Goal: Information Seeking & Learning: Learn about a topic

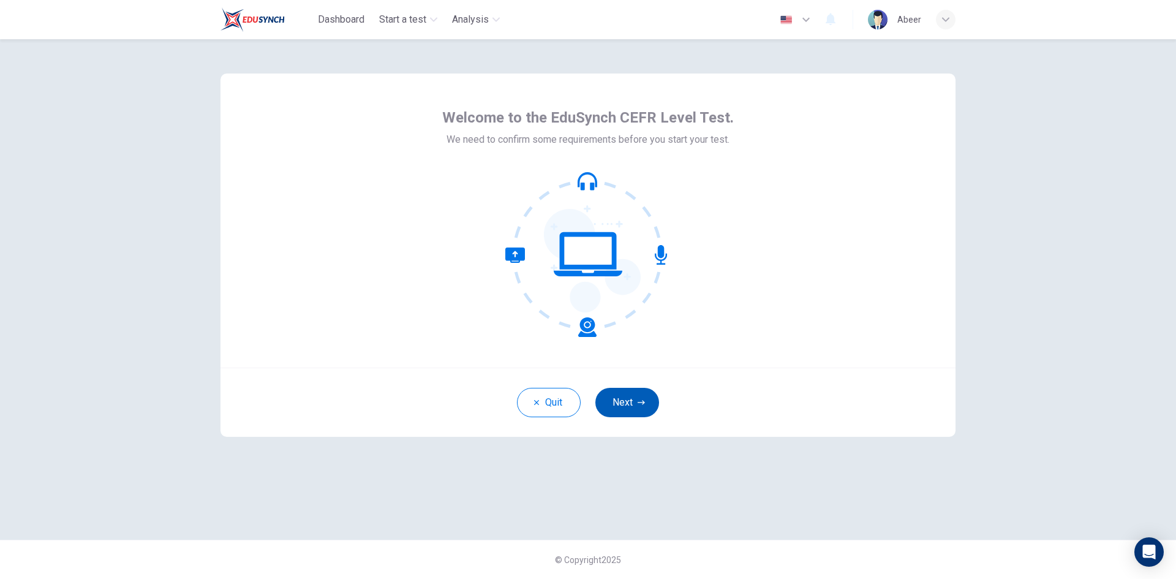
click at [630, 403] on button "Next" at bounding box center [627, 402] width 64 height 29
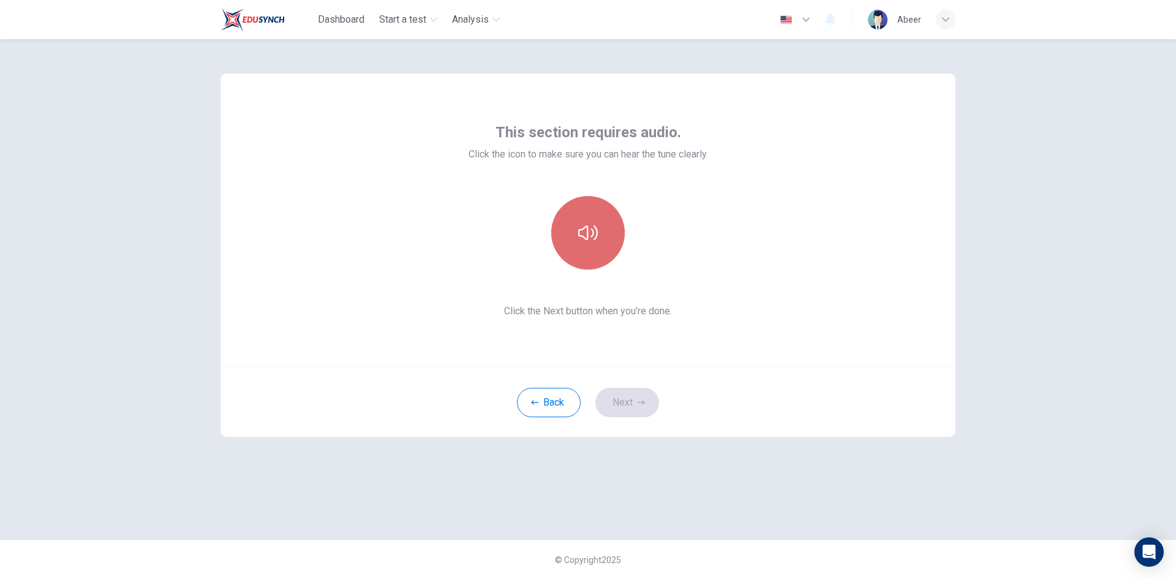
click at [596, 257] on button "button" at bounding box center [587, 232] width 73 height 73
click at [642, 401] on icon "button" at bounding box center [641, 402] width 7 height 4
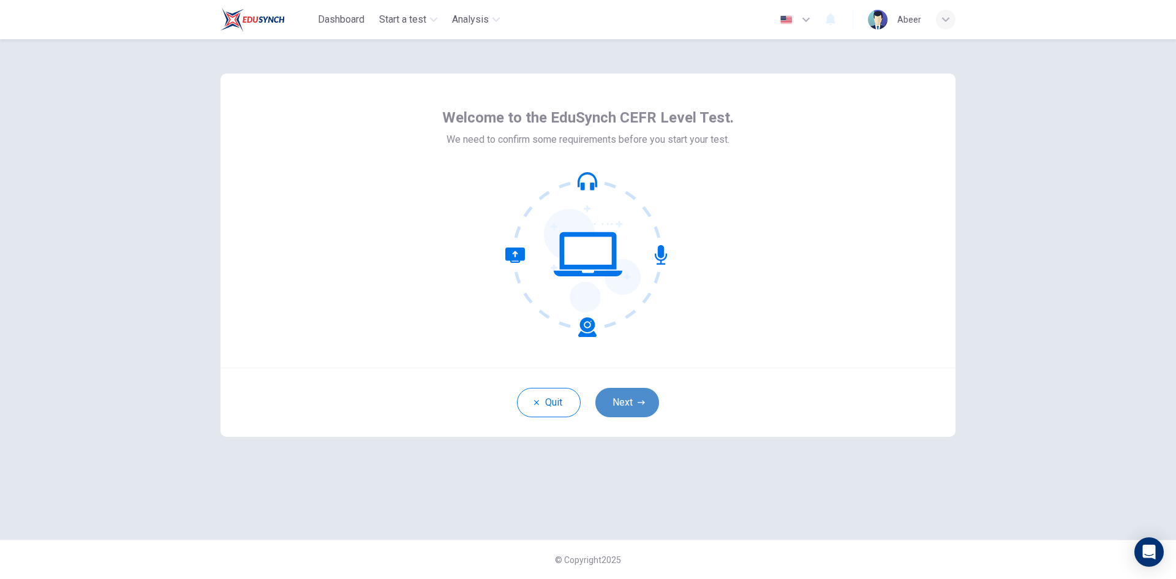
click at [616, 402] on button "Next" at bounding box center [627, 402] width 64 height 29
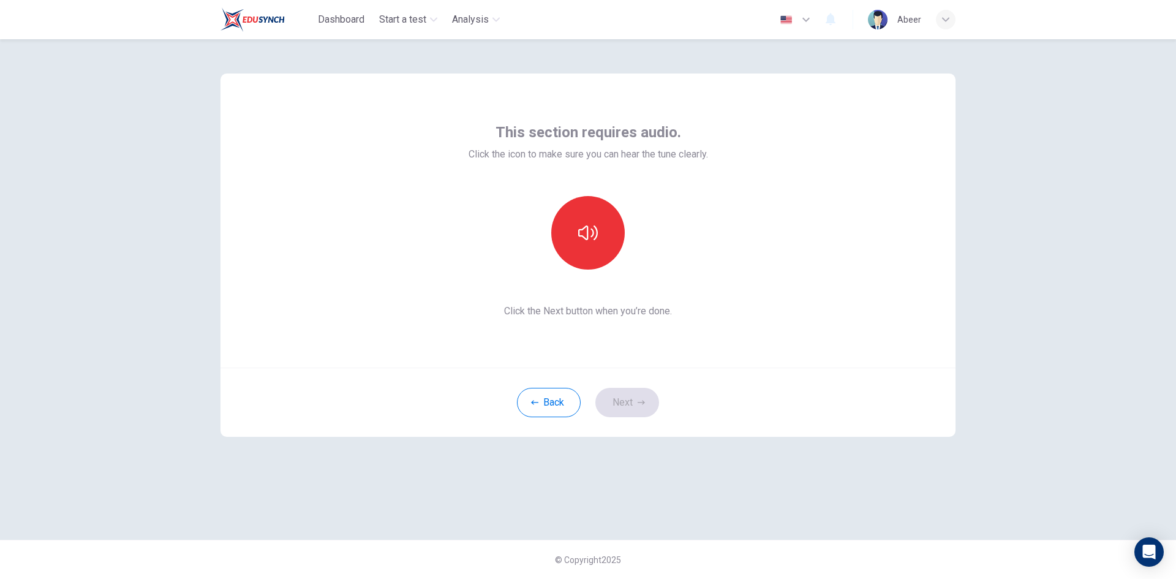
click at [633, 413] on div "Back Next" at bounding box center [587, 401] width 735 height 69
click at [604, 229] on button "button" at bounding box center [587, 232] width 73 height 73
click at [635, 397] on button "Next" at bounding box center [627, 402] width 64 height 29
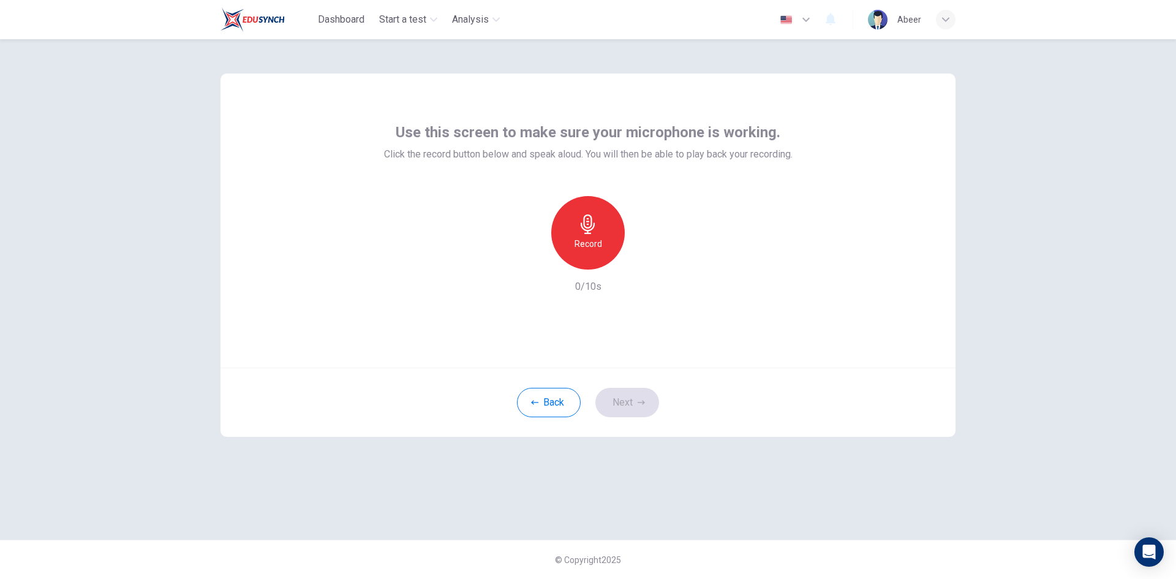
click at [590, 237] on h6 "Record" at bounding box center [588, 243] width 28 height 15
click at [633, 410] on button "Next" at bounding box center [627, 402] width 64 height 29
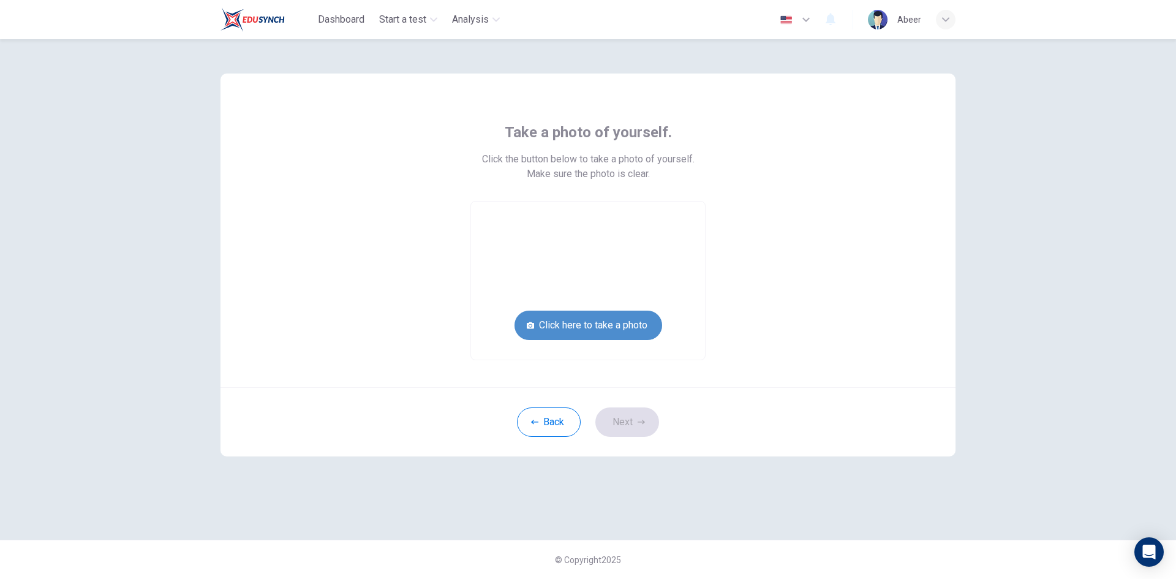
click at [554, 334] on button "Click here to take a photo" at bounding box center [588, 324] width 148 height 29
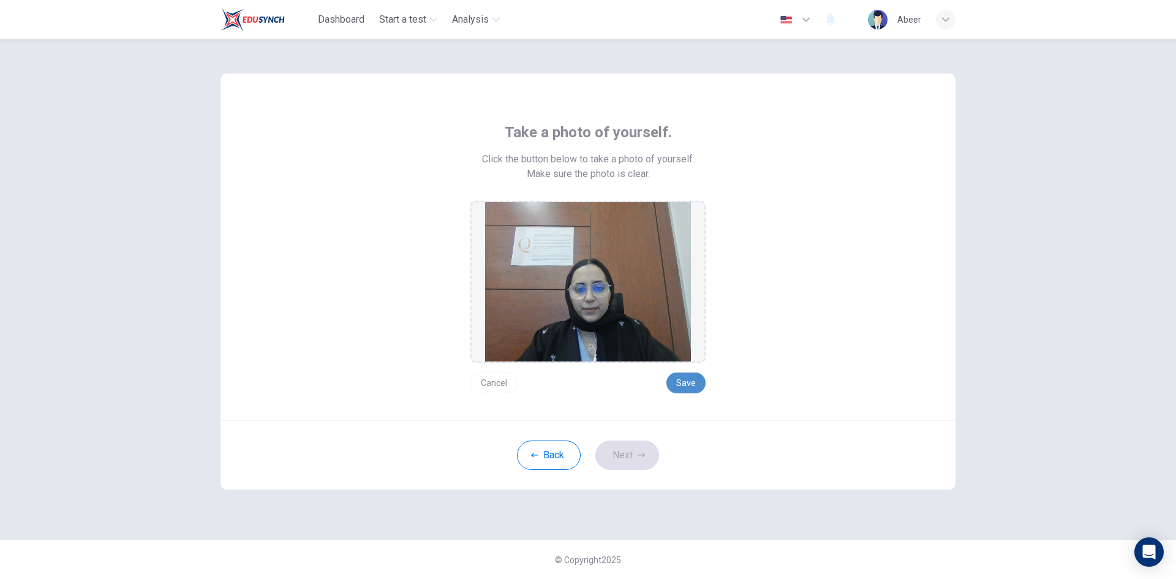
click at [690, 383] on button "Save" at bounding box center [685, 382] width 39 height 21
click at [688, 385] on button "Save" at bounding box center [685, 382] width 39 height 21
click at [627, 456] on button "Next" at bounding box center [627, 454] width 64 height 29
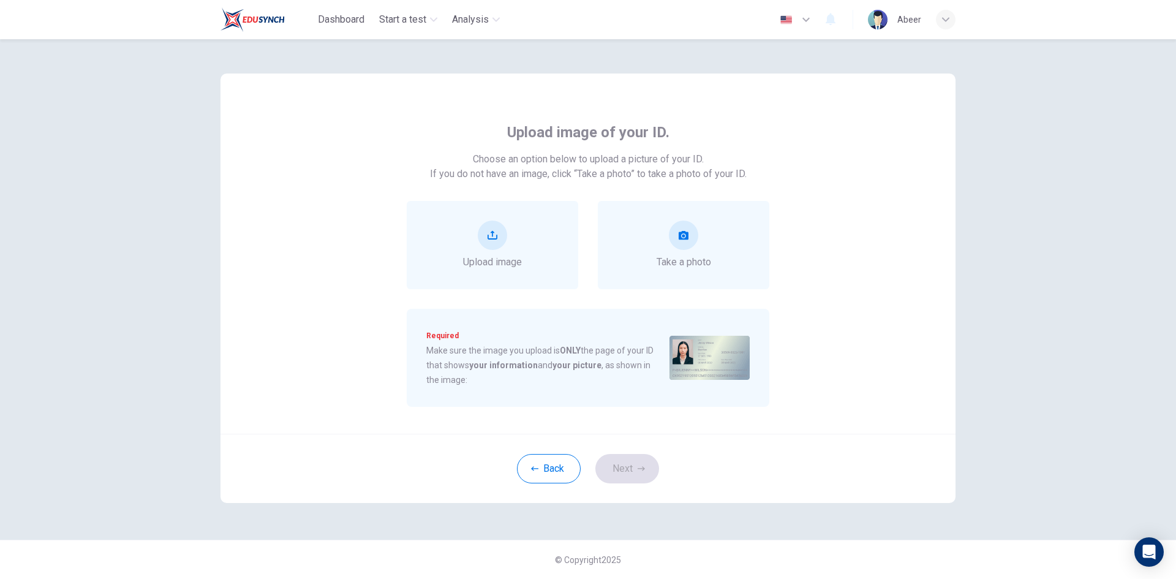
click at [631, 474] on div "Back Next" at bounding box center [587, 468] width 735 height 69
click at [491, 255] on span "Upload image" at bounding box center [492, 262] width 59 height 15
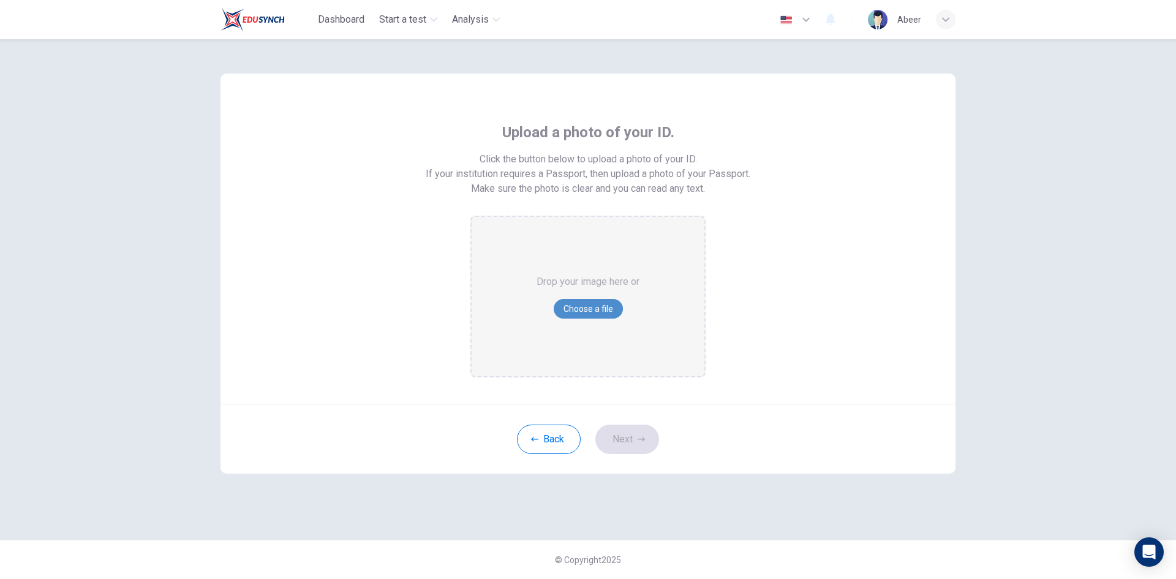
click at [589, 313] on button "Choose a file" at bounding box center [588, 309] width 69 height 20
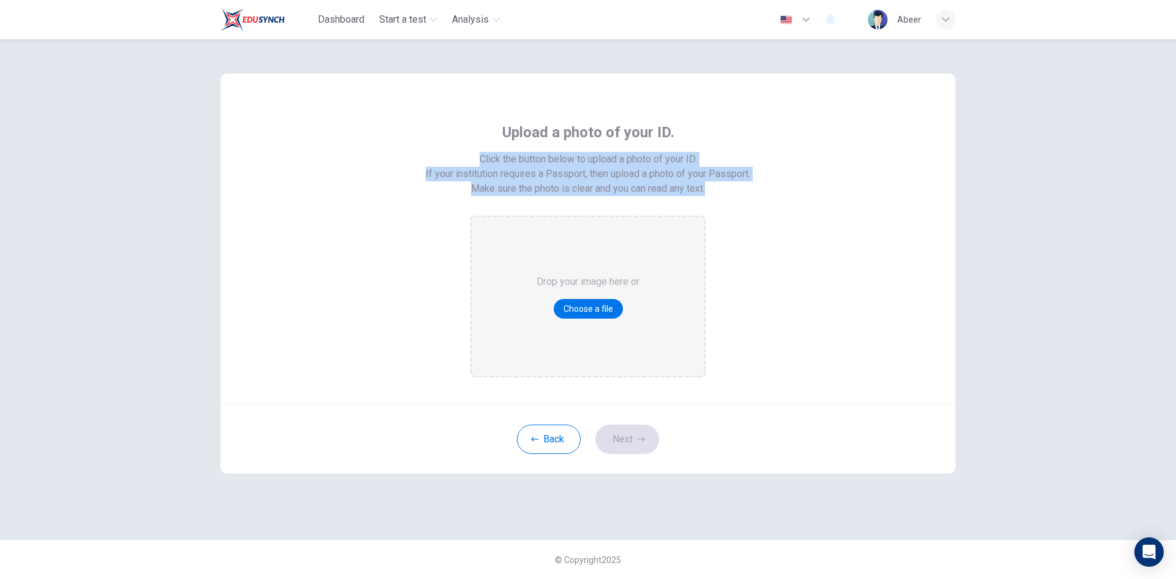
drag, startPoint x: 481, startPoint y: 159, endPoint x: 714, endPoint y: 202, distance: 237.2
click at [714, 202] on div "Upload a photo of your ID. Click the button below to upload a photo of your ID.…" at bounding box center [588, 249] width 554 height 255
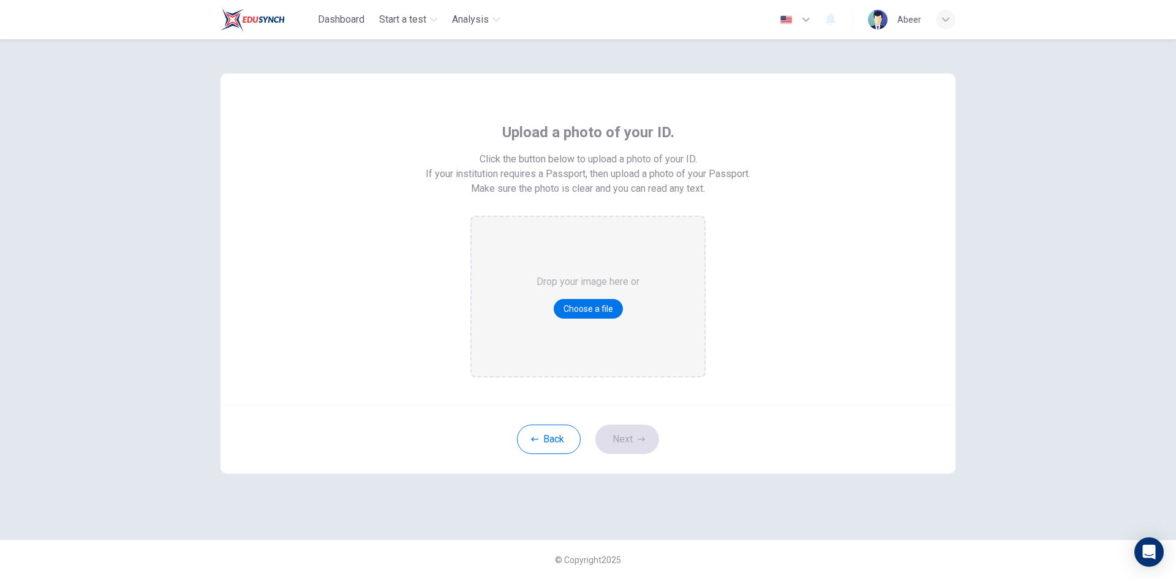
click at [743, 268] on div "Upload a photo of your ID. Click the button below to upload a photo of your ID.…" at bounding box center [588, 249] width 554 height 255
click at [586, 307] on button "Choose a file" at bounding box center [588, 309] width 69 height 20
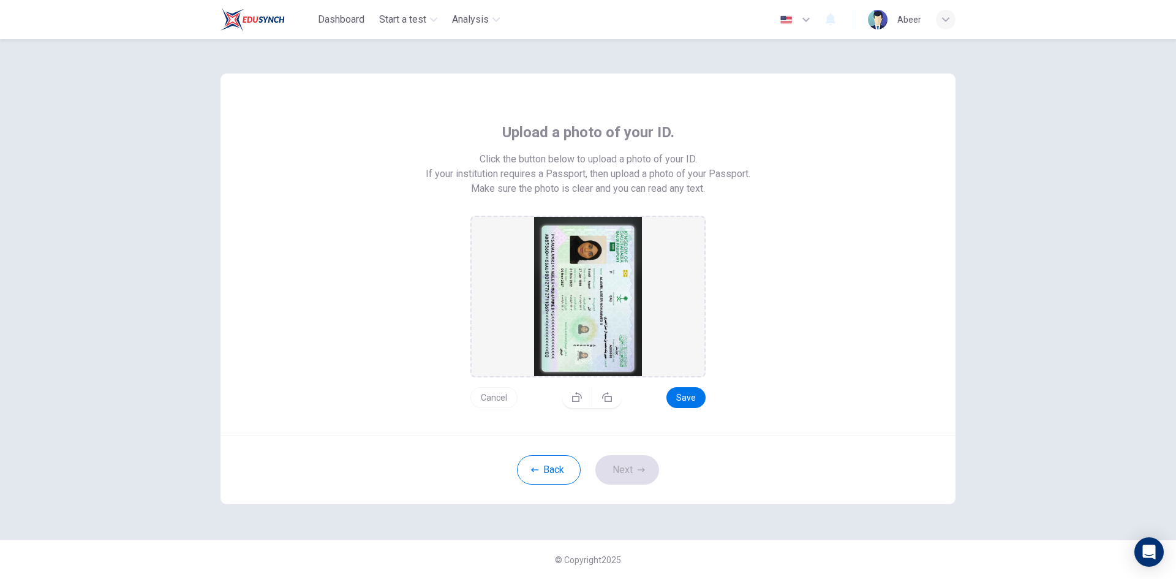
click at [701, 388] on div "Cancel Save" at bounding box center [587, 392] width 235 height 31
click at [691, 397] on button "Save" at bounding box center [685, 397] width 39 height 21
click at [614, 398] on button "button" at bounding box center [606, 397] width 29 height 20
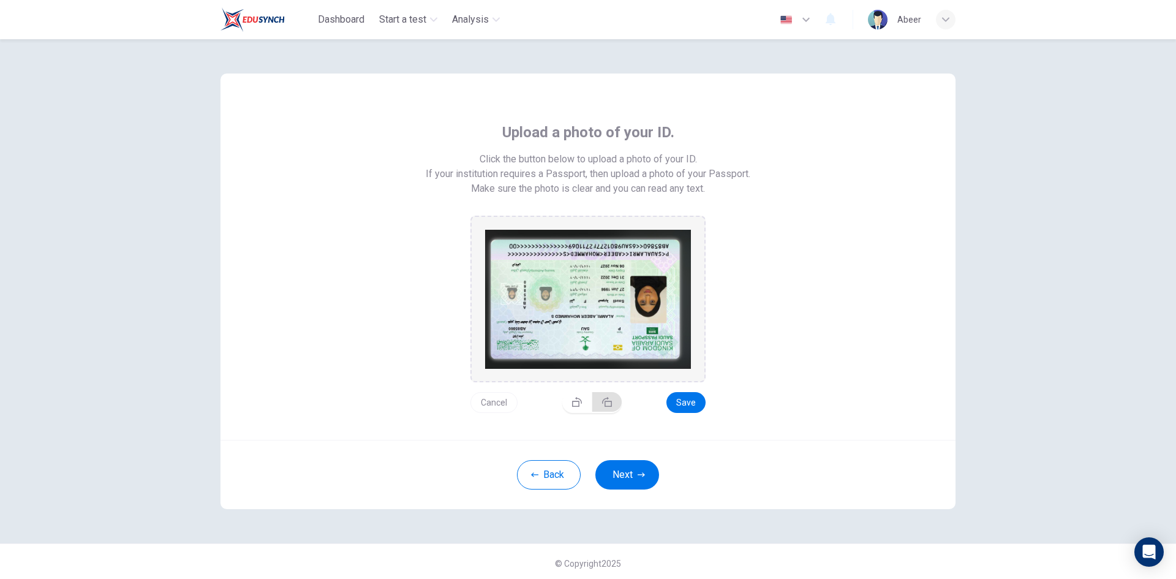
click at [614, 398] on button "button" at bounding box center [606, 402] width 29 height 20
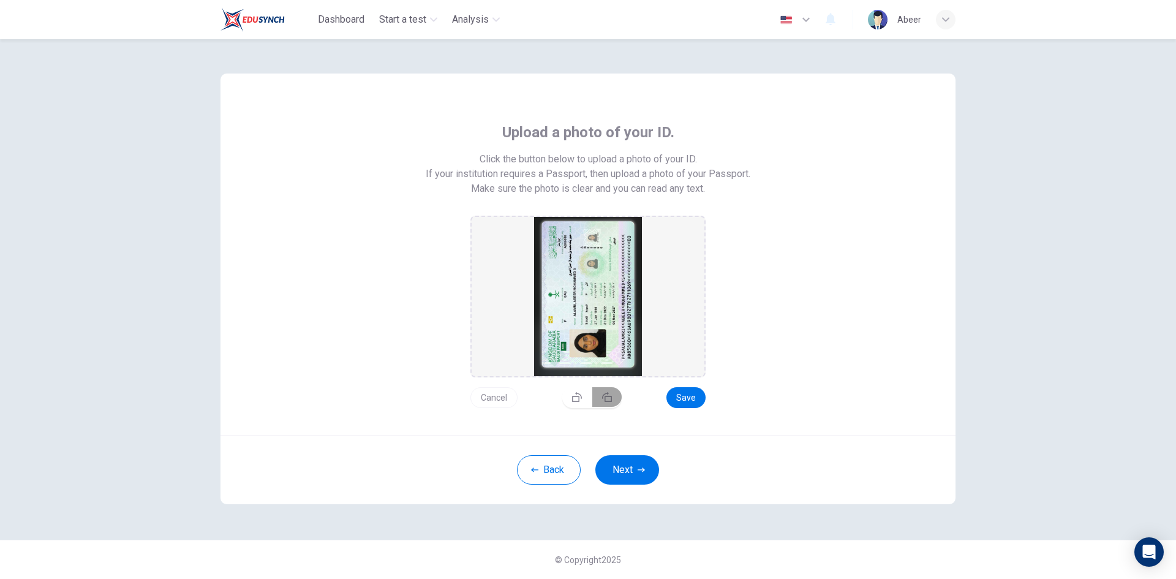
click at [614, 398] on button "button" at bounding box center [606, 397] width 29 height 20
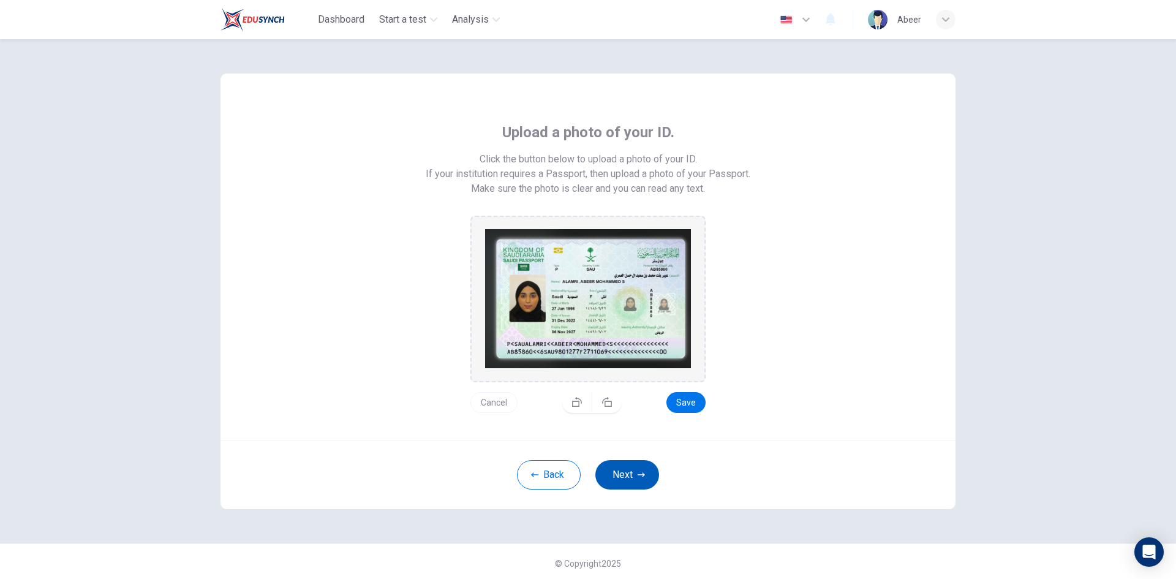
click at [615, 472] on button "Next" at bounding box center [627, 474] width 64 height 29
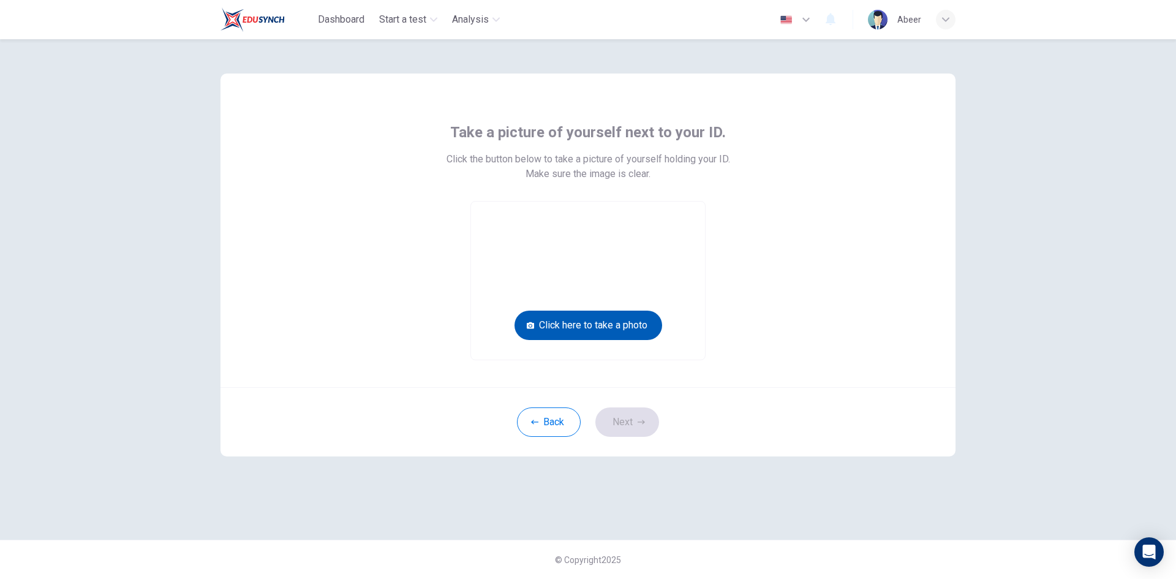
click at [617, 329] on button "Click here to take a photo" at bounding box center [588, 324] width 148 height 29
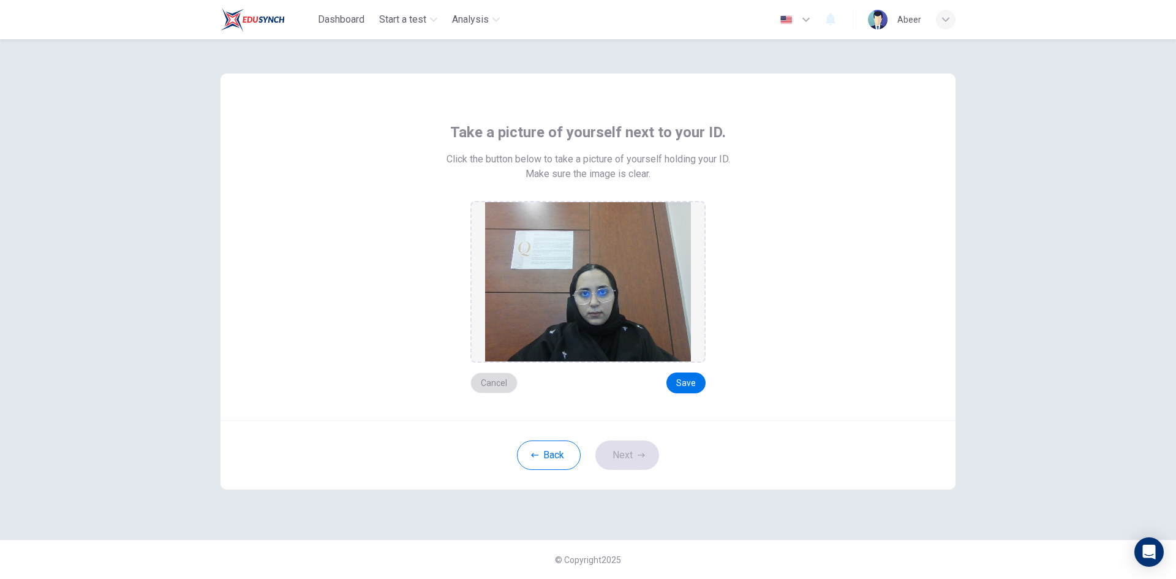
drag, startPoint x: 495, startPoint y: 386, endPoint x: 525, endPoint y: 379, distance: 30.8
click at [499, 385] on button "Cancel" at bounding box center [493, 382] width 47 height 21
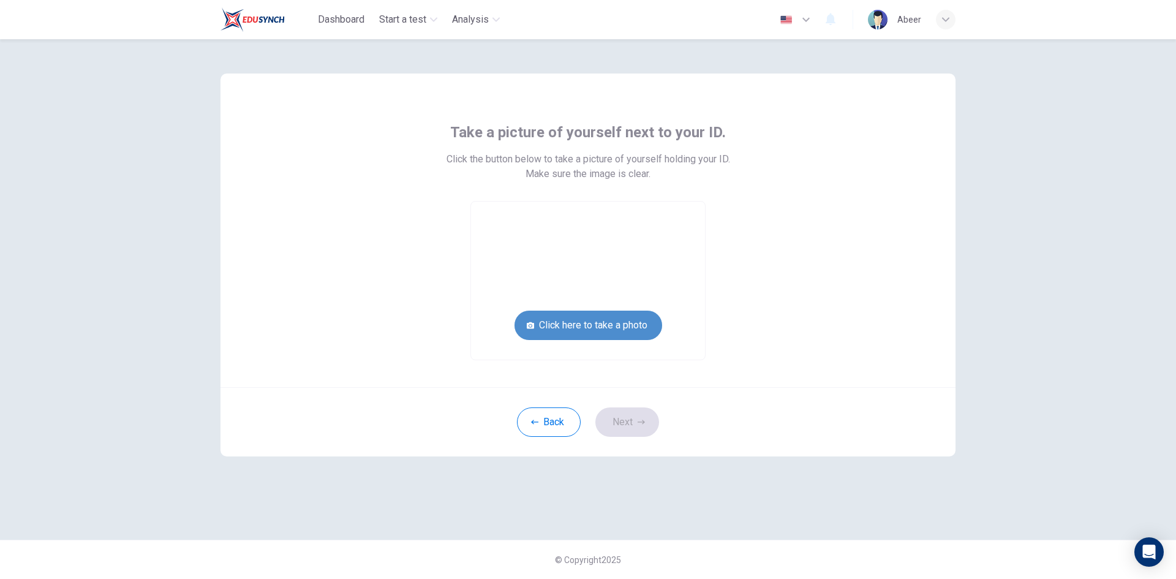
click at [617, 325] on button "Click here to take a photo" at bounding box center [588, 324] width 148 height 29
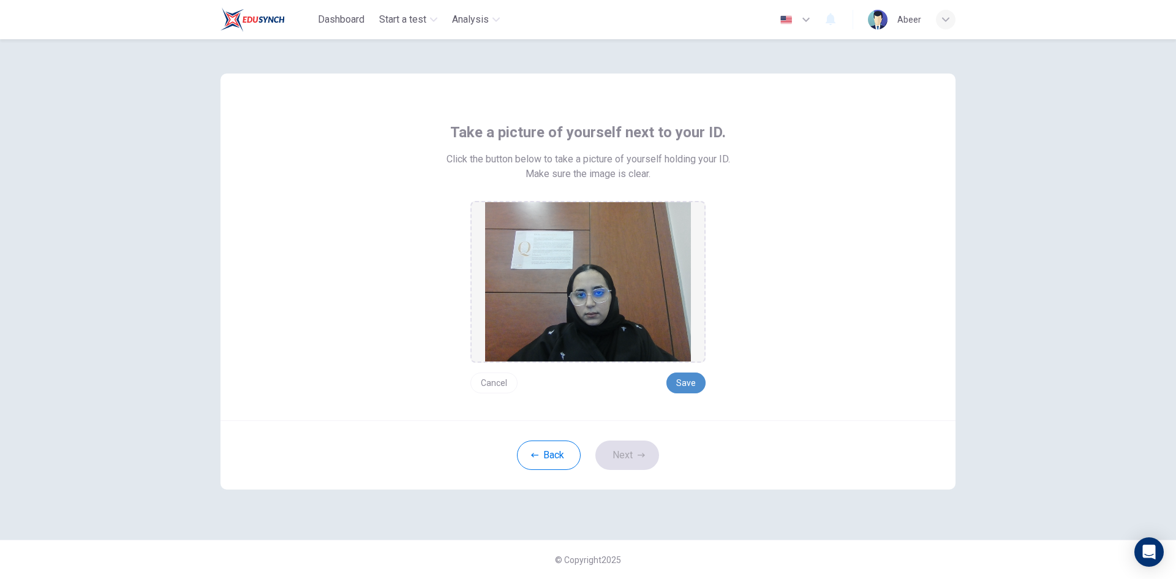
click at [690, 388] on button "Save" at bounding box center [685, 382] width 39 height 21
click at [690, 384] on button "Save" at bounding box center [685, 382] width 39 height 21
click at [685, 383] on button "Save" at bounding box center [685, 382] width 39 height 21
click at [630, 457] on button "Next" at bounding box center [627, 454] width 64 height 29
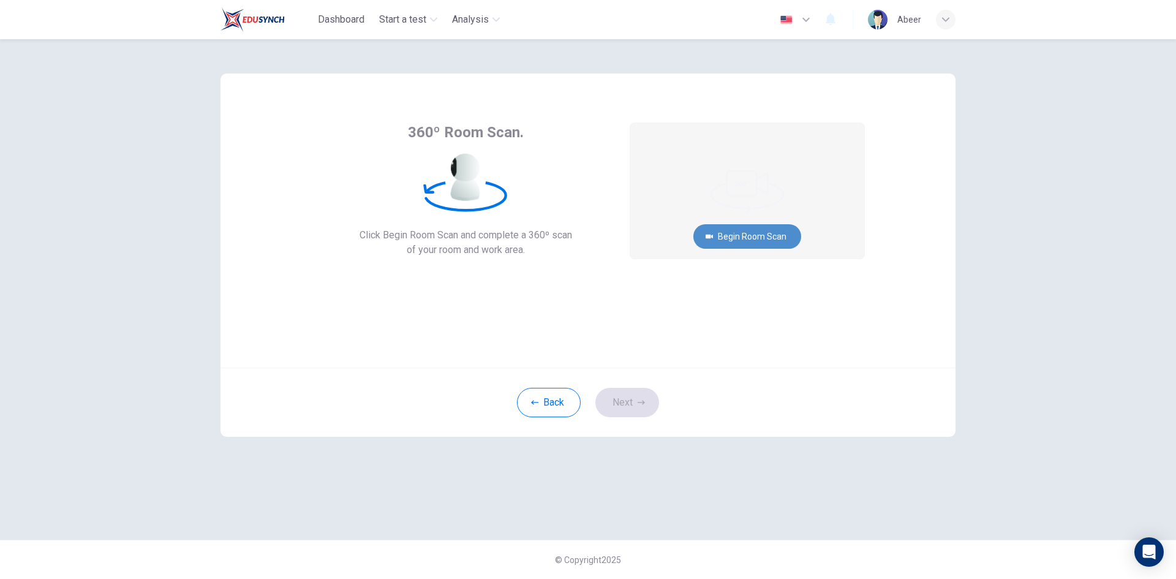
click at [777, 232] on button "Begin Room Scan" at bounding box center [747, 236] width 108 height 24
drag, startPoint x: 742, startPoint y: 239, endPoint x: 720, endPoint y: 314, distance: 77.3
click at [720, 314] on div "360º Room Scan. Click Begin Room Scan and complete a 360º scan of your room and…" at bounding box center [587, 220] width 735 height 294
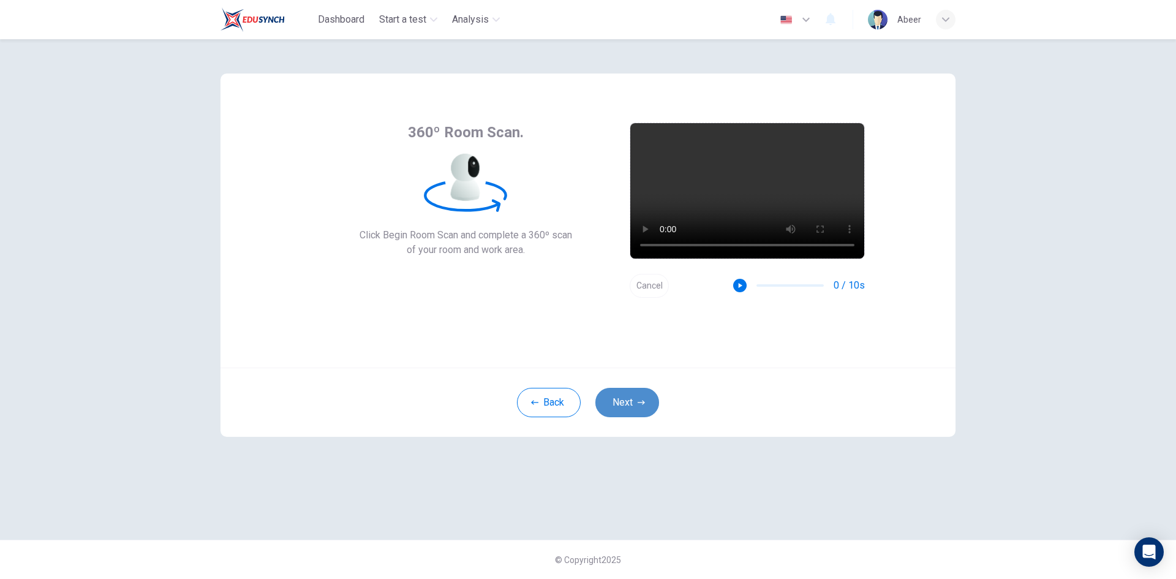
click at [624, 402] on button "Next" at bounding box center [627, 402] width 64 height 29
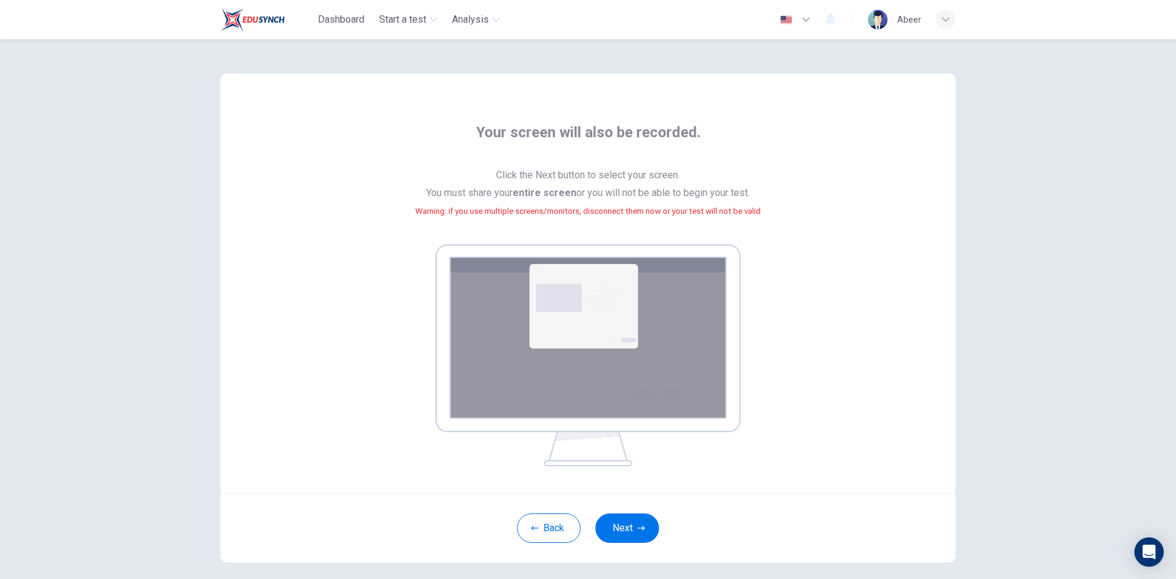
click at [553, 306] on img at bounding box center [587, 355] width 305 height 222
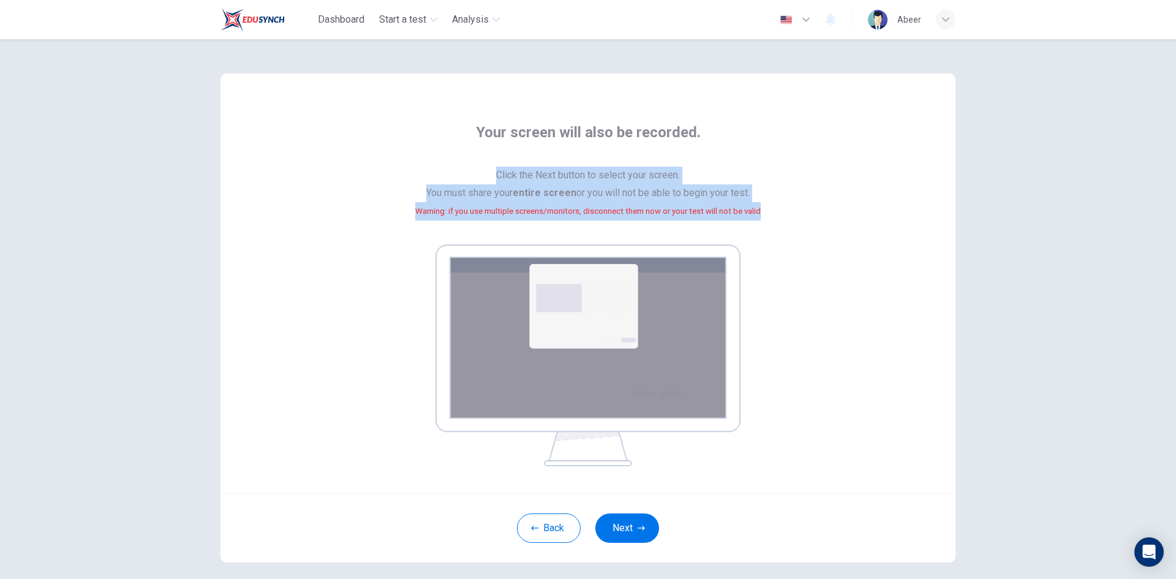
drag, startPoint x: 489, startPoint y: 172, endPoint x: 759, endPoint y: 215, distance: 274.1
click at [759, 215] on span "Click the Next button to select your screen. You must share your entire screen …" at bounding box center [587, 201] width 345 height 68
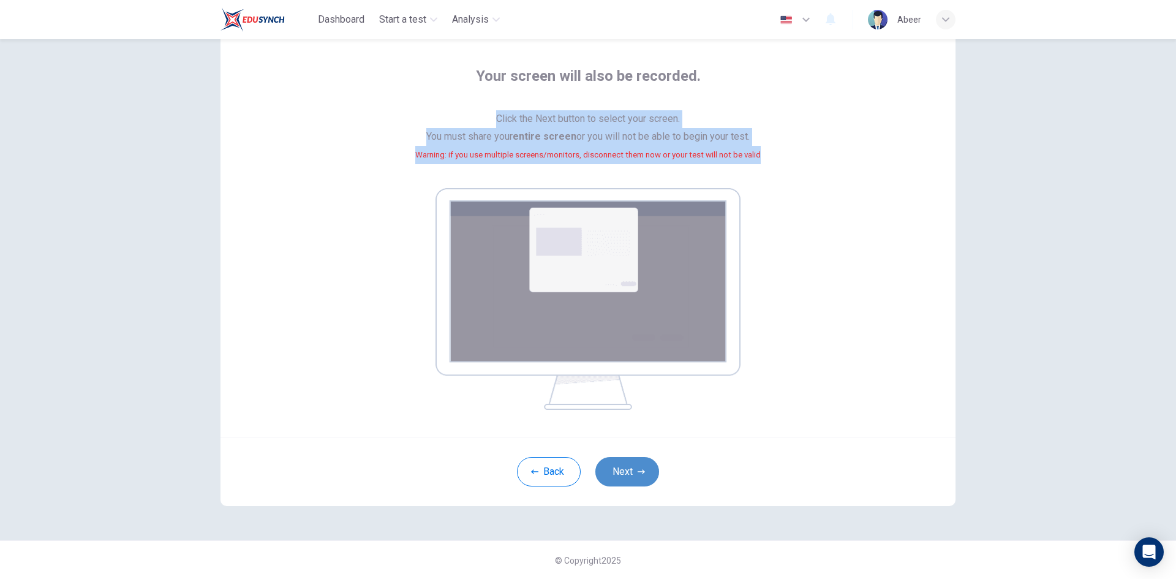
click at [638, 481] on button "Next" at bounding box center [627, 471] width 64 height 29
click at [633, 475] on button "Next" at bounding box center [627, 471] width 64 height 29
click at [627, 475] on button "Next" at bounding box center [627, 471] width 64 height 29
click at [629, 477] on button "Next" at bounding box center [627, 471] width 64 height 29
click at [546, 465] on button "Back" at bounding box center [549, 471] width 64 height 29
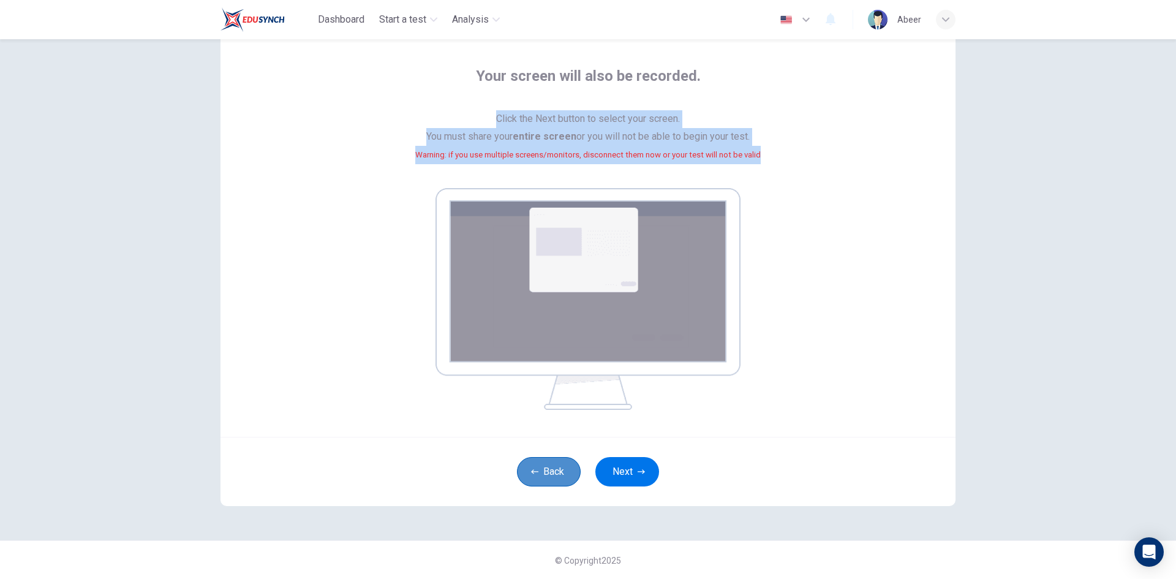
scroll to position [0, 0]
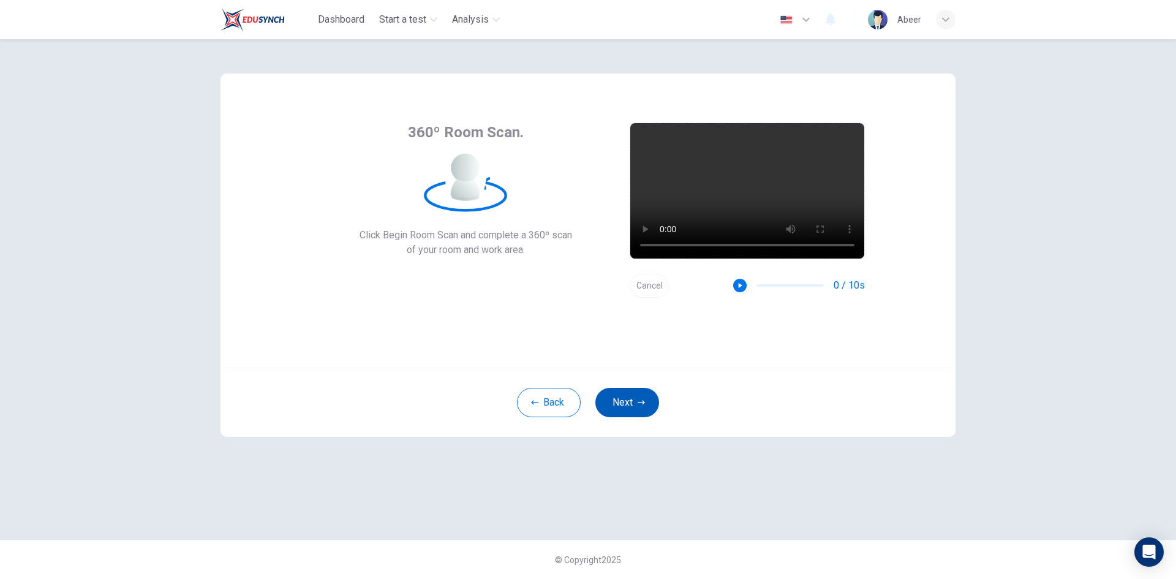
click at [623, 398] on button "Next" at bounding box center [627, 402] width 64 height 29
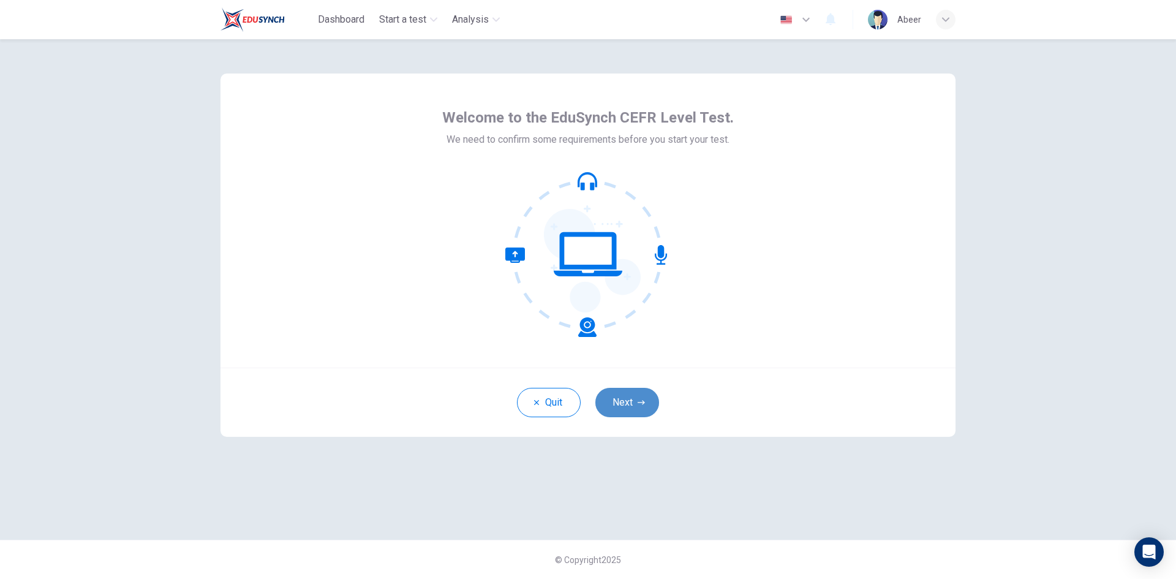
click at [640, 404] on icon "button" at bounding box center [641, 402] width 7 height 7
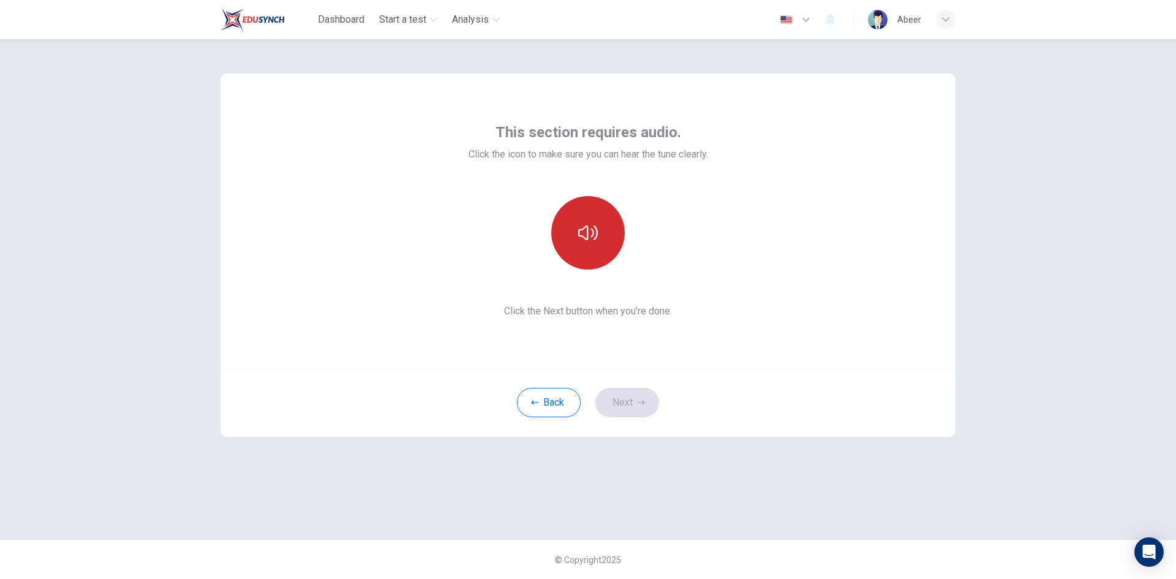
click at [597, 259] on button "button" at bounding box center [587, 232] width 73 height 73
click at [635, 413] on button "Next" at bounding box center [627, 402] width 64 height 29
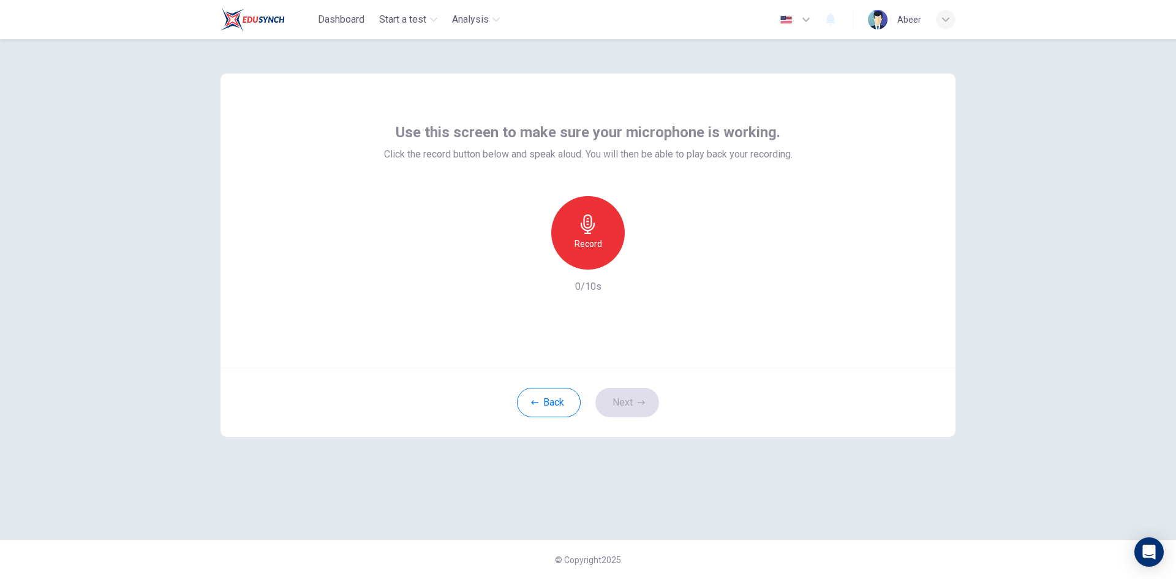
click at [592, 254] on div "Record" at bounding box center [587, 232] width 73 height 73
click at [642, 397] on button "Next" at bounding box center [627, 402] width 64 height 29
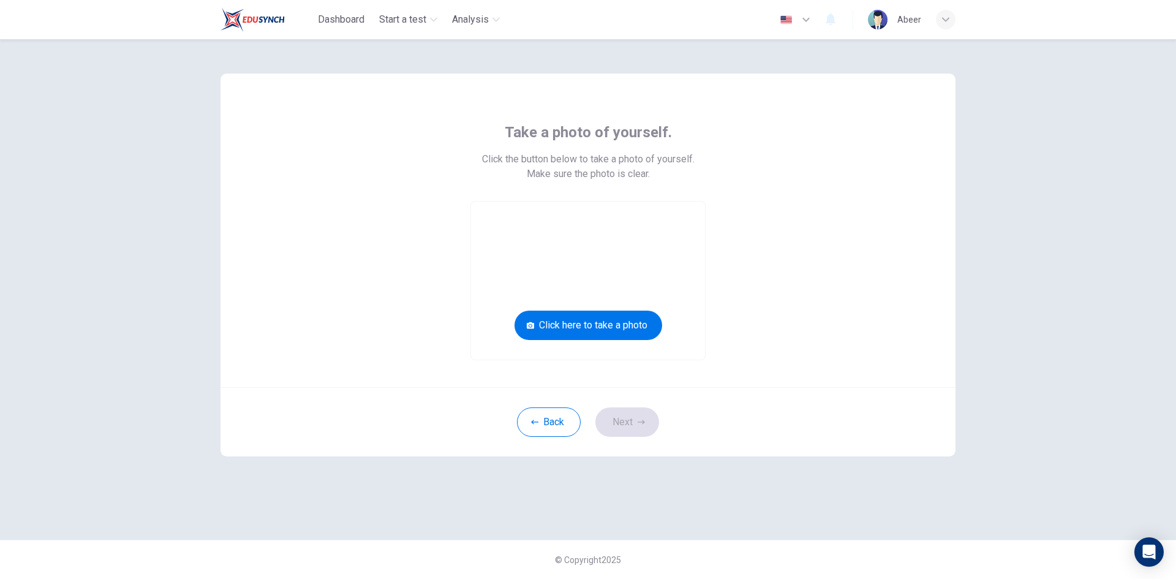
click at [600, 433] on div "Back Next" at bounding box center [587, 421] width 735 height 69
click at [604, 335] on button "Click here to take a photo" at bounding box center [588, 324] width 148 height 29
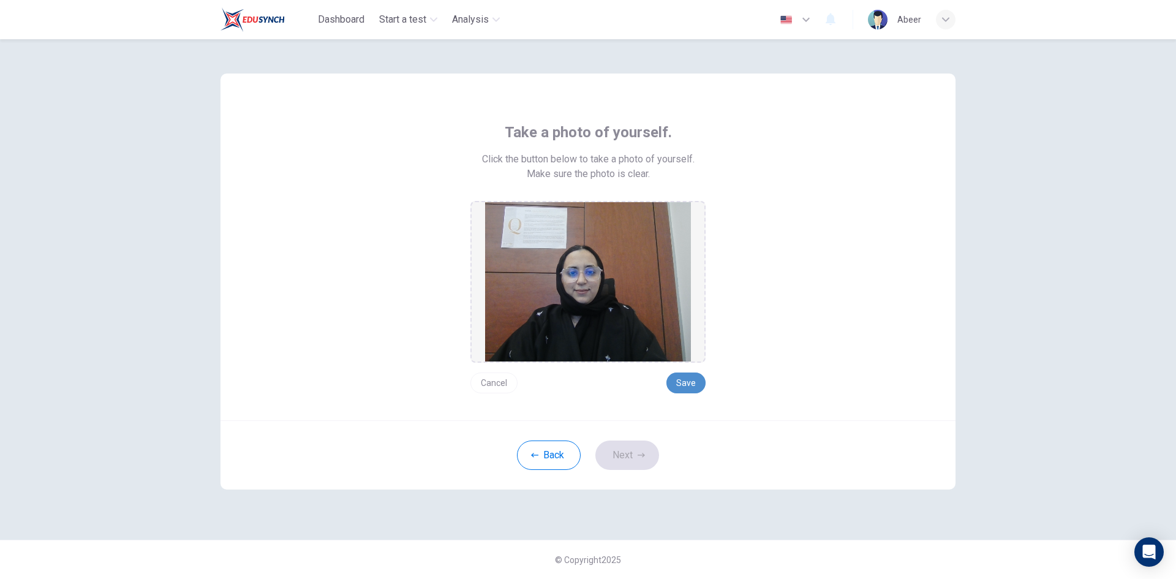
click at [694, 377] on button "Save" at bounding box center [685, 382] width 39 height 21
click at [645, 454] on button "Next" at bounding box center [627, 454] width 64 height 29
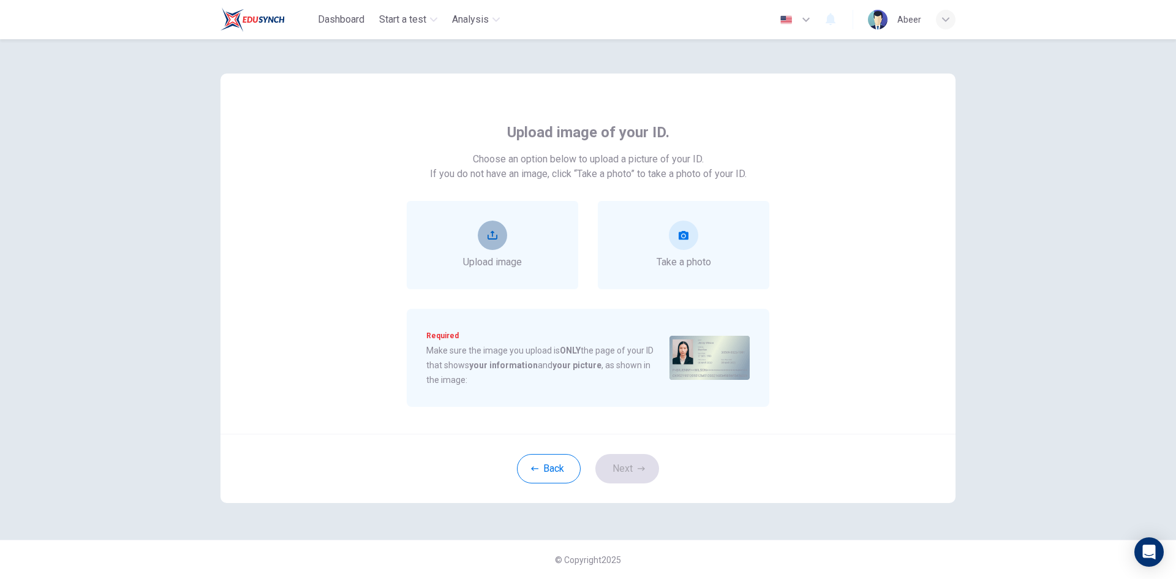
click at [487, 236] on icon "upload" at bounding box center [492, 235] width 10 height 9
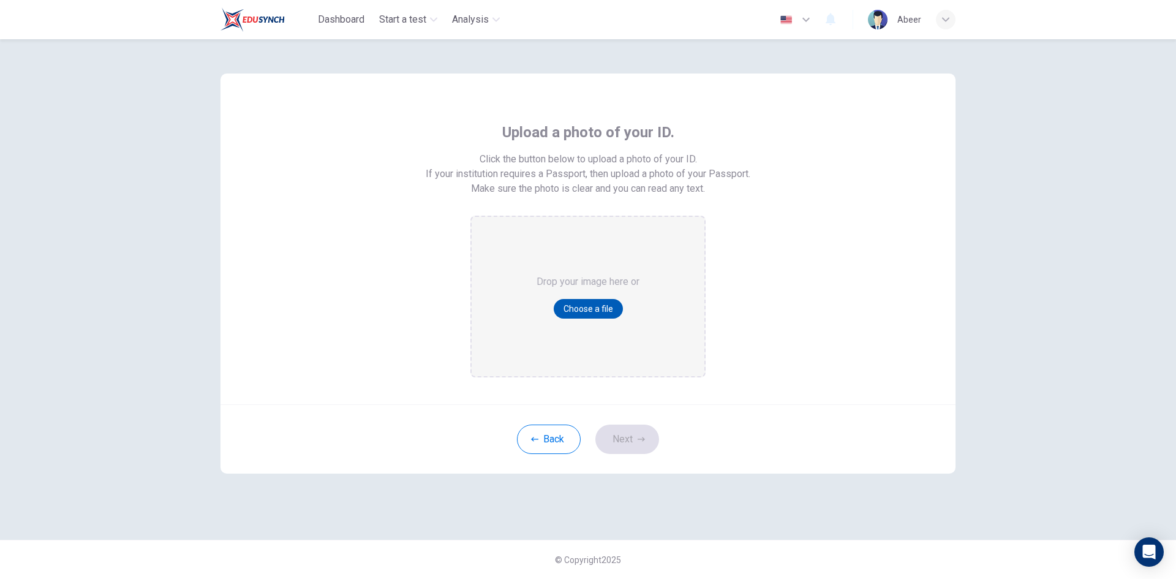
click at [588, 304] on button "Choose a file" at bounding box center [588, 309] width 69 height 20
click at [602, 309] on button "Choose a file" at bounding box center [588, 309] width 69 height 20
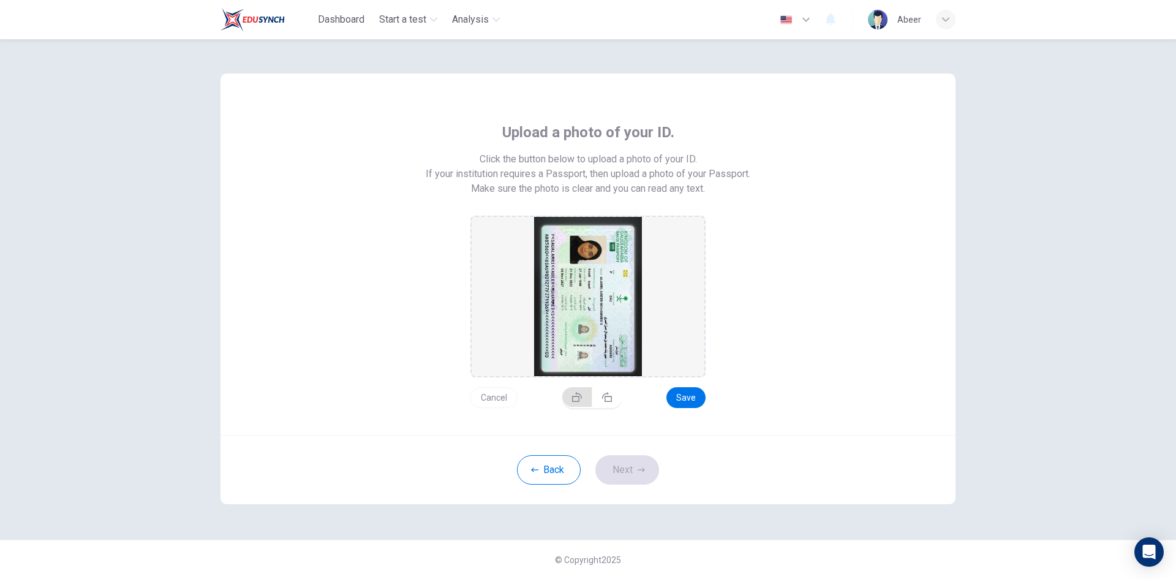
click at [572, 399] on button "button" at bounding box center [577, 397] width 30 height 20
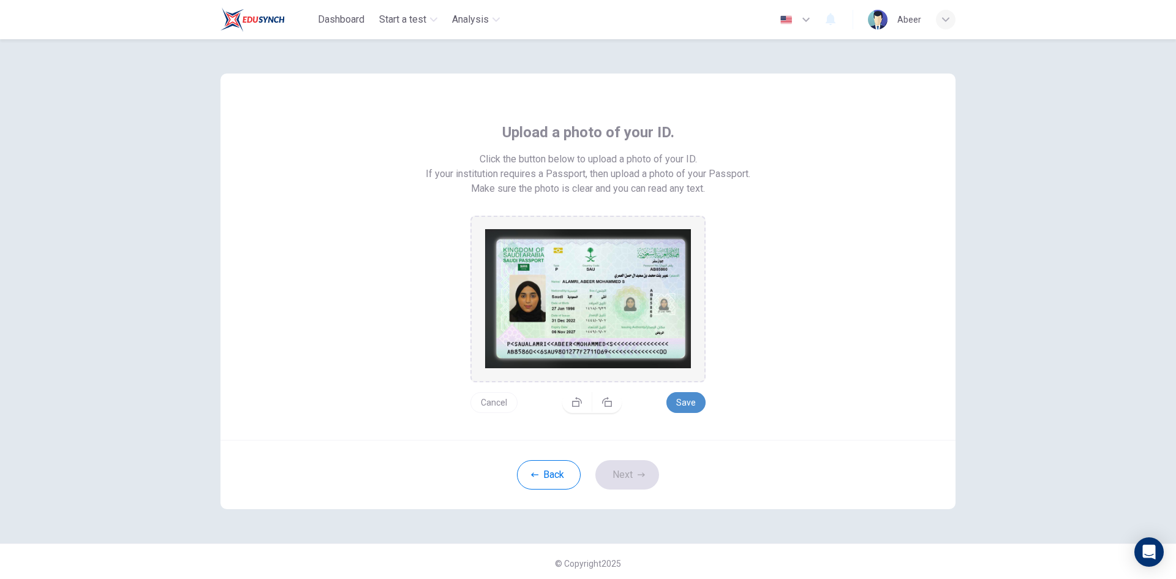
click at [681, 402] on button "Save" at bounding box center [685, 402] width 39 height 21
click at [686, 407] on button "Save" at bounding box center [685, 402] width 39 height 21
click at [638, 473] on icon "button" at bounding box center [641, 474] width 7 height 7
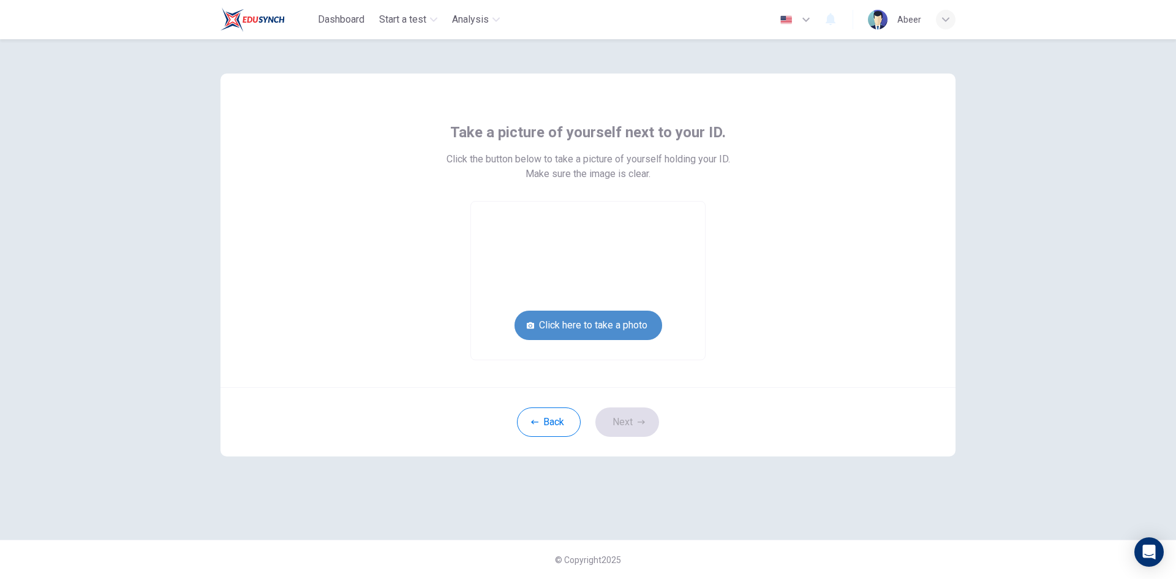
click at [623, 333] on button "Click here to take a photo" at bounding box center [588, 324] width 148 height 29
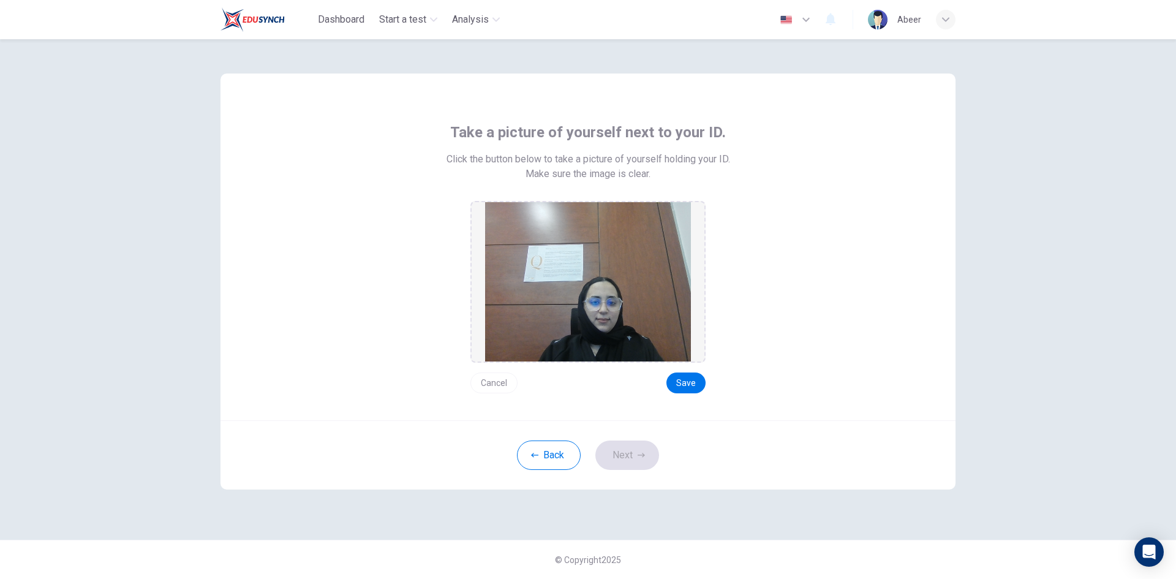
click at [492, 374] on button "Cancel" at bounding box center [493, 382] width 47 height 21
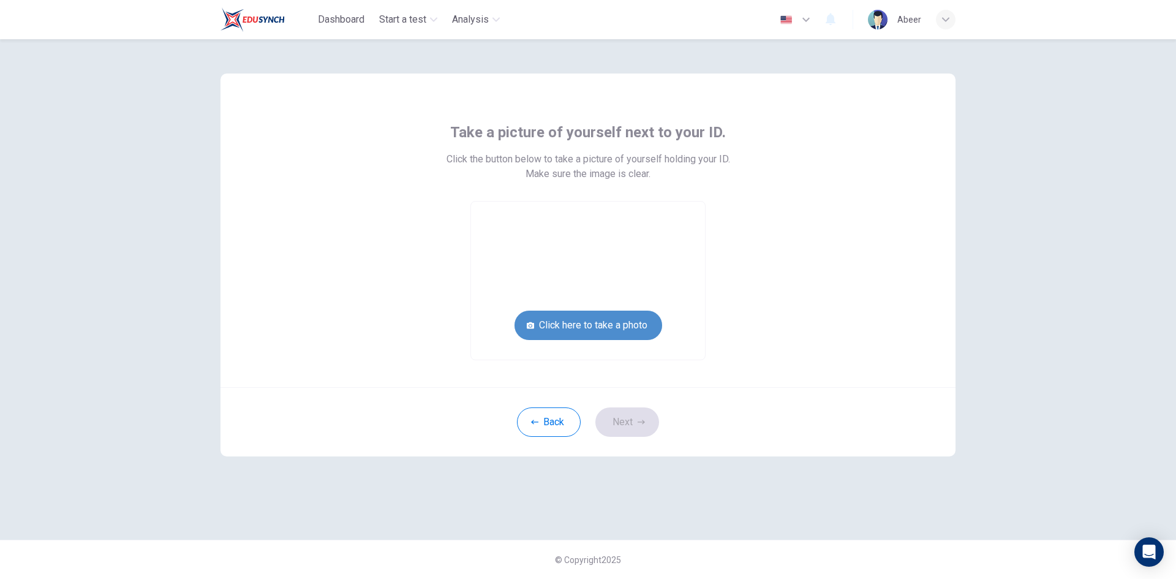
click at [585, 334] on button "Click here to take a photo" at bounding box center [588, 324] width 148 height 29
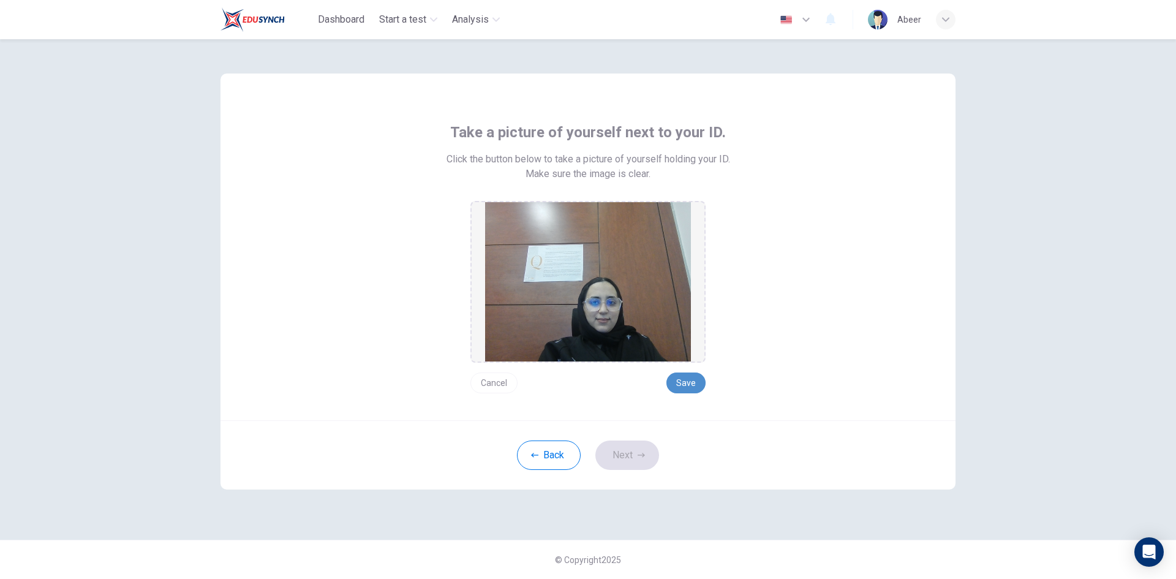
click at [676, 378] on button "Save" at bounding box center [685, 382] width 39 height 21
drag, startPoint x: 601, startPoint y: 464, endPoint x: 630, endPoint y: 454, distance: 30.4
click at [601, 464] on button "Next" at bounding box center [627, 454] width 64 height 29
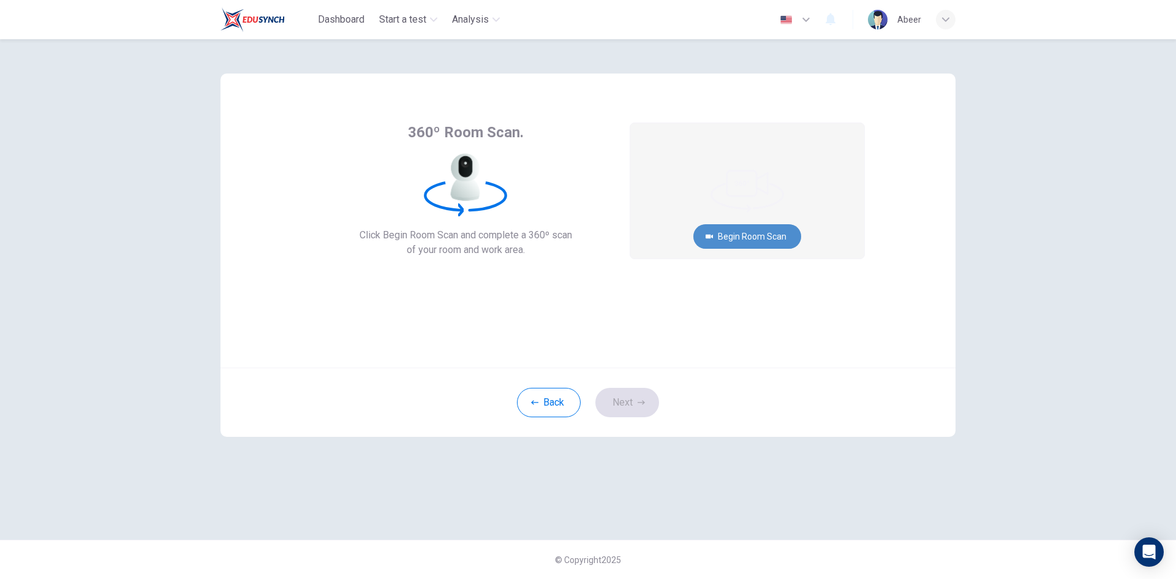
click at [734, 238] on button "Begin Room Scan" at bounding box center [747, 236] width 108 height 24
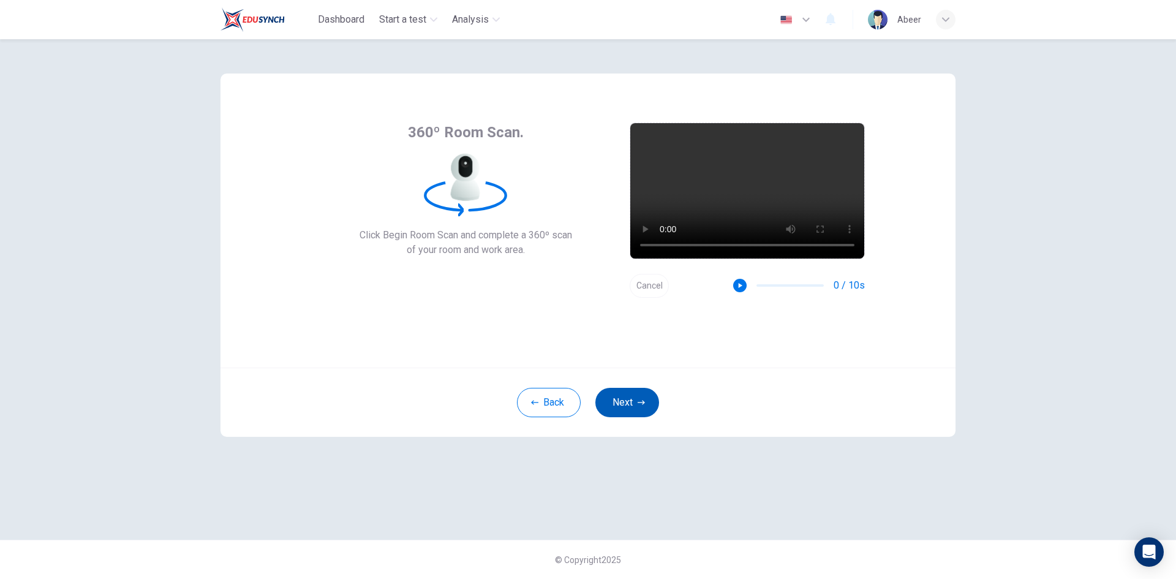
click at [630, 404] on button "Next" at bounding box center [627, 402] width 64 height 29
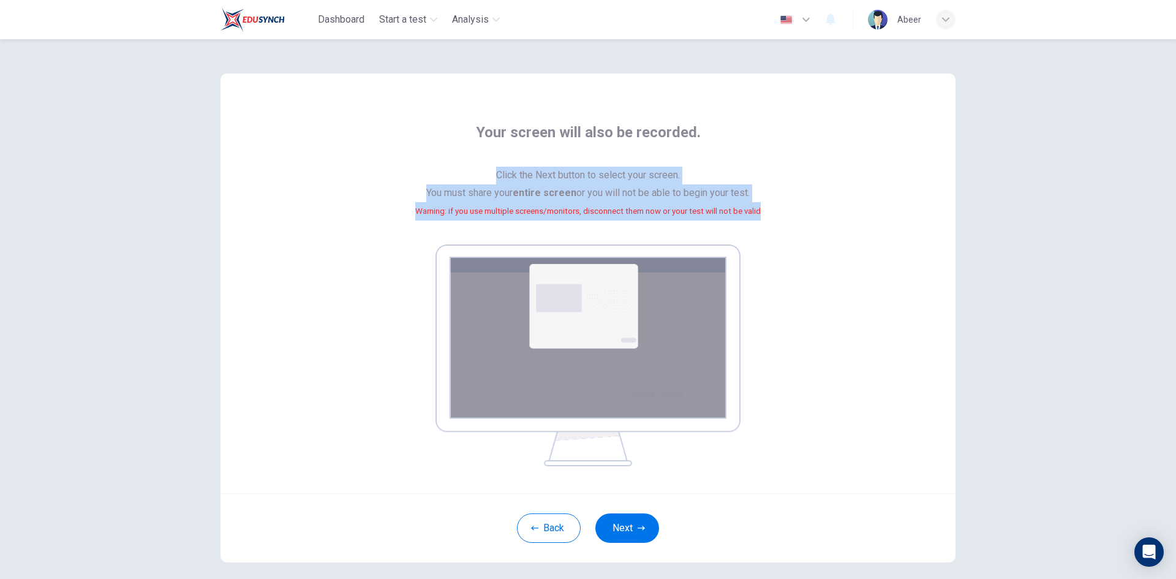
drag, startPoint x: 492, startPoint y: 171, endPoint x: 778, endPoint y: 231, distance: 293.0
click at [785, 243] on div "Your screen will also be recorded. Click the Next button to select your screen.…" at bounding box center [588, 294] width 554 height 344
click at [819, 288] on div "Your screen will also be recorded. Click the Next button to select your screen.…" at bounding box center [588, 294] width 554 height 344
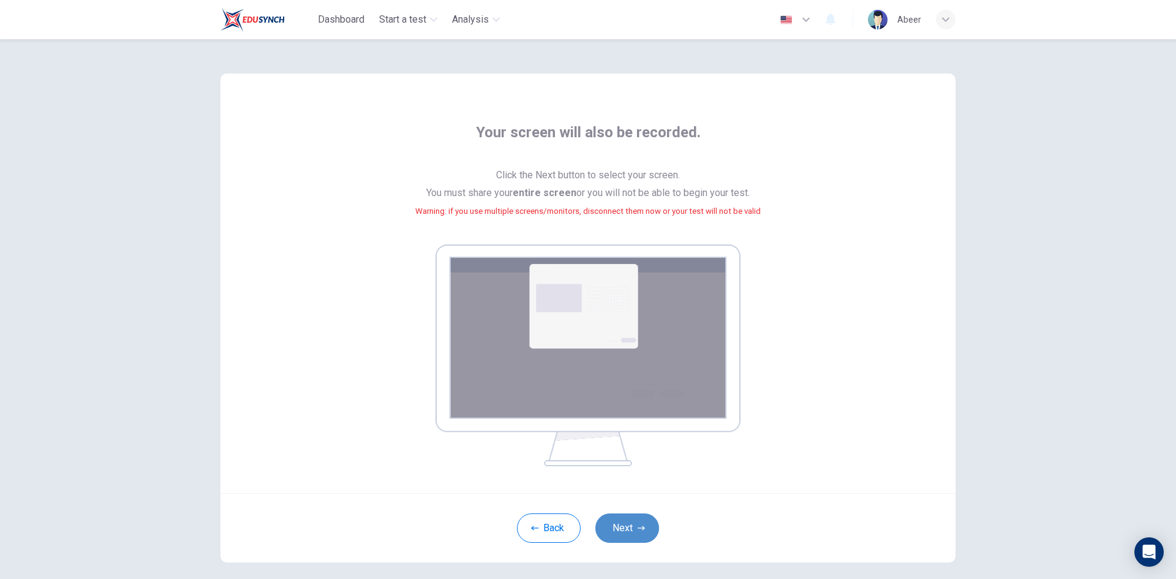
click at [616, 528] on button "Next" at bounding box center [627, 527] width 64 height 29
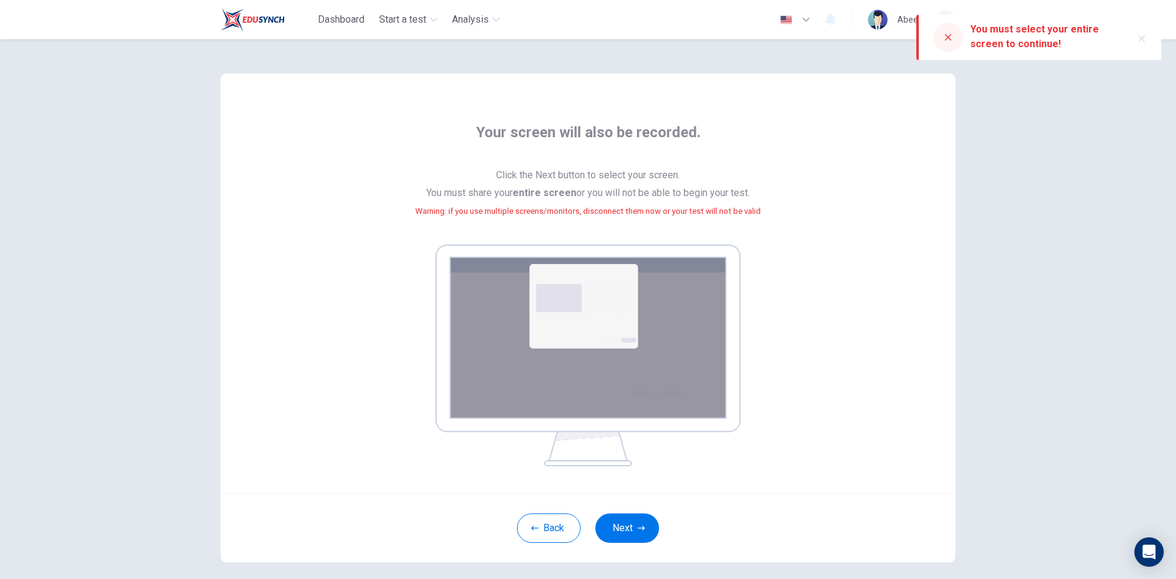
drag, startPoint x: 948, startPoint y: 32, endPoint x: 943, endPoint y: 40, distance: 8.8
click at [945, 37] on icon at bounding box center [948, 37] width 10 height 10
click at [631, 533] on button "Next" at bounding box center [627, 527] width 64 height 29
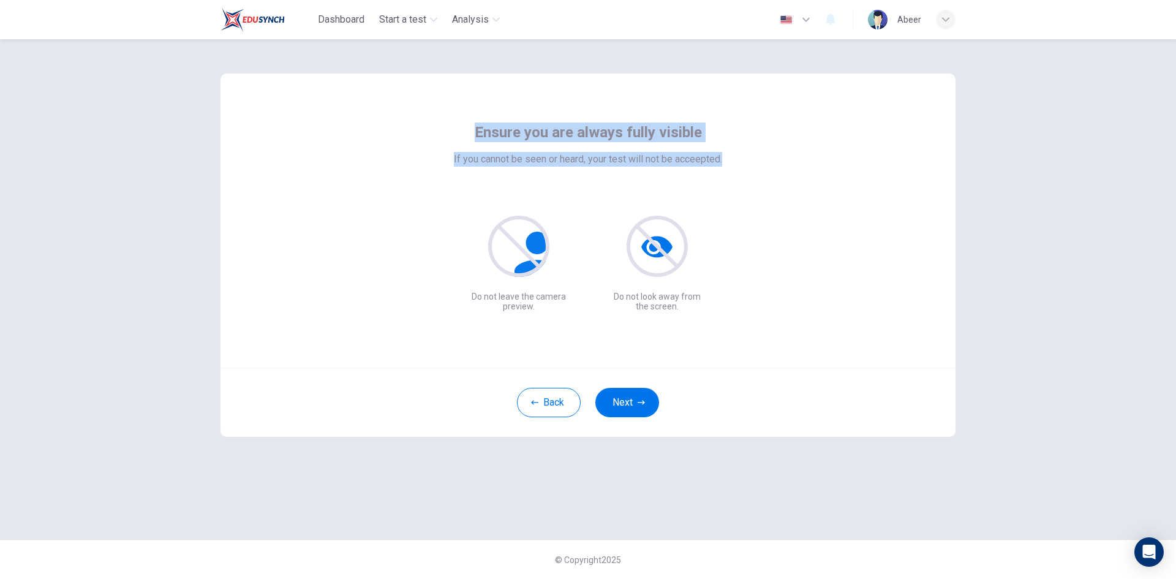
drag, startPoint x: 476, startPoint y: 127, endPoint x: 757, endPoint y: 157, distance: 282.8
click at [757, 157] on div "Ensure you are always fully visible If you cannot be seen or heard, your test w…" at bounding box center [588, 216] width 554 height 189
click at [638, 409] on button "Next" at bounding box center [627, 402] width 64 height 29
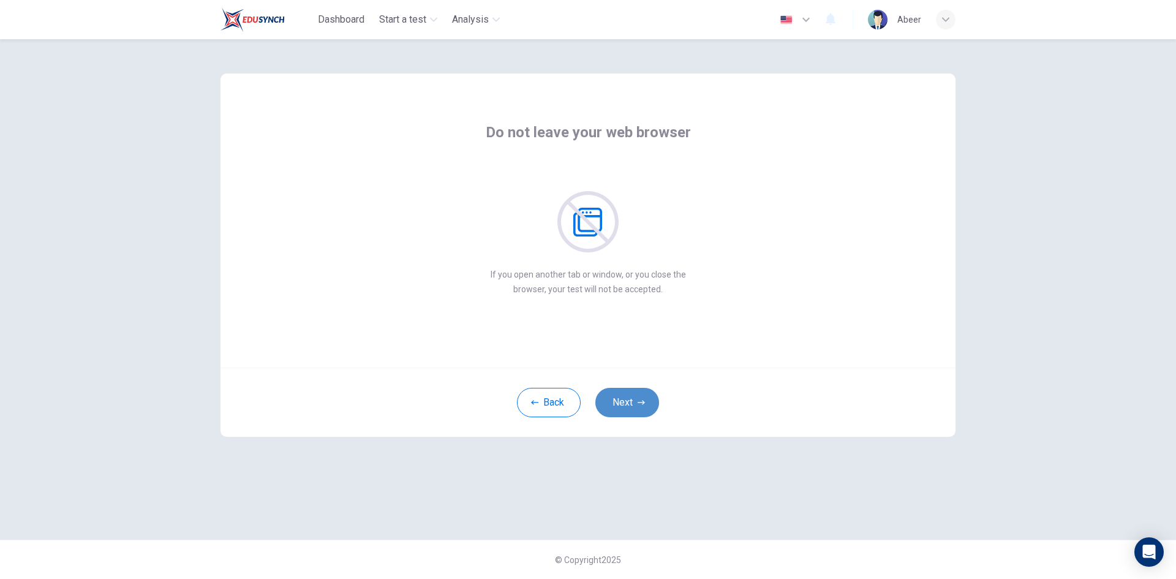
click at [628, 407] on button "Next" at bounding box center [627, 402] width 64 height 29
click at [628, 404] on button "Next" at bounding box center [627, 402] width 64 height 29
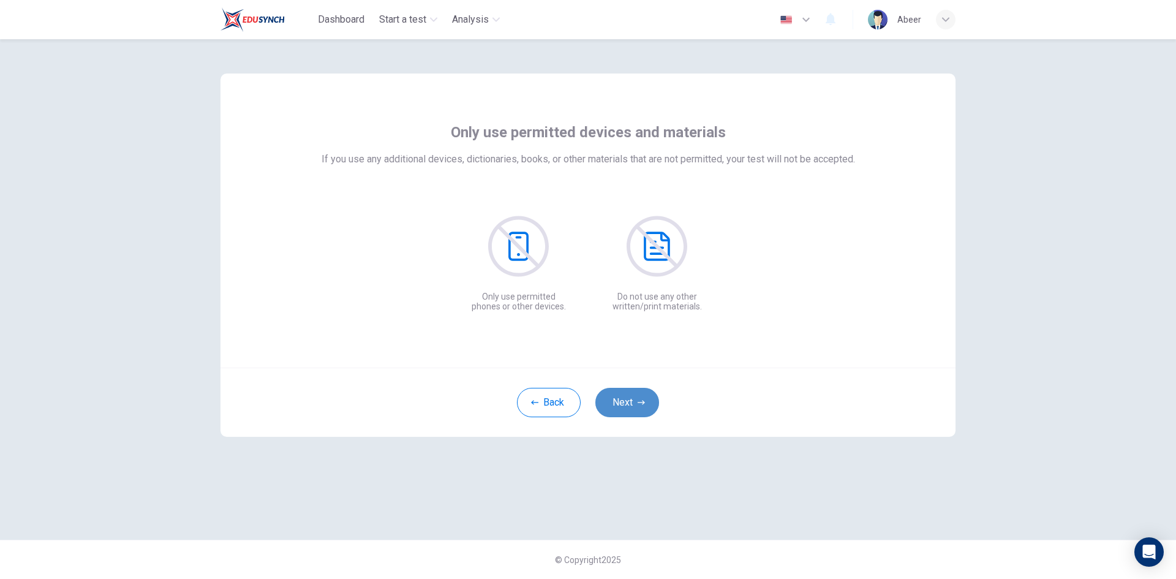
click at [628, 404] on button "Next" at bounding box center [627, 402] width 64 height 29
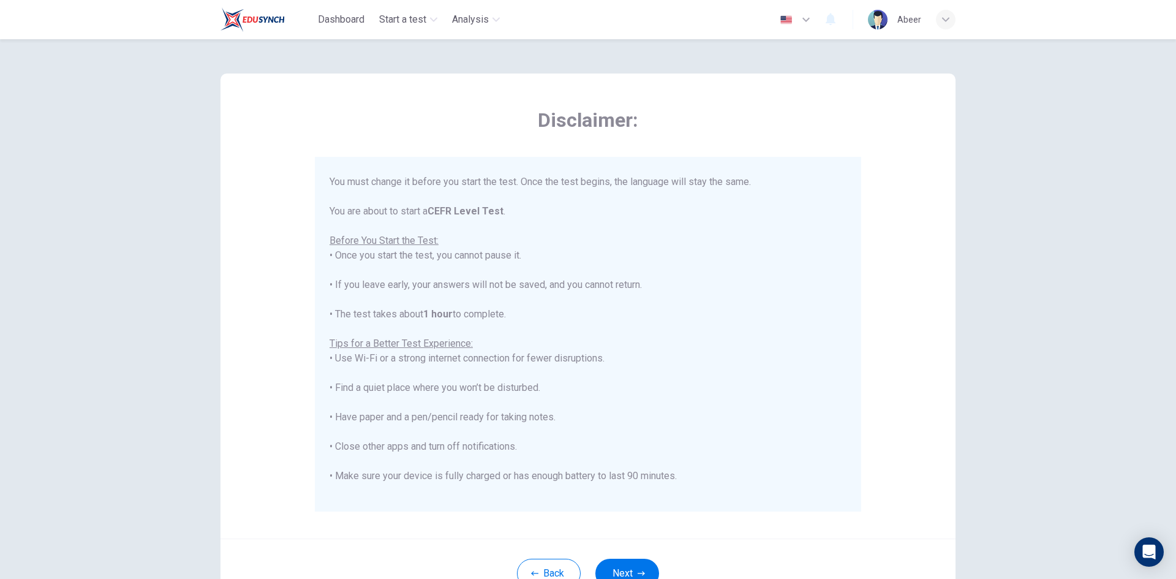
scroll to position [117, 0]
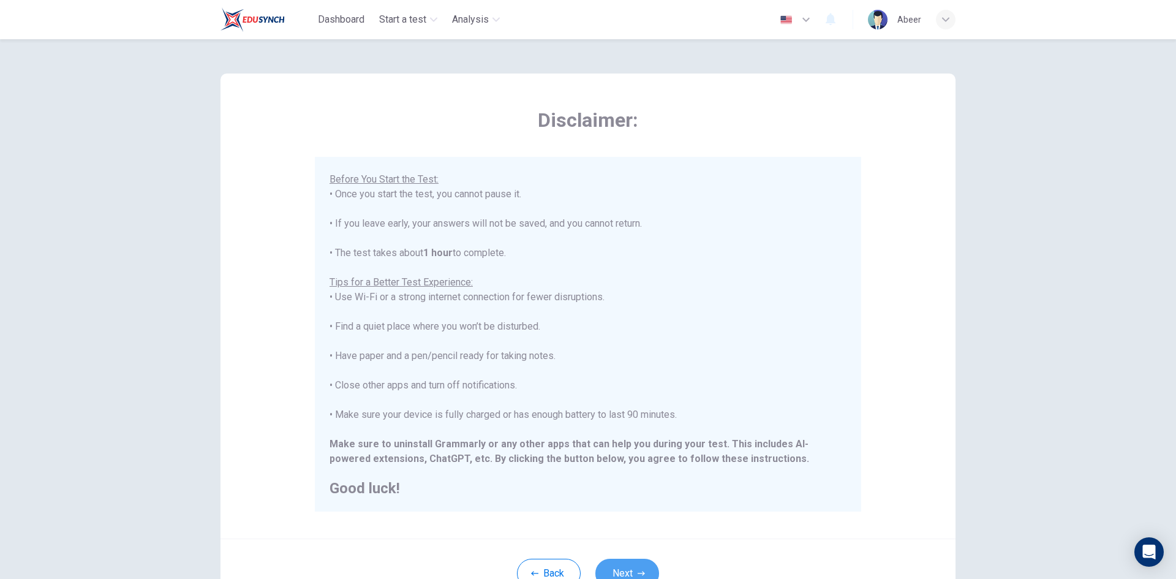
drag, startPoint x: 653, startPoint y: 568, endPoint x: 647, endPoint y: 570, distance: 6.4
click at [652, 569] on button "Next" at bounding box center [627, 573] width 64 height 29
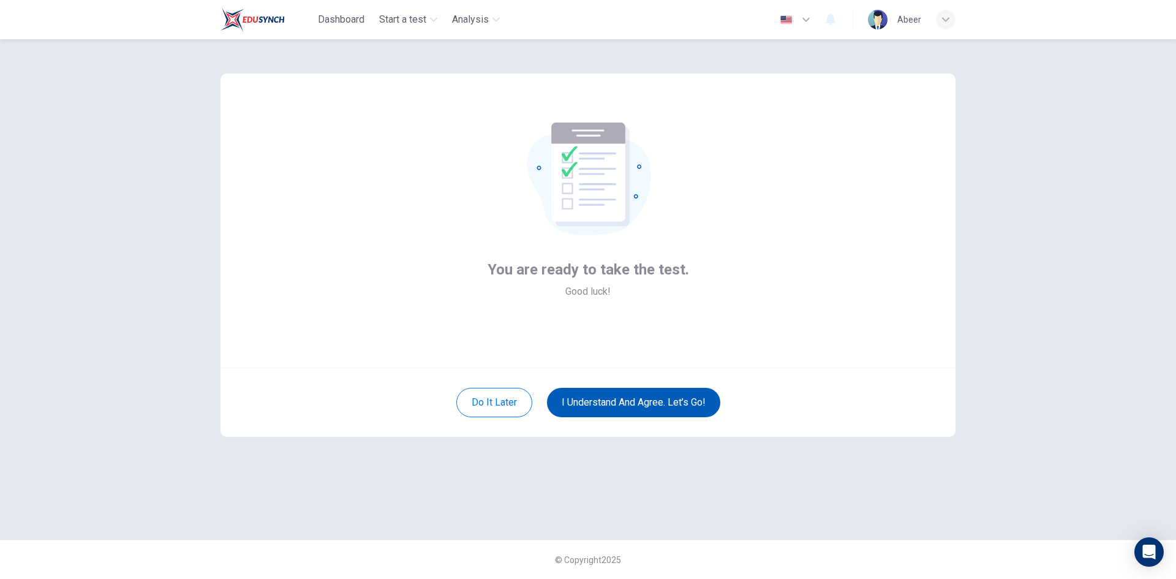
click at [662, 401] on button "I understand and agree. Let’s go!" at bounding box center [633, 402] width 173 height 29
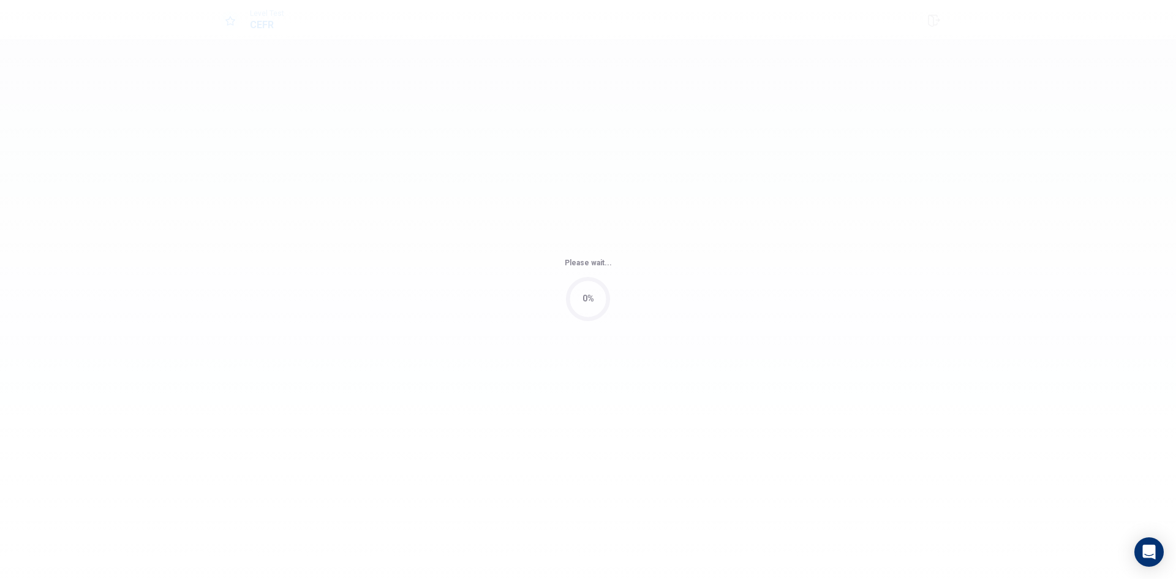
click at [660, 405] on div "Please wait... 0%" at bounding box center [588, 289] width 1176 height 579
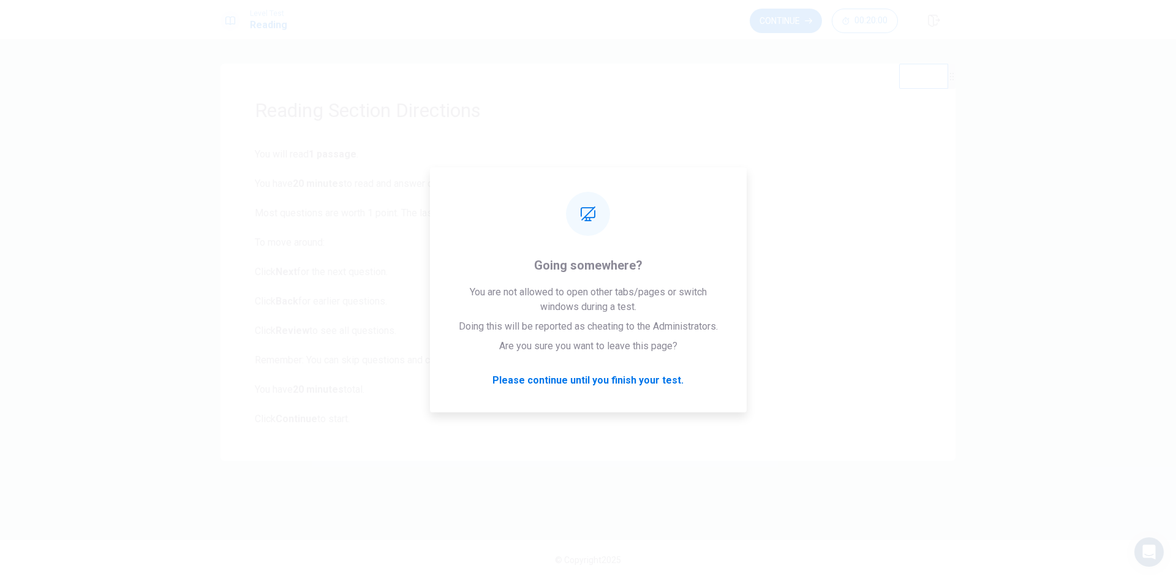
click at [666, 577] on div "© Copyright 2025" at bounding box center [588, 559] width 1176 height 39
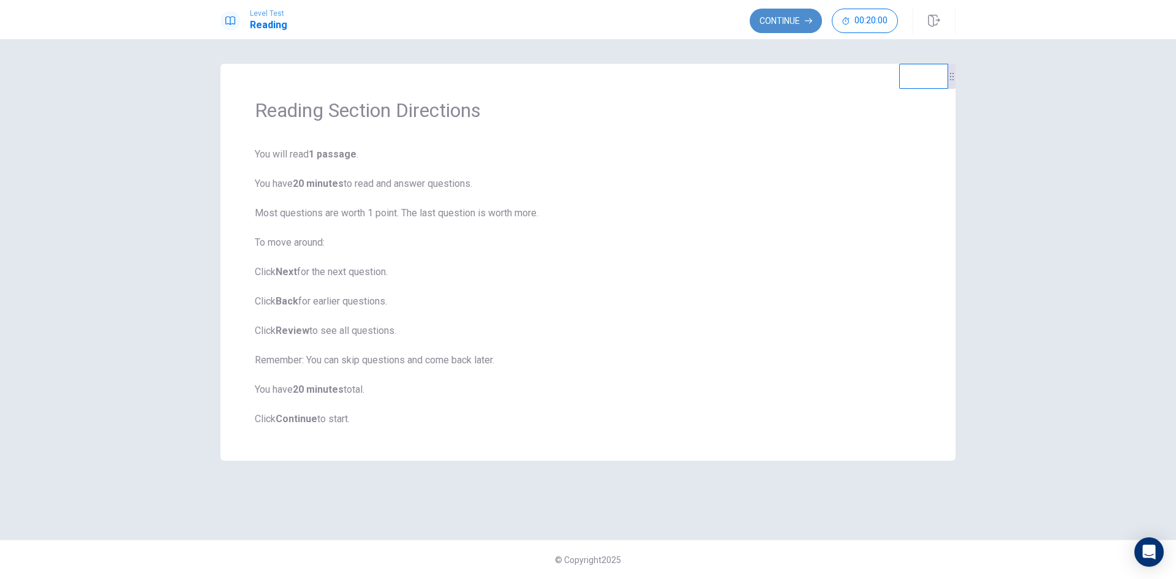
click at [797, 24] on button "Continue" at bounding box center [786, 21] width 72 height 24
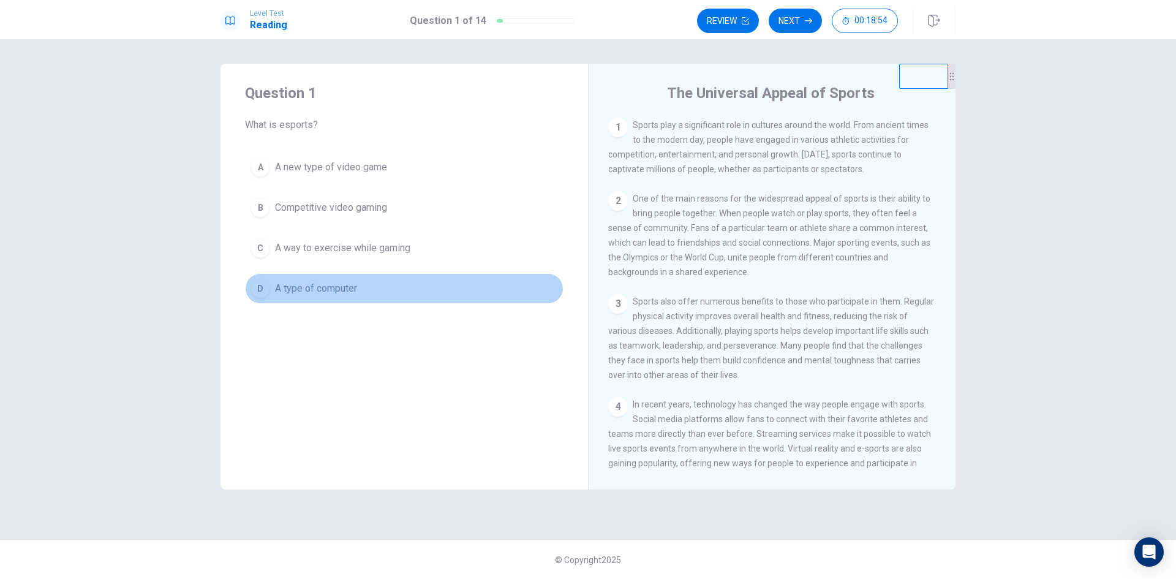
click at [353, 288] on span "A type of computer" at bounding box center [316, 288] width 82 height 15
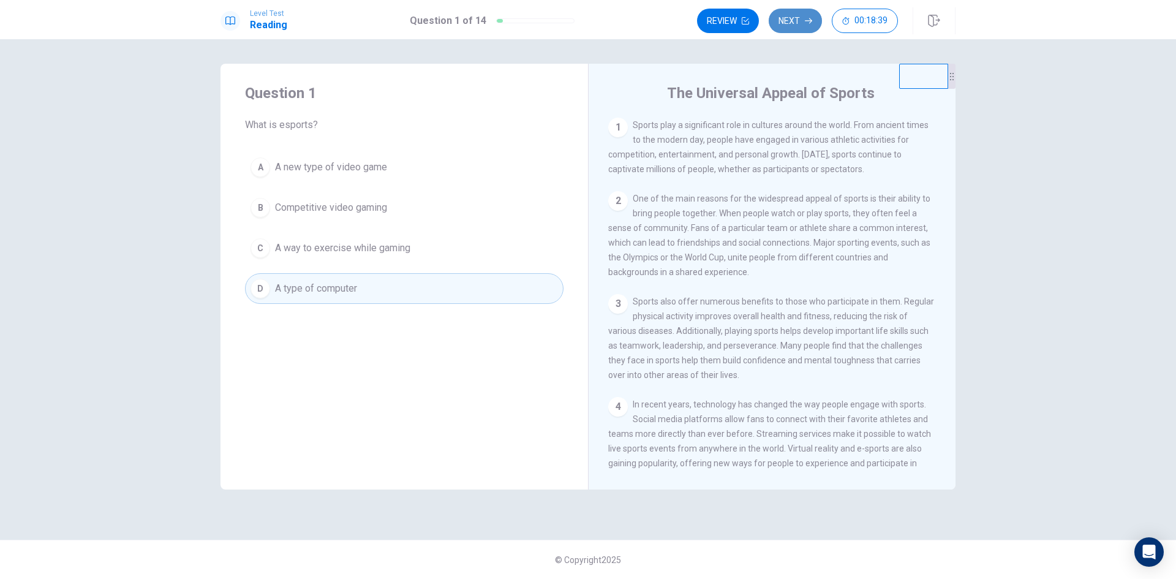
click at [792, 23] on button "Next" at bounding box center [795, 21] width 53 height 24
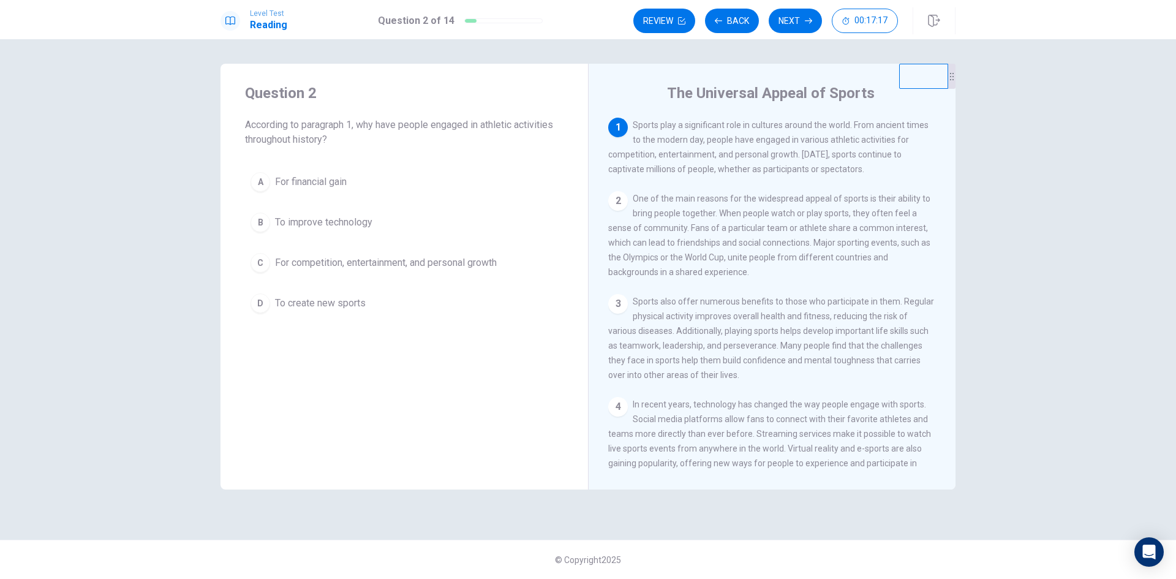
click at [352, 261] on span "For competition, entertainment, and personal growth" at bounding box center [386, 262] width 222 height 15
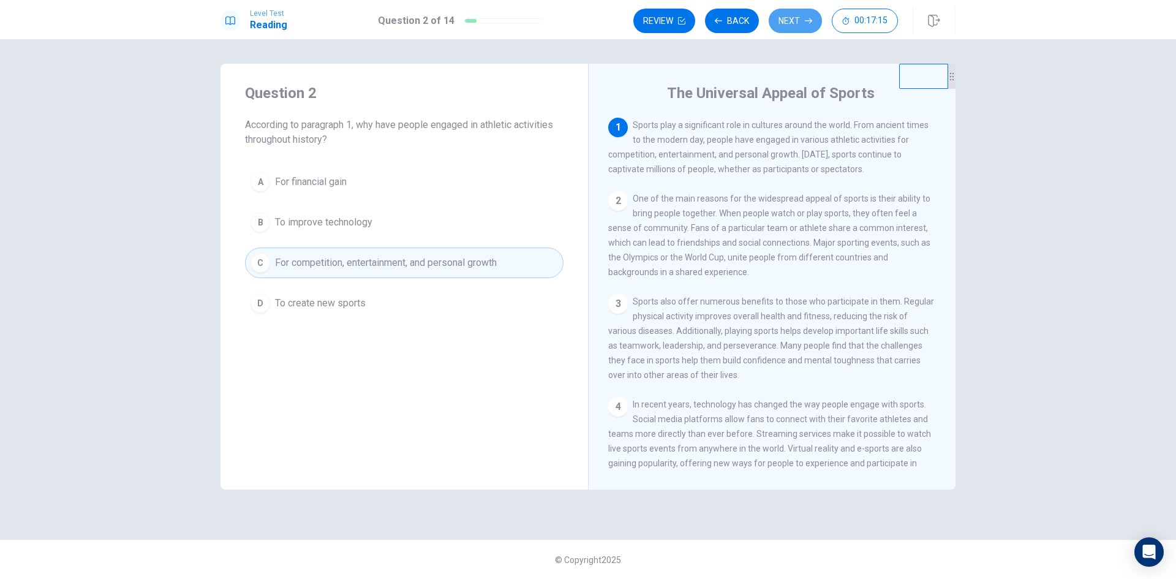
click at [792, 31] on button "Next" at bounding box center [795, 21] width 53 height 24
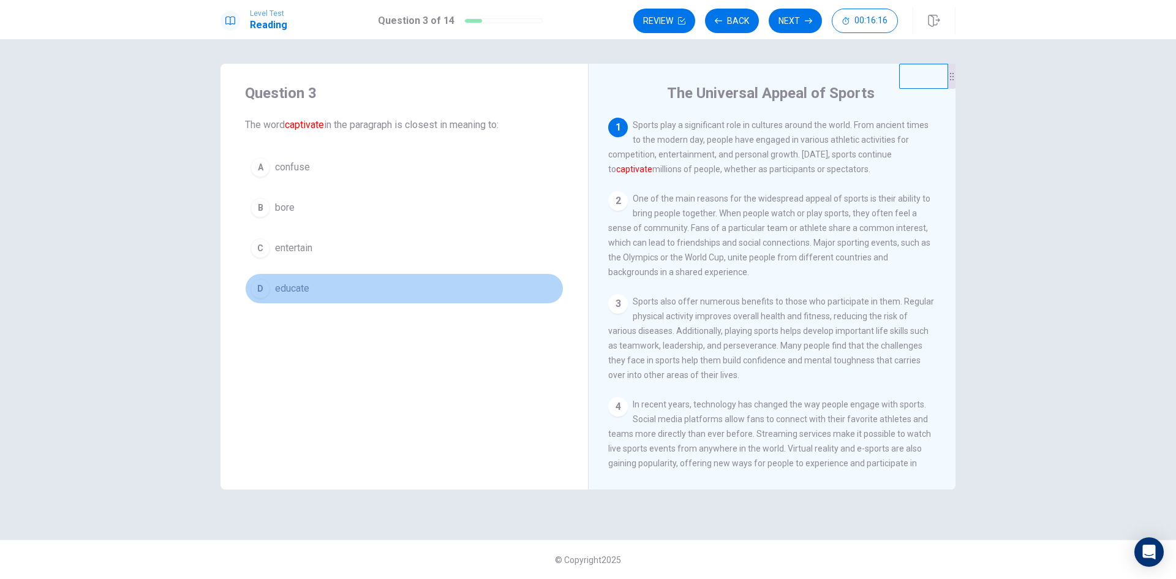
click at [301, 285] on span "educate" at bounding box center [292, 288] width 34 height 15
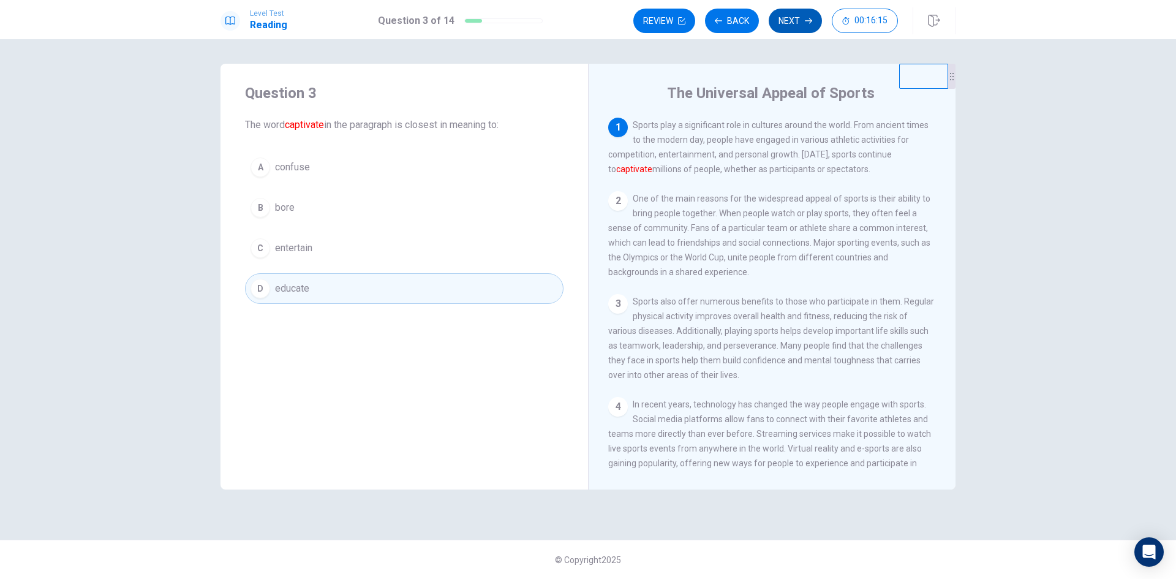
click at [796, 14] on button "Next" at bounding box center [795, 21] width 53 height 24
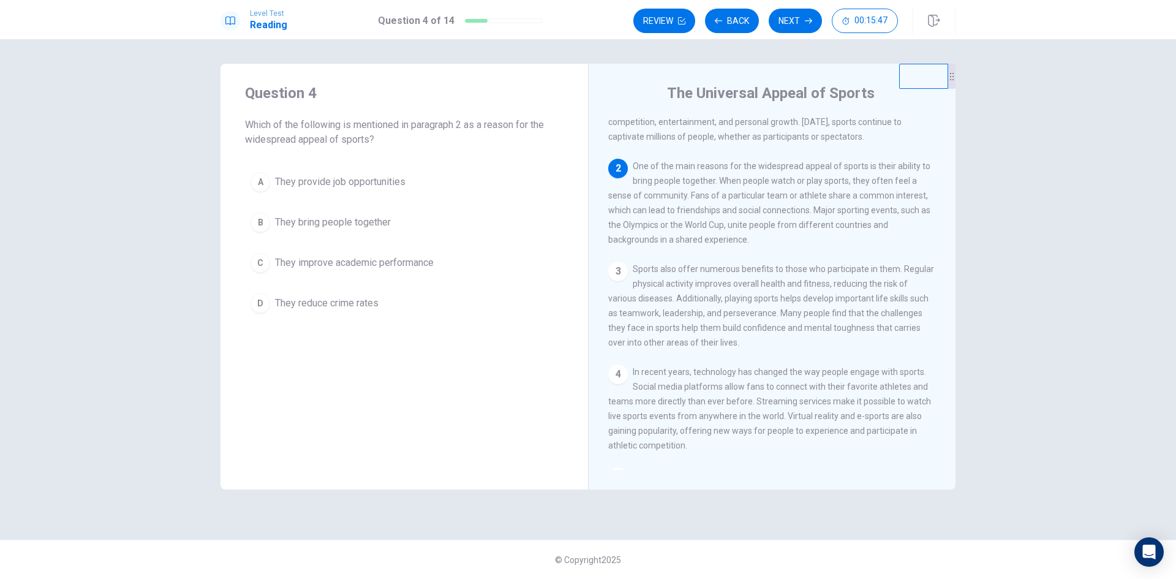
scroll to position [61, 0]
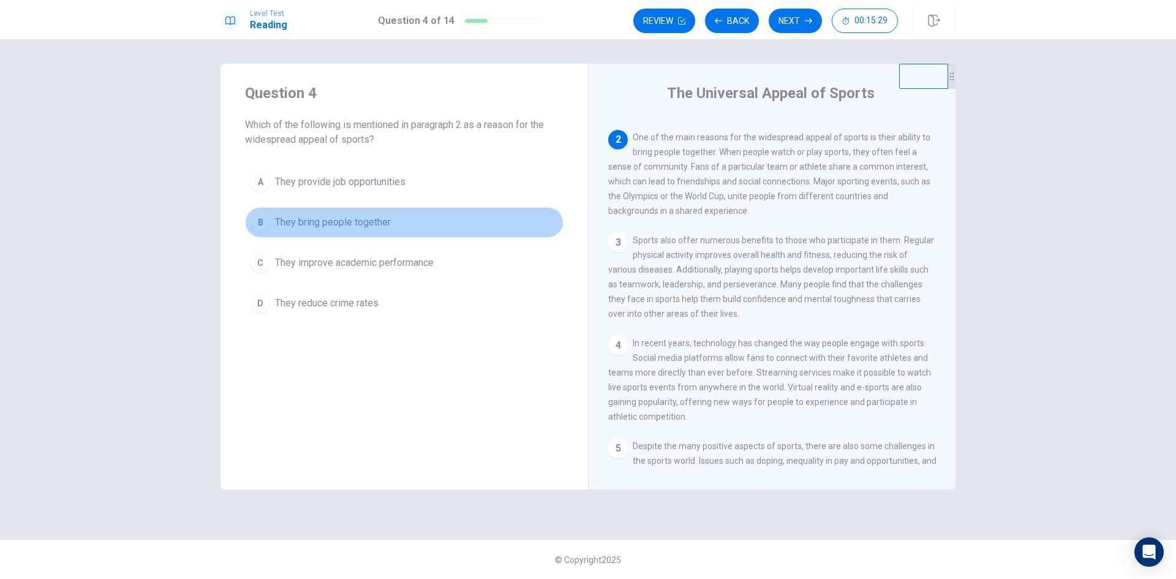
click at [302, 222] on span "They bring people together" at bounding box center [333, 222] width 116 height 15
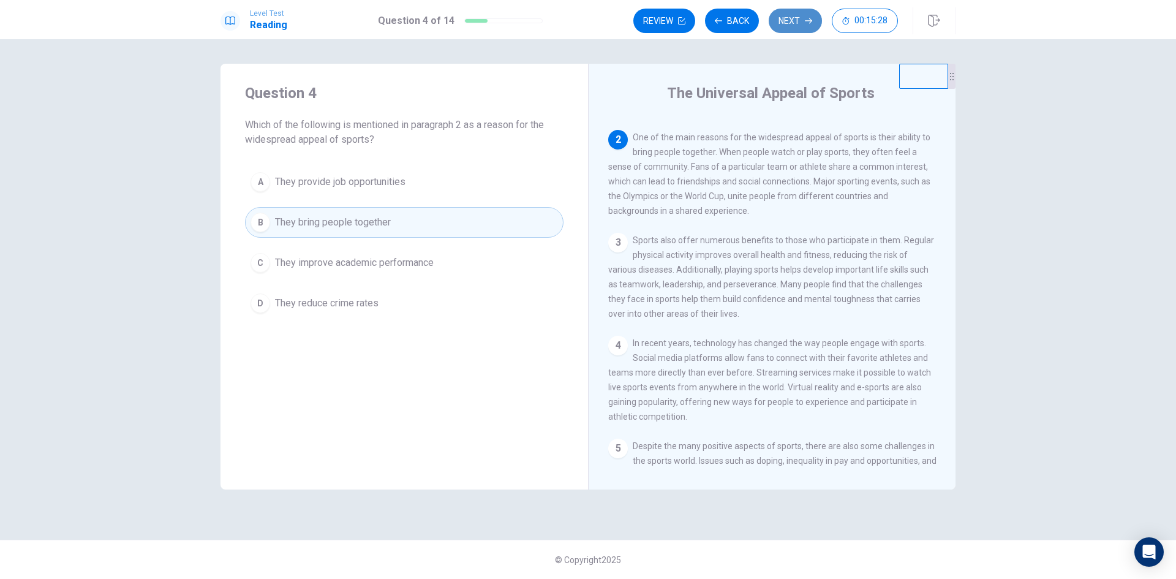
click at [788, 24] on button "Next" at bounding box center [795, 21] width 53 height 24
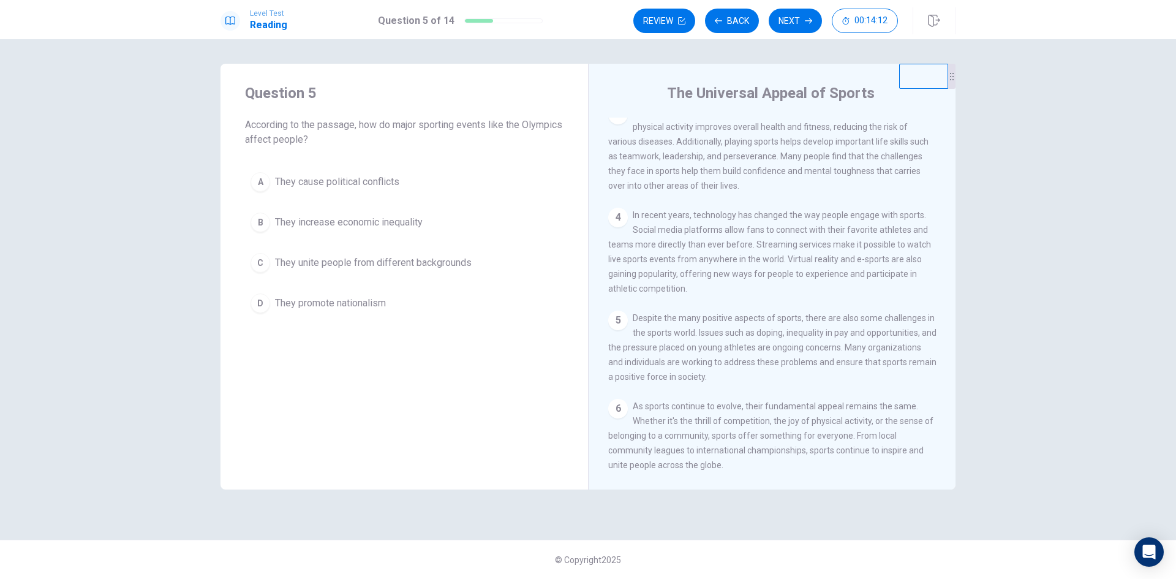
scroll to position [226, 0]
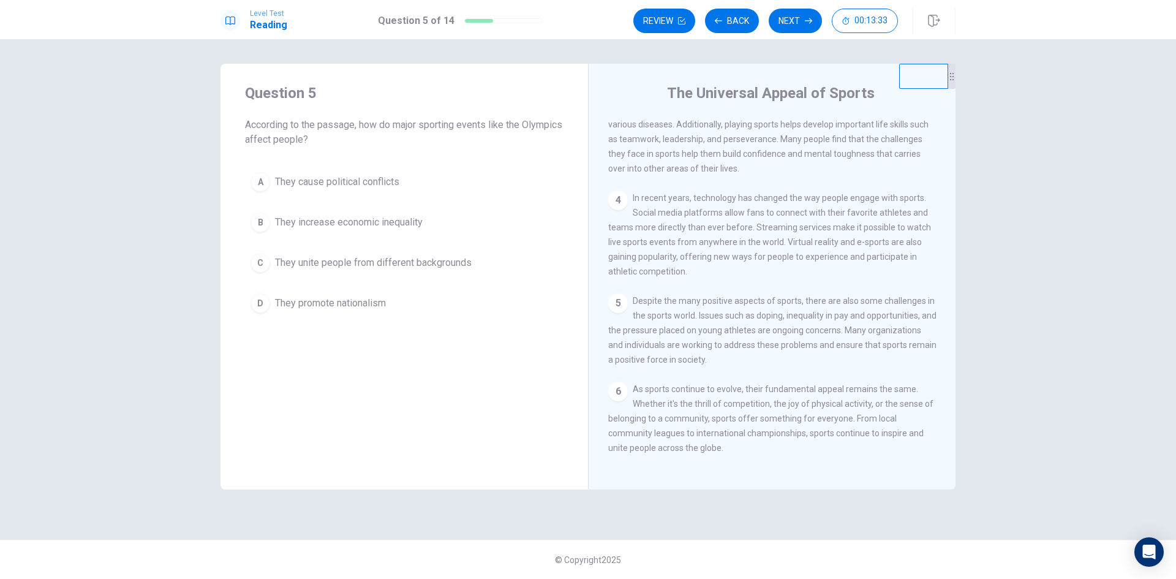
click at [401, 263] on span "They unite people from different backgrounds" at bounding box center [373, 262] width 197 height 15
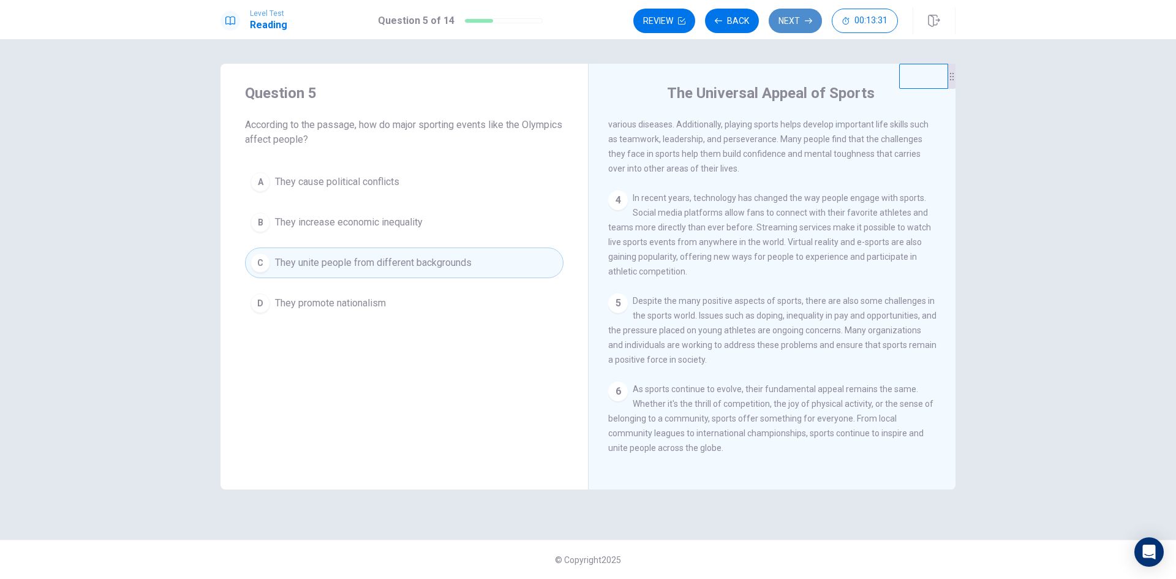
click at [806, 24] on icon "button" at bounding box center [808, 20] width 7 height 7
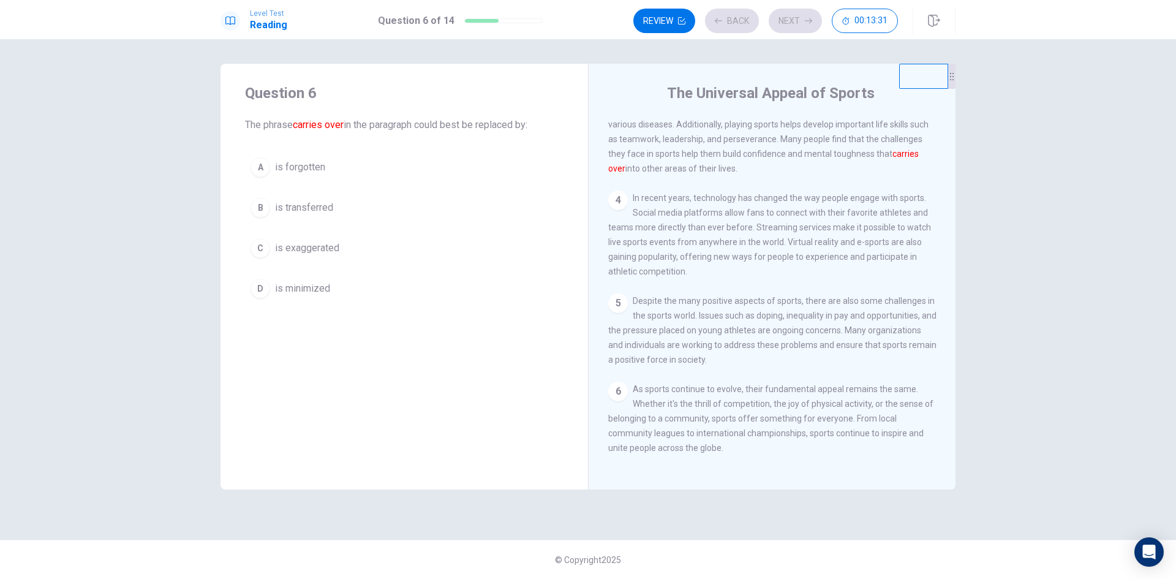
scroll to position [183, 0]
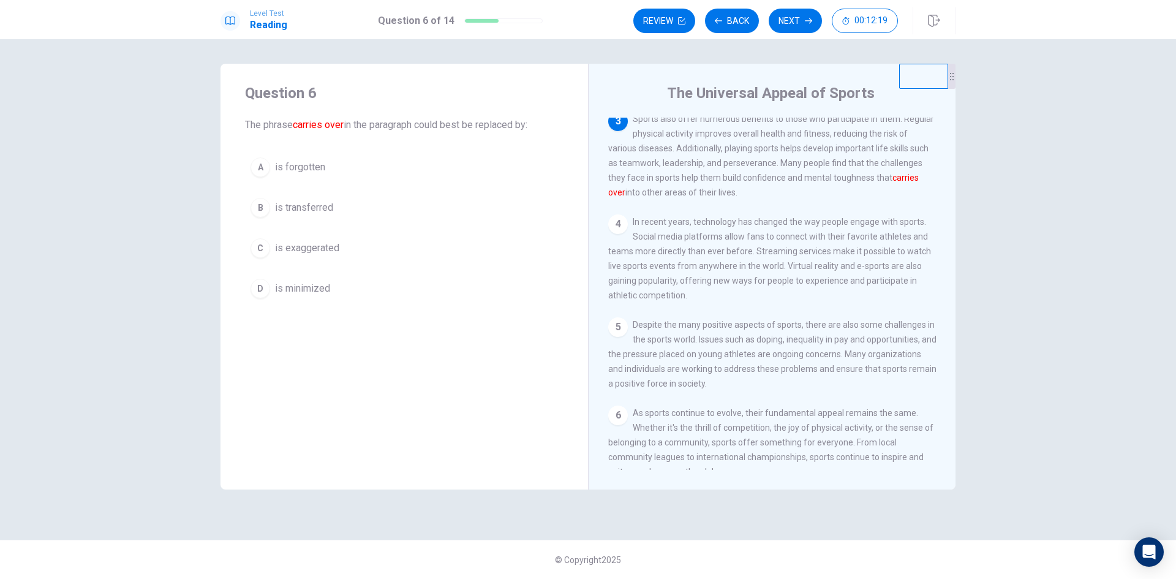
click at [323, 209] on span "is transferred" at bounding box center [304, 207] width 58 height 15
click at [325, 228] on div "A is forgotten B is transferred C is exaggerated D is minimized" at bounding box center [404, 228] width 318 height 152
click at [326, 250] on span "is exaggerated" at bounding box center [307, 248] width 64 height 15
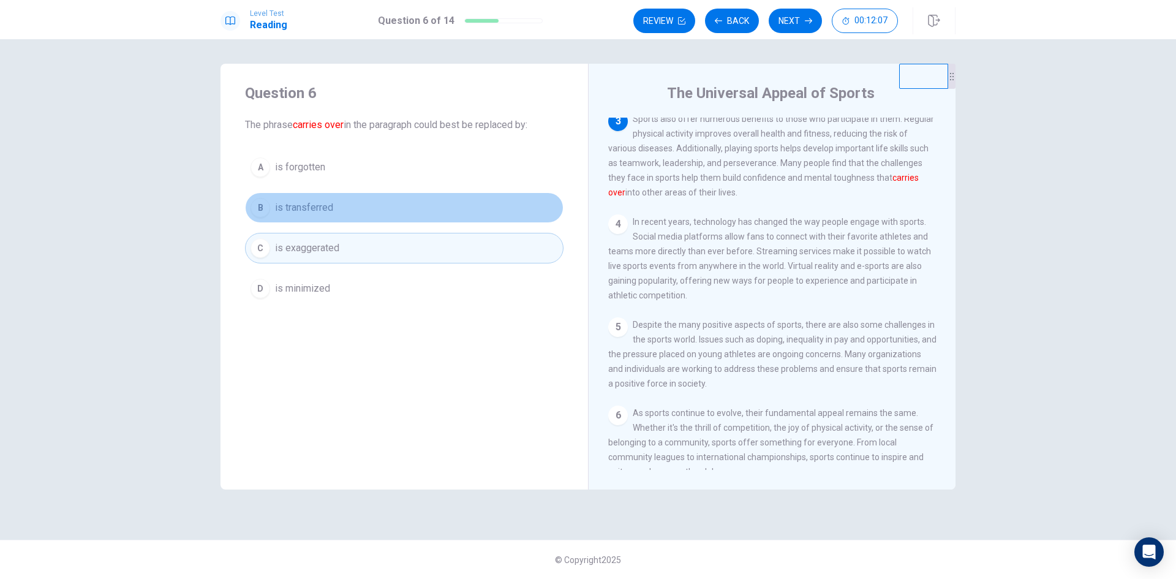
click at [308, 206] on span "is transferred" at bounding box center [304, 207] width 58 height 15
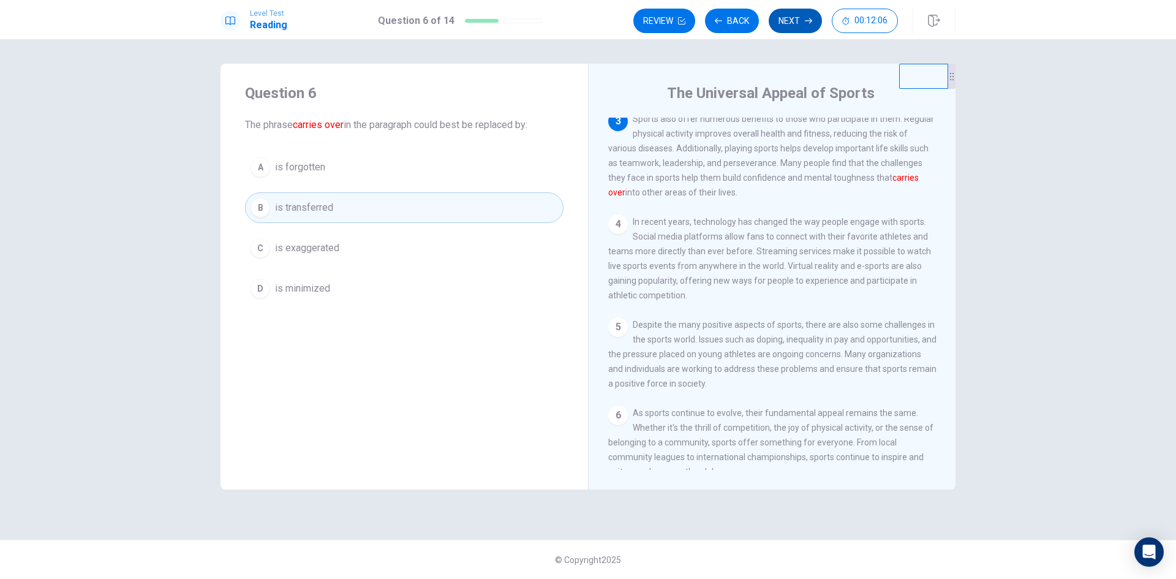
click at [787, 18] on button "Next" at bounding box center [795, 21] width 53 height 24
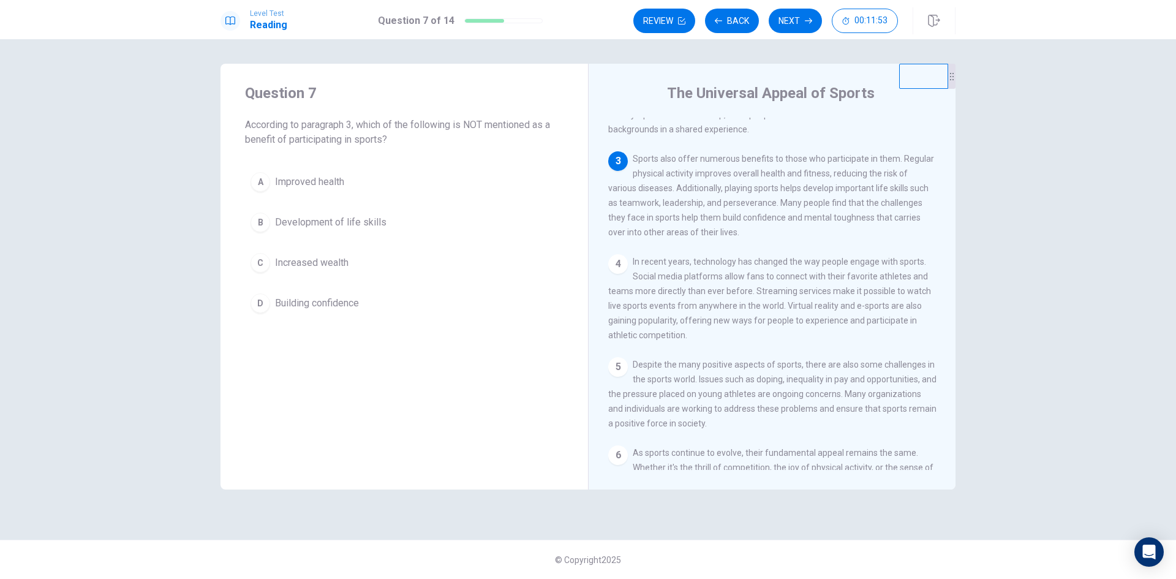
scroll to position [121, 0]
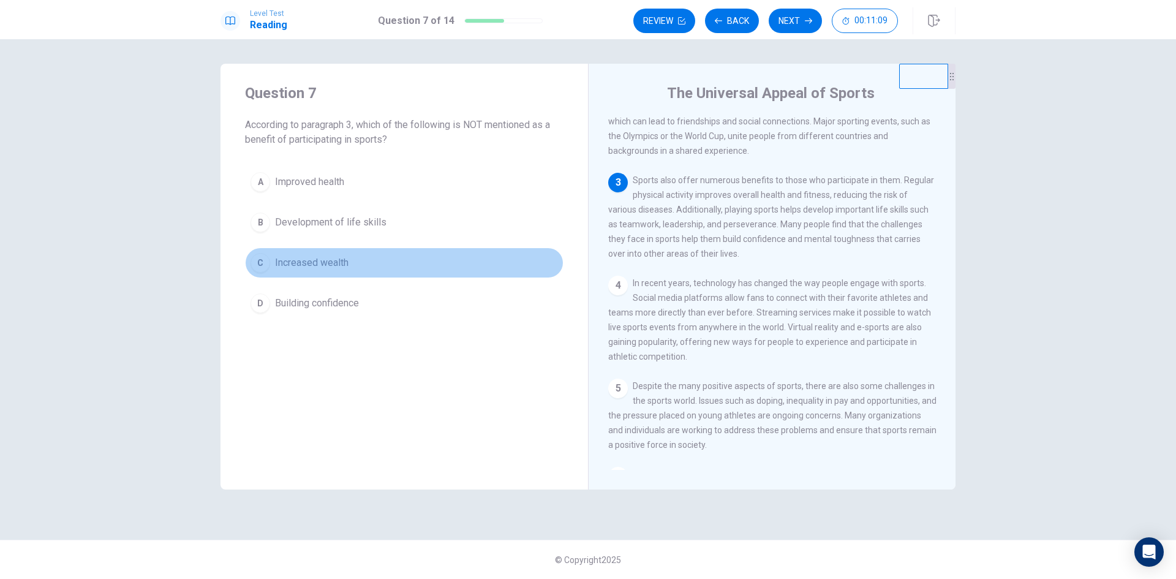
click at [304, 257] on span "Increased wealth" at bounding box center [311, 262] width 73 height 15
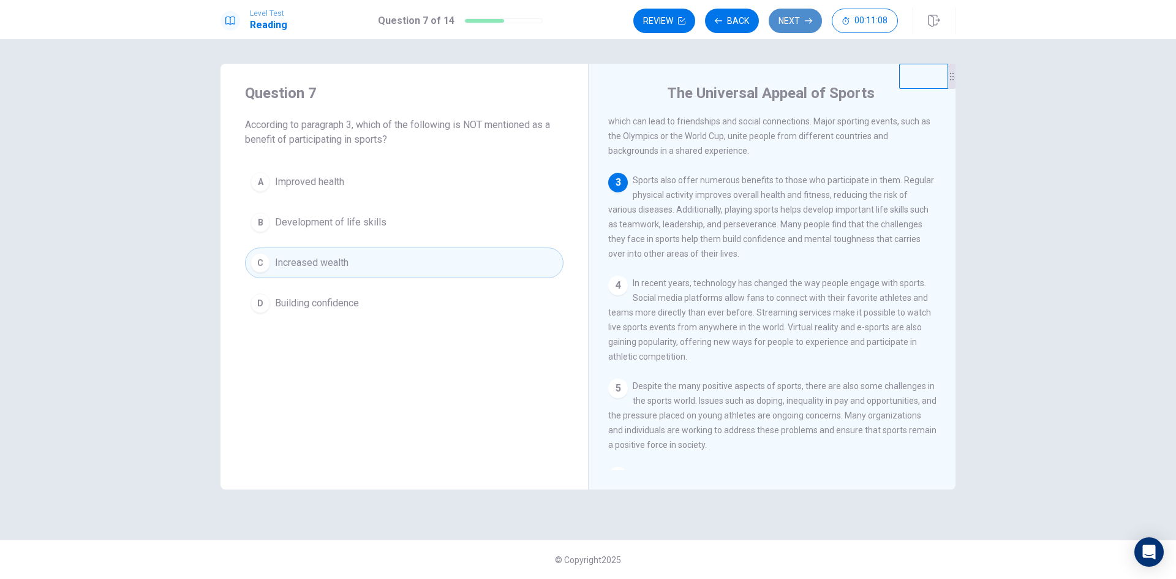
click at [788, 31] on button "Next" at bounding box center [795, 21] width 53 height 24
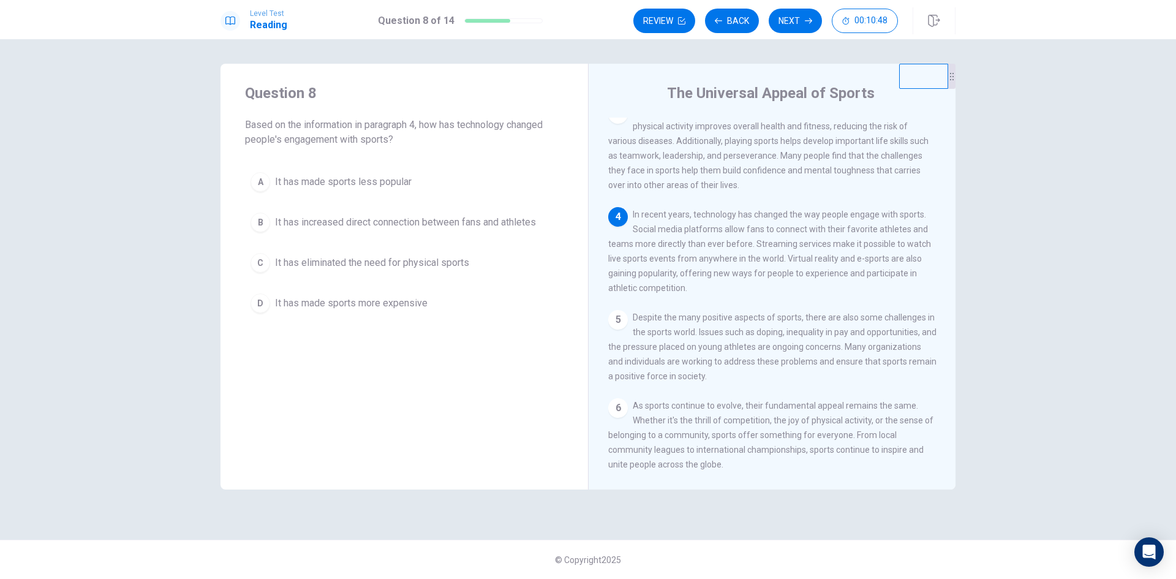
scroll to position [213, 0]
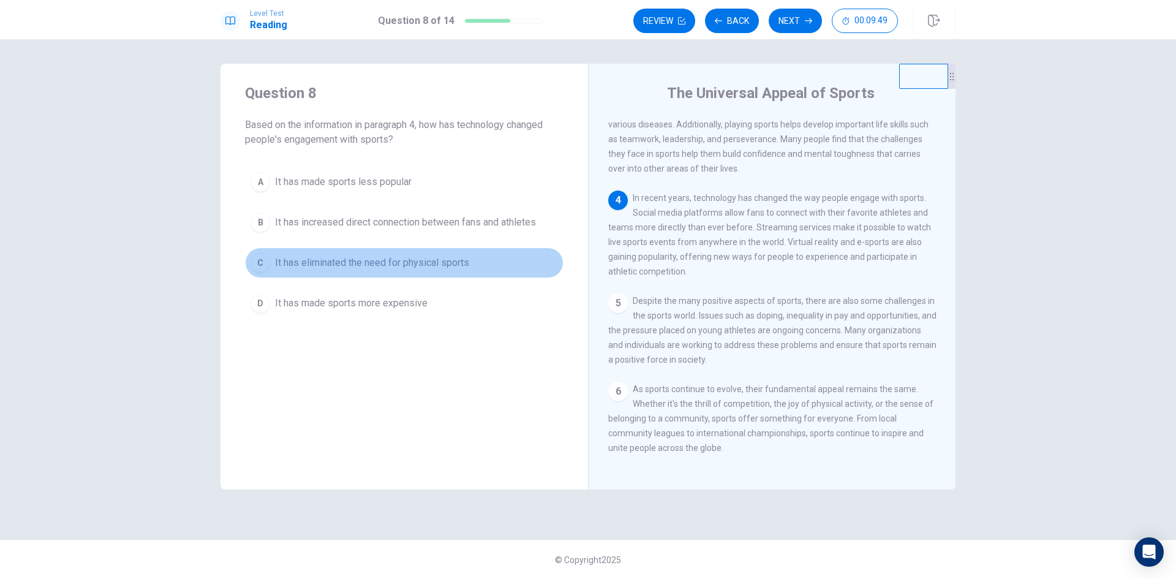
click at [399, 264] on span "It has eliminated the need for physical sports" at bounding box center [372, 262] width 194 height 15
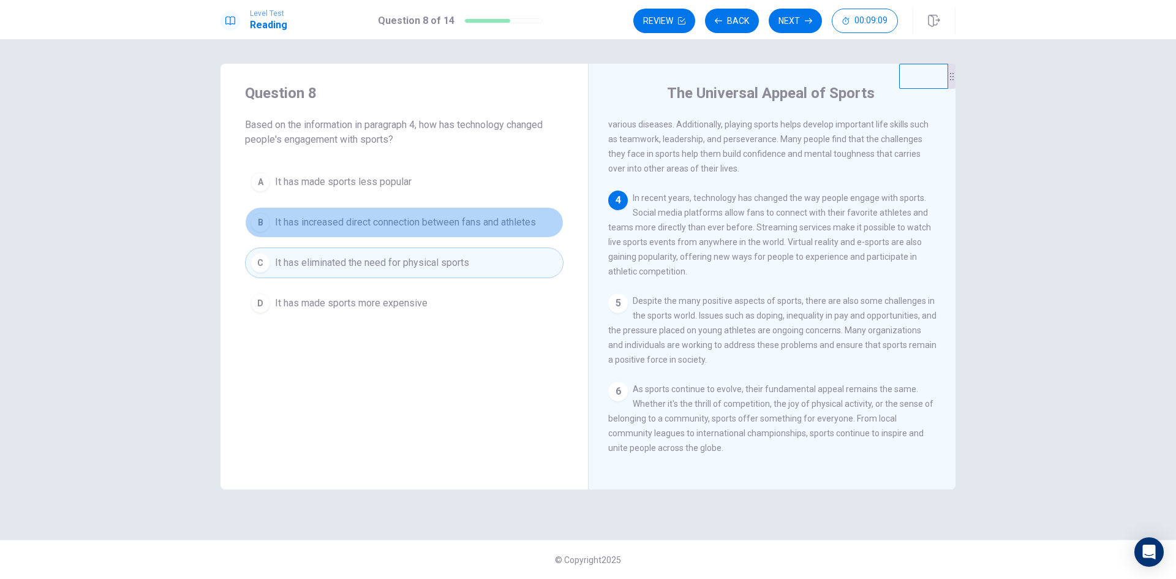
click at [495, 224] on span "It has increased direct connection between fans and athletes" at bounding box center [405, 222] width 261 height 15
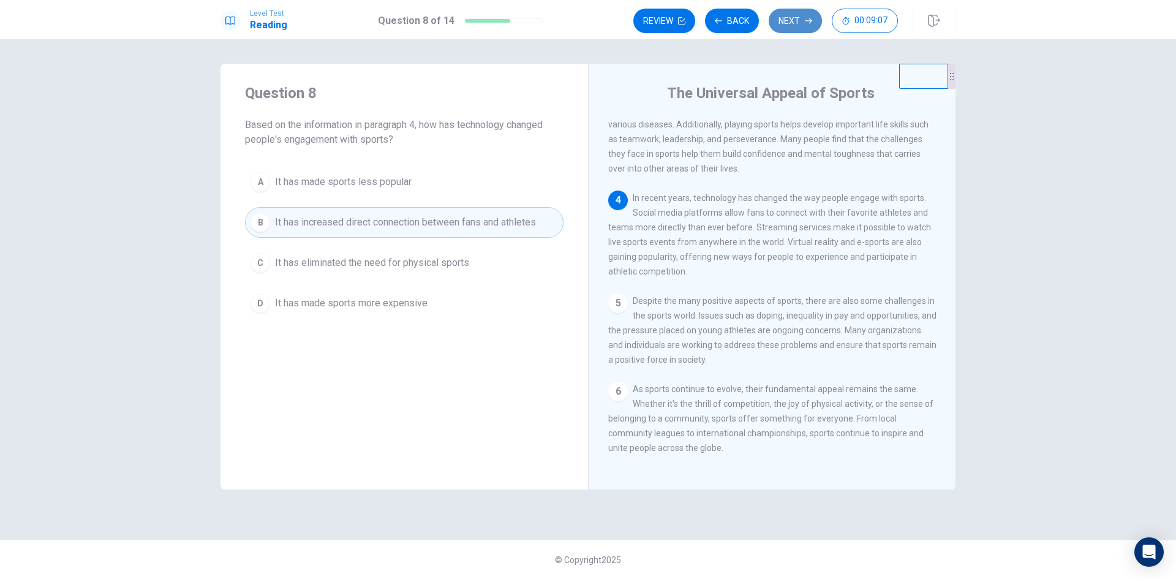
click at [794, 21] on button "Next" at bounding box center [795, 21] width 53 height 24
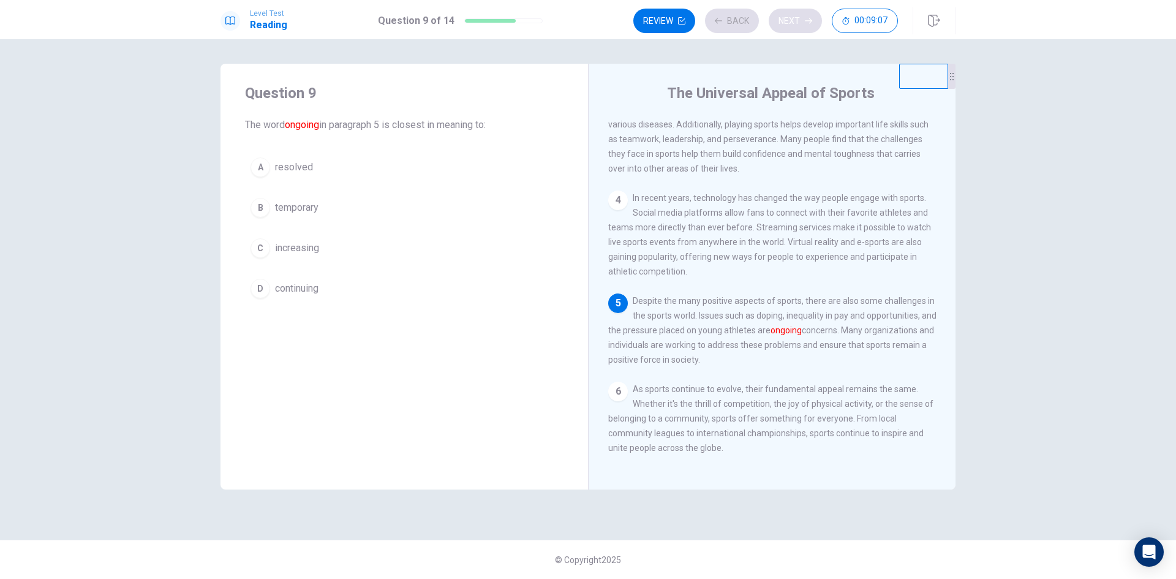
scroll to position [226, 0]
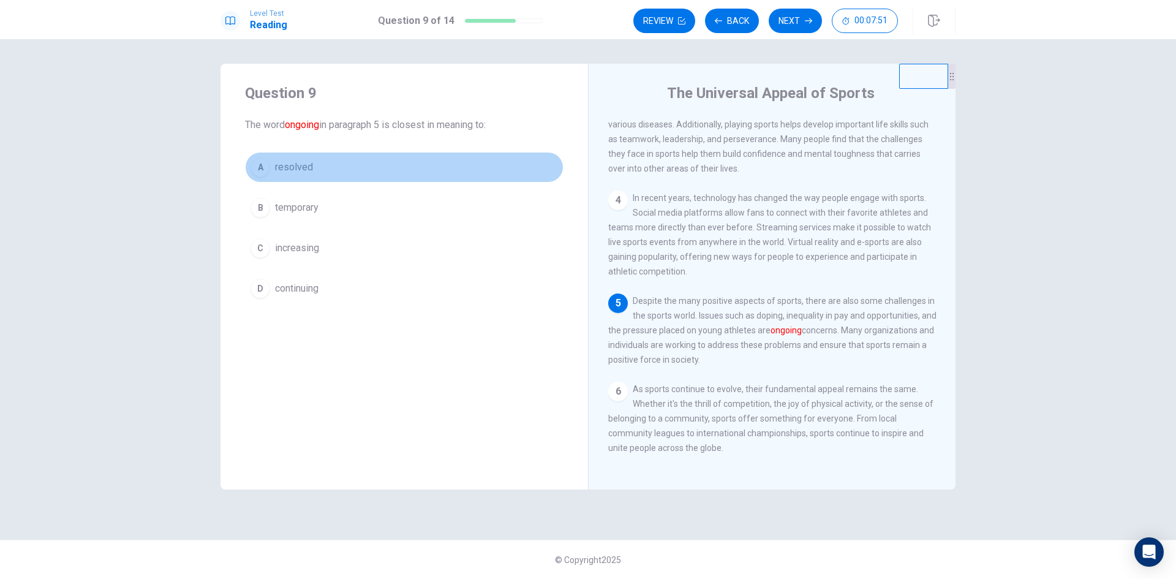
click at [306, 173] on span "resolved" at bounding box center [294, 167] width 38 height 15
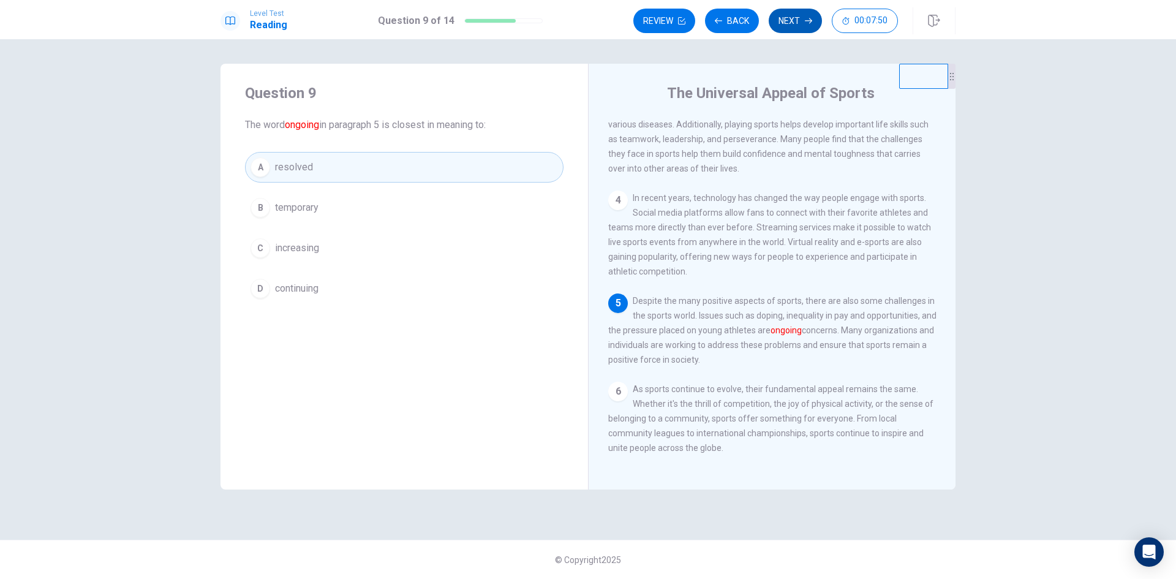
click at [785, 18] on button "Next" at bounding box center [795, 21] width 53 height 24
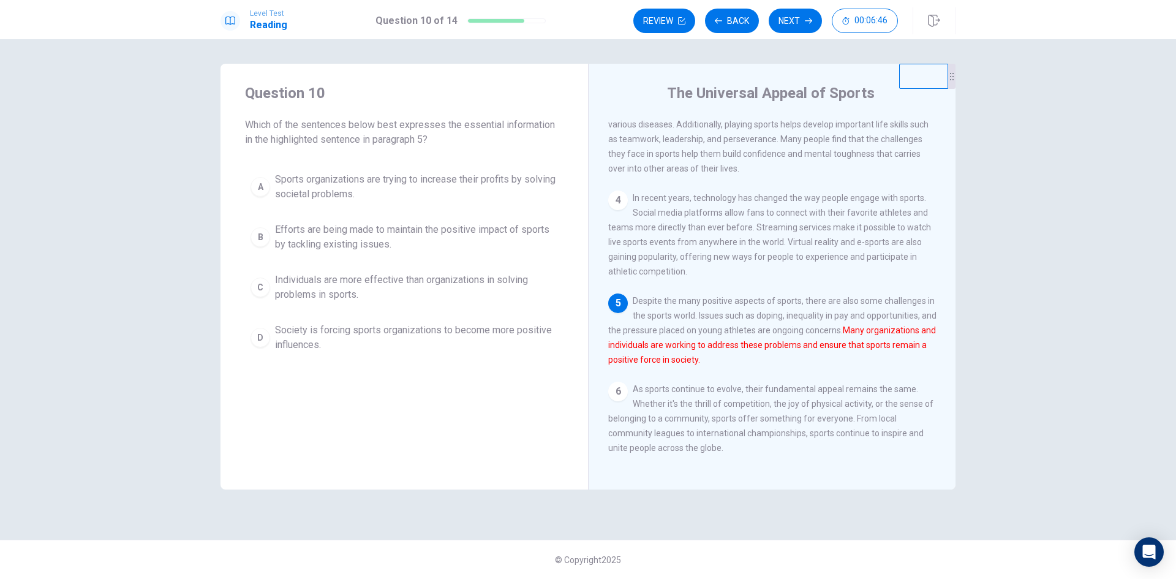
click at [413, 280] on span "Individuals are more effective than organizations in solving problems in sports." at bounding box center [416, 287] width 283 height 29
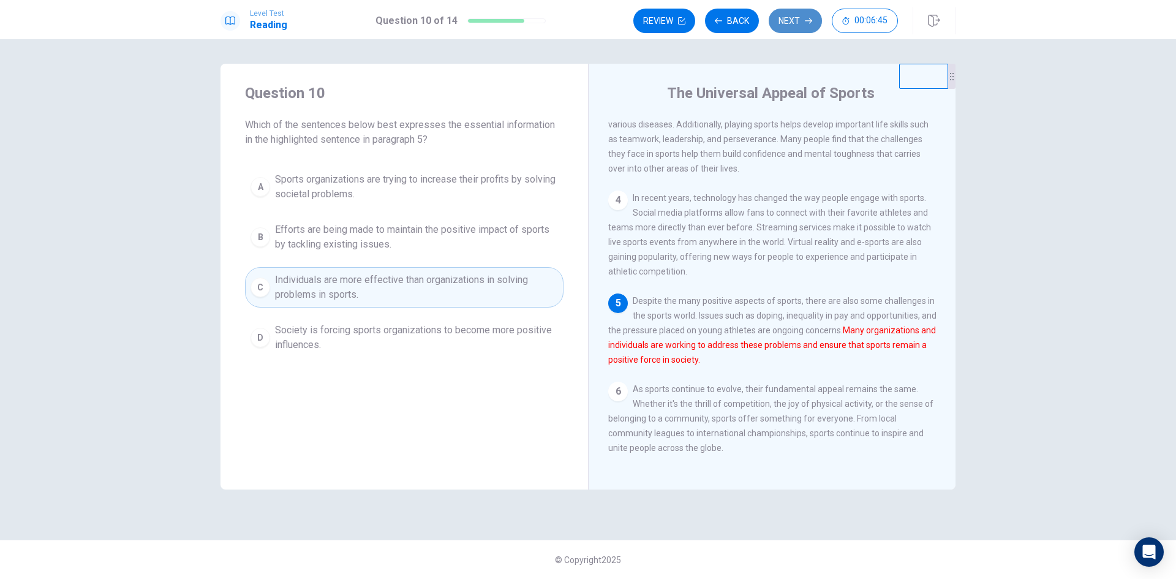
click at [790, 23] on button "Next" at bounding box center [795, 21] width 53 height 24
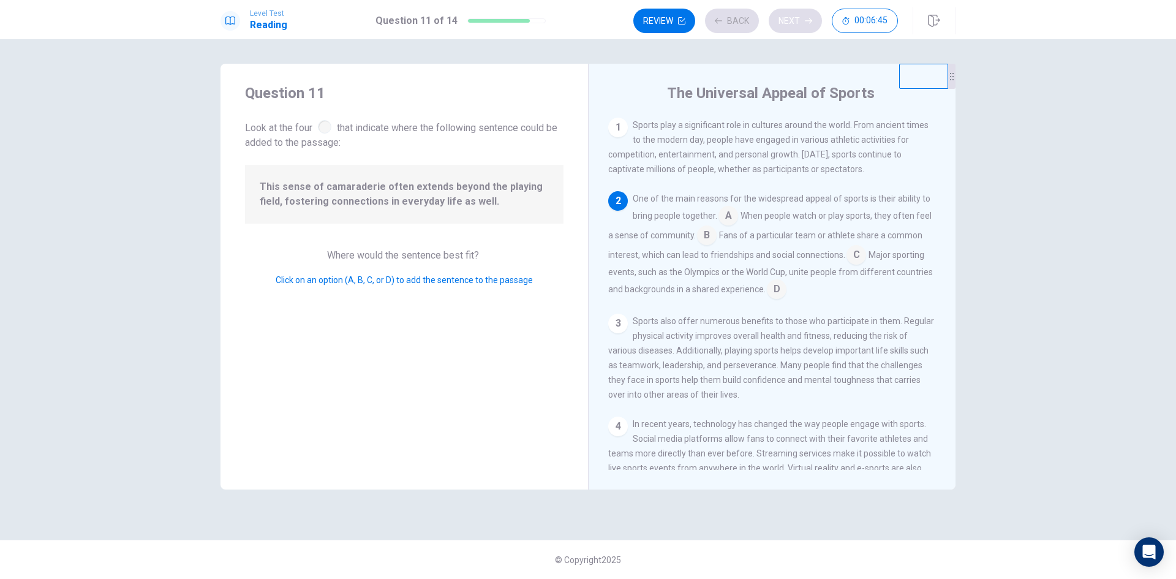
scroll to position [76, 0]
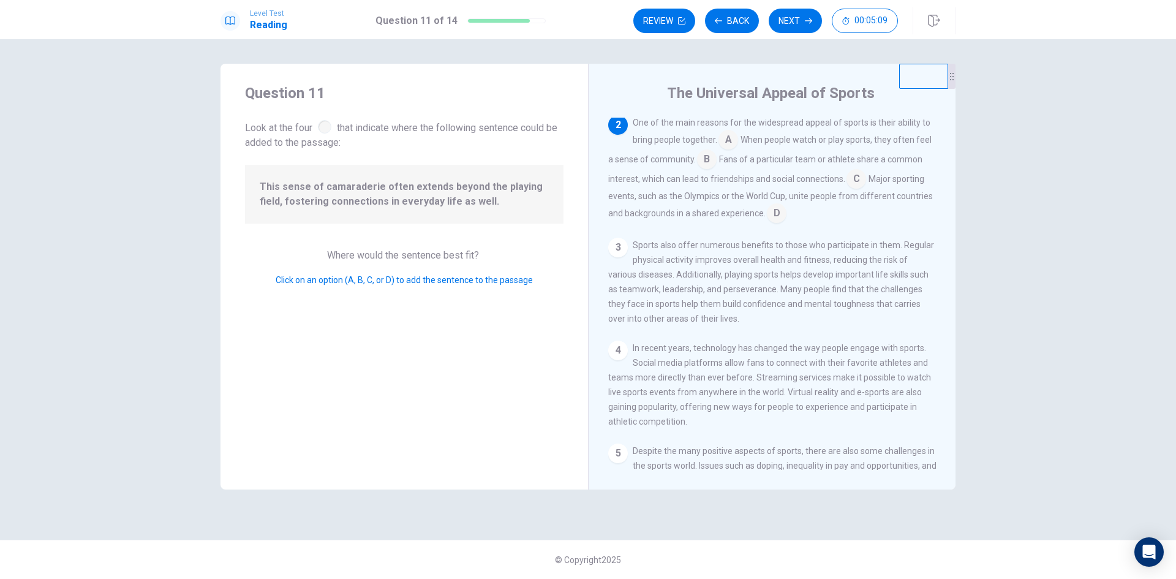
click at [770, 214] on input at bounding box center [777, 215] width 20 height 20
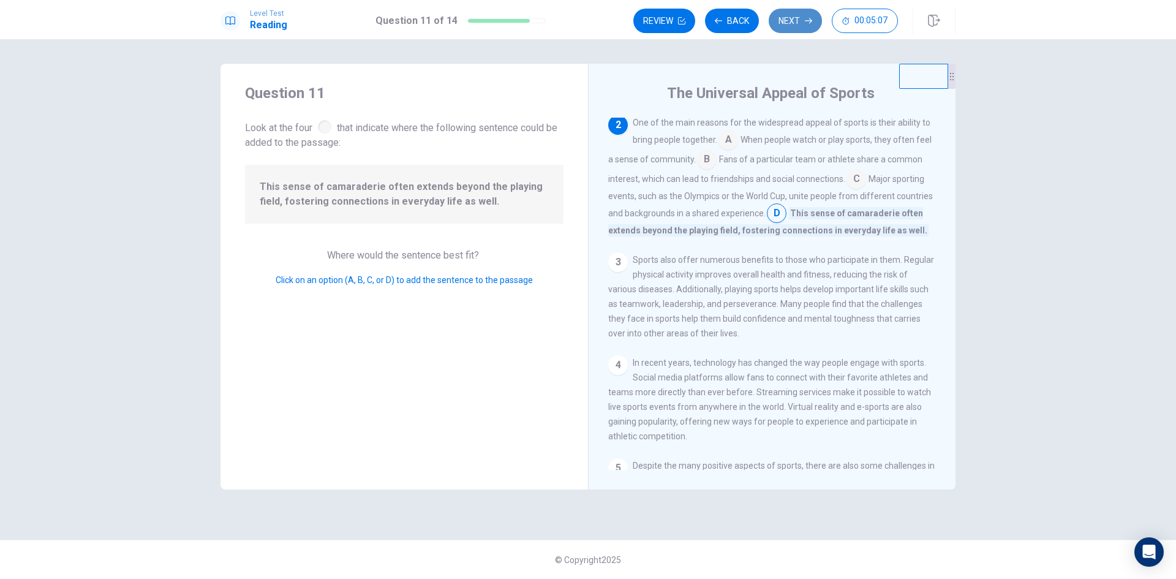
click at [798, 15] on button "Next" at bounding box center [795, 21] width 53 height 24
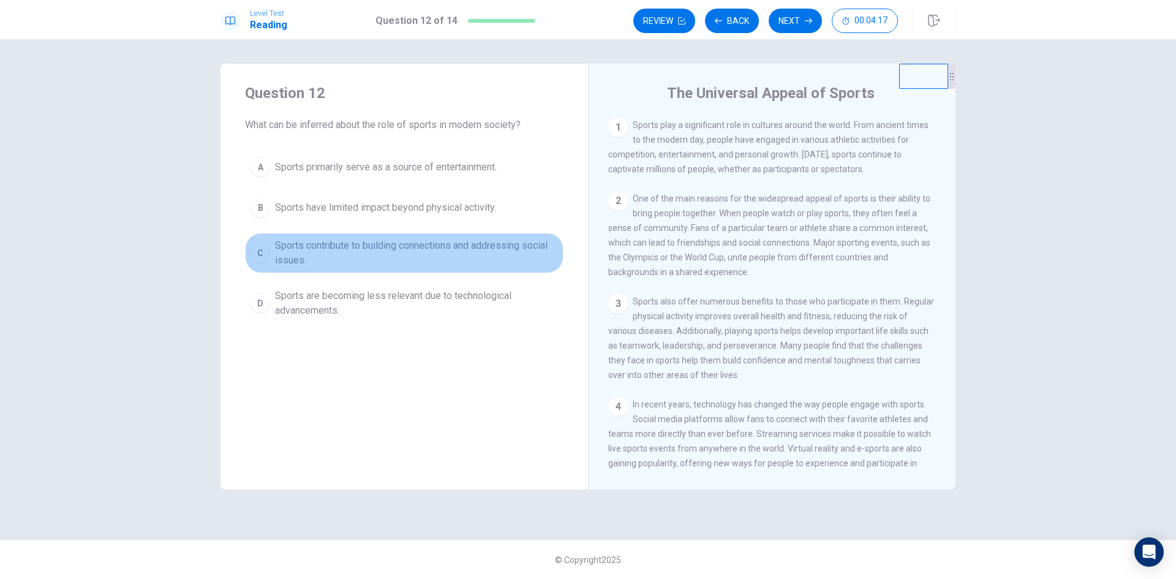
click at [369, 245] on span "Sports contribute to building connections and addressing social issues." at bounding box center [416, 252] width 283 height 29
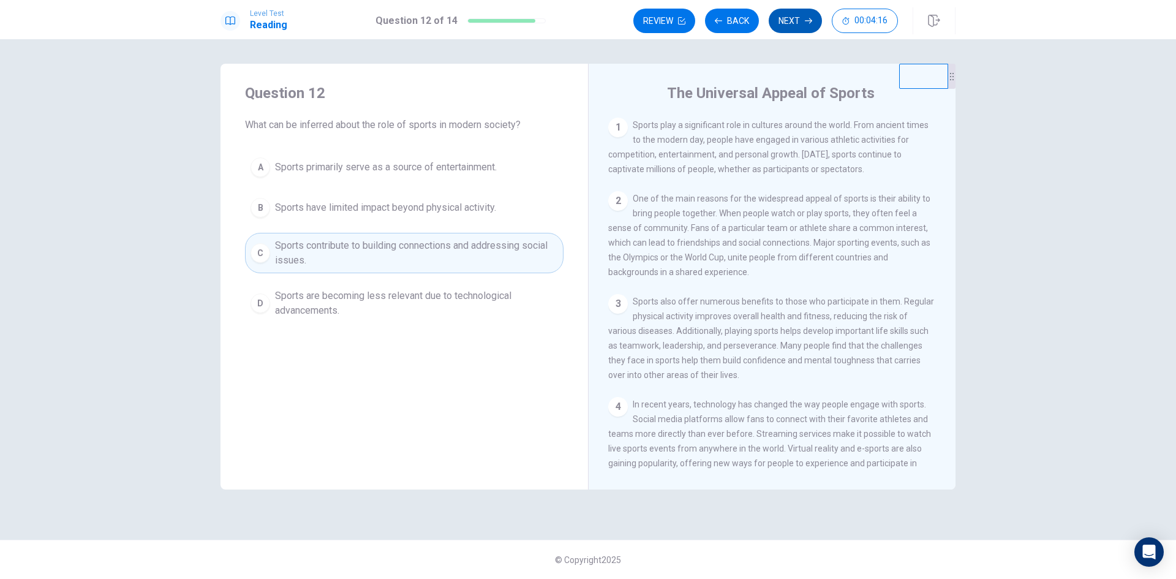
click at [789, 26] on button "Next" at bounding box center [795, 21] width 53 height 24
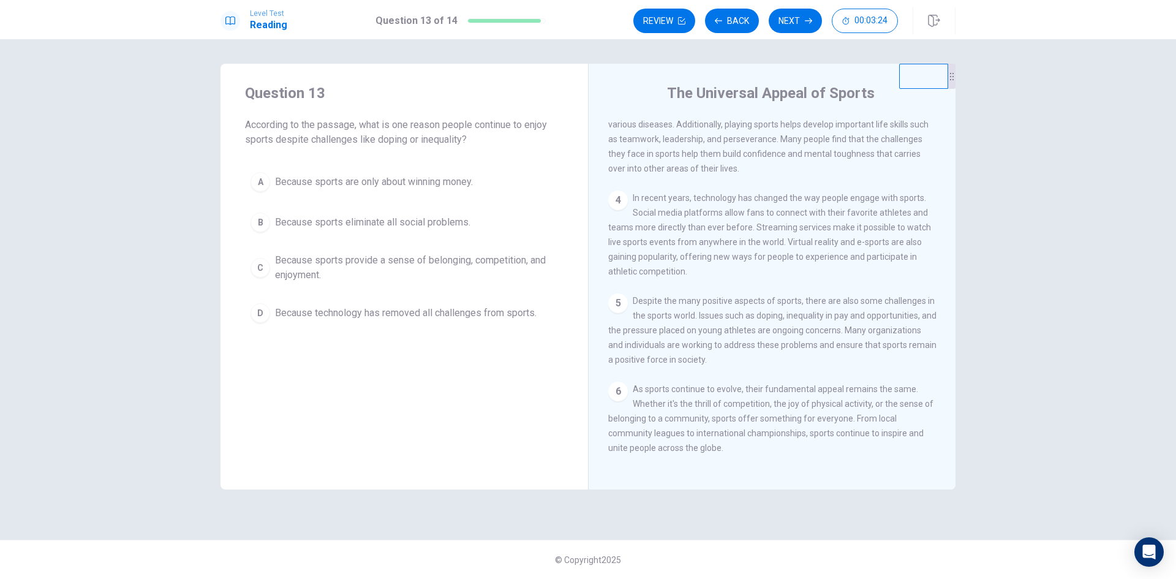
scroll to position [226, 0]
click at [485, 318] on span "Because technology has removed all challenges from sports." at bounding box center [406, 313] width 262 height 15
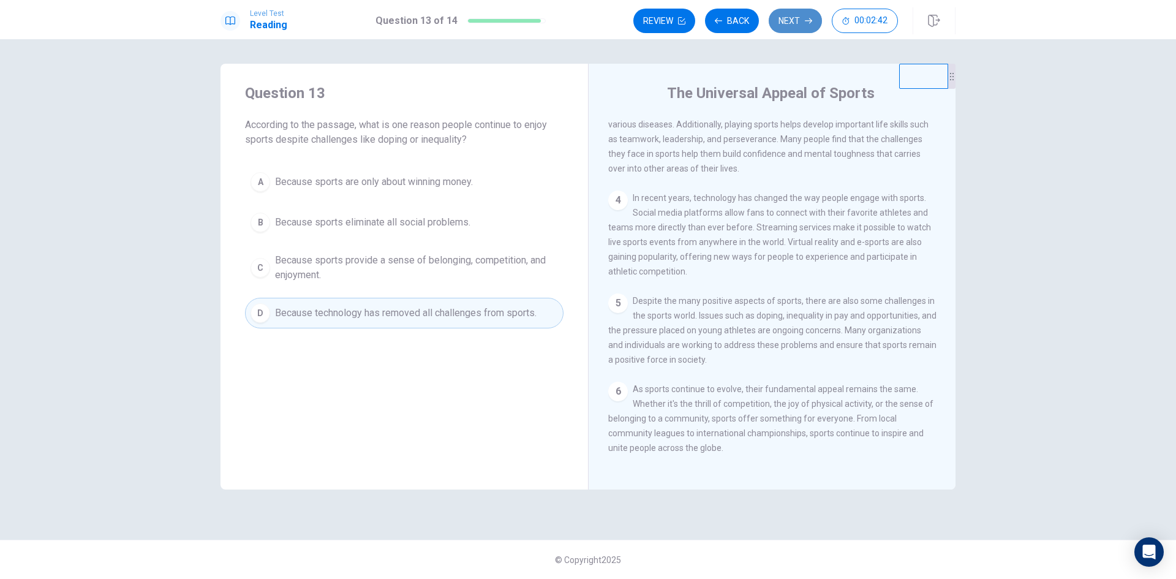
click at [793, 20] on button "Next" at bounding box center [795, 21] width 53 height 24
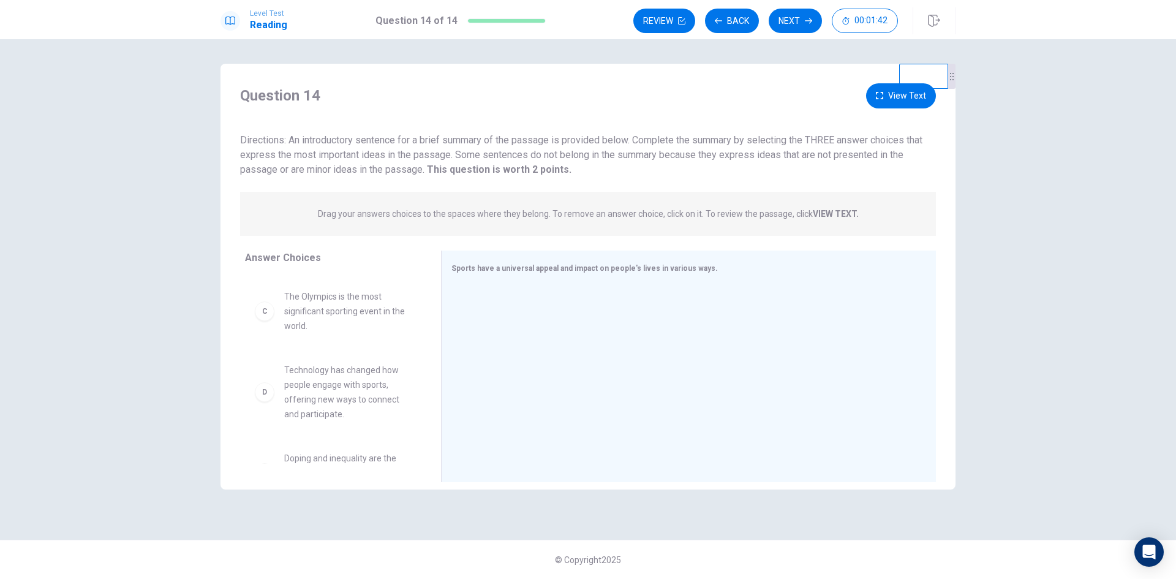
scroll to position [135, 0]
click at [353, 406] on span "Technology has changed how people engage with sports, offering new ways to conn…" at bounding box center [347, 400] width 127 height 59
click at [257, 410] on div "D Technology has changed how people engage with sports, offering new ways to co…" at bounding box center [333, 400] width 157 height 59
click at [270, 404] on div "D" at bounding box center [265, 400] width 20 height 20
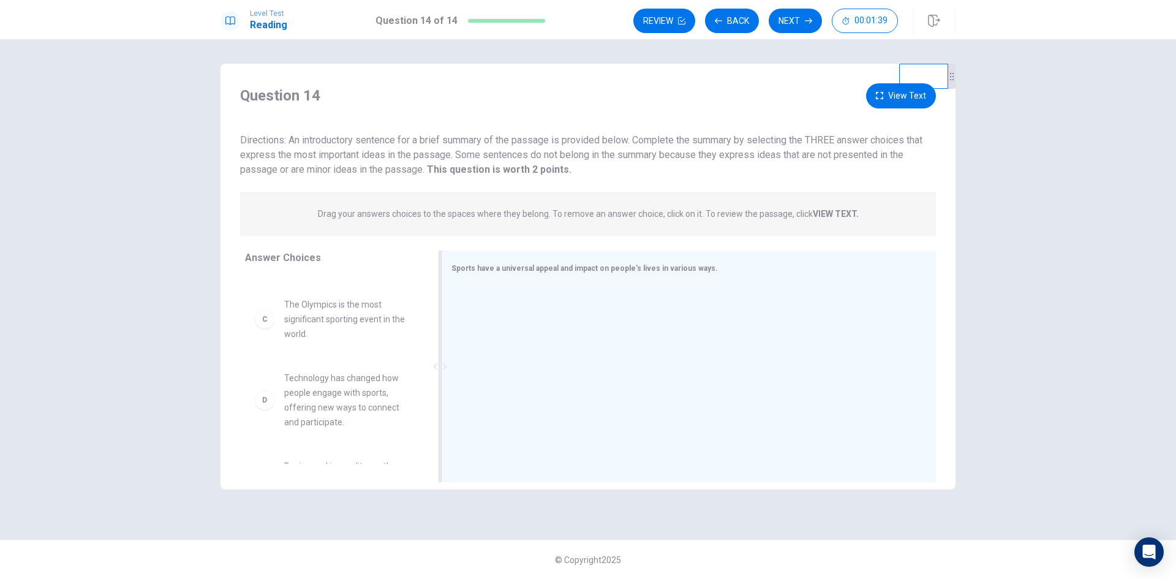
click at [579, 308] on div at bounding box center [683, 367] width 465 height 164
click at [516, 269] on span "Sports have a universal appeal and impact on people's lives in various ways." at bounding box center [584, 268] width 266 height 9
click at [789, 26] on button "Next" at bounding box center [795, 21] width 53 height 24
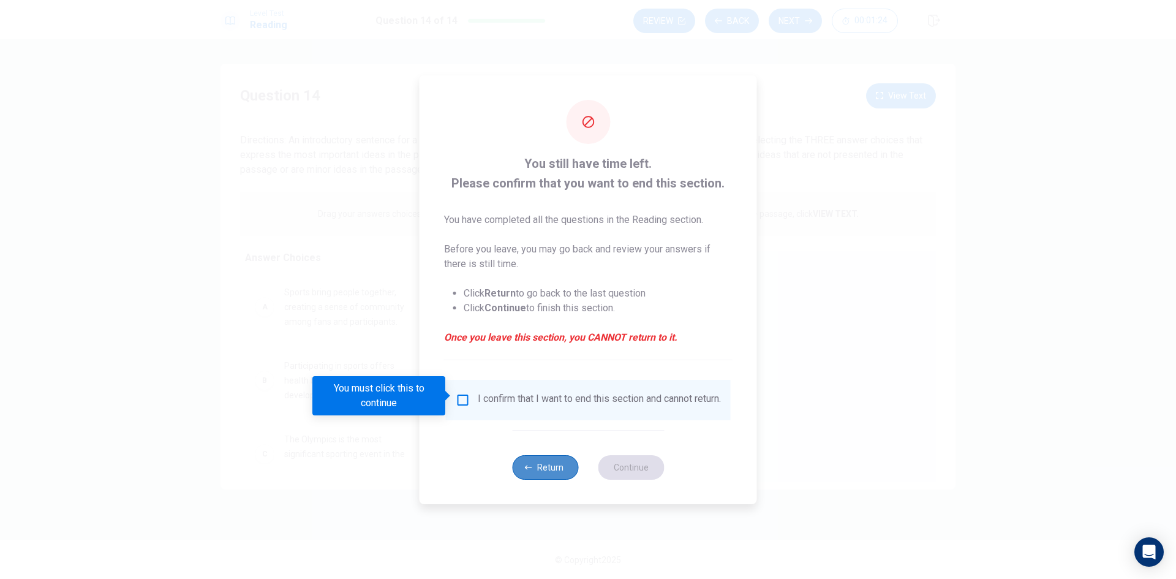
click at [547, 477] on button "Return" at bounding box center [545, 467] width 66 height 24
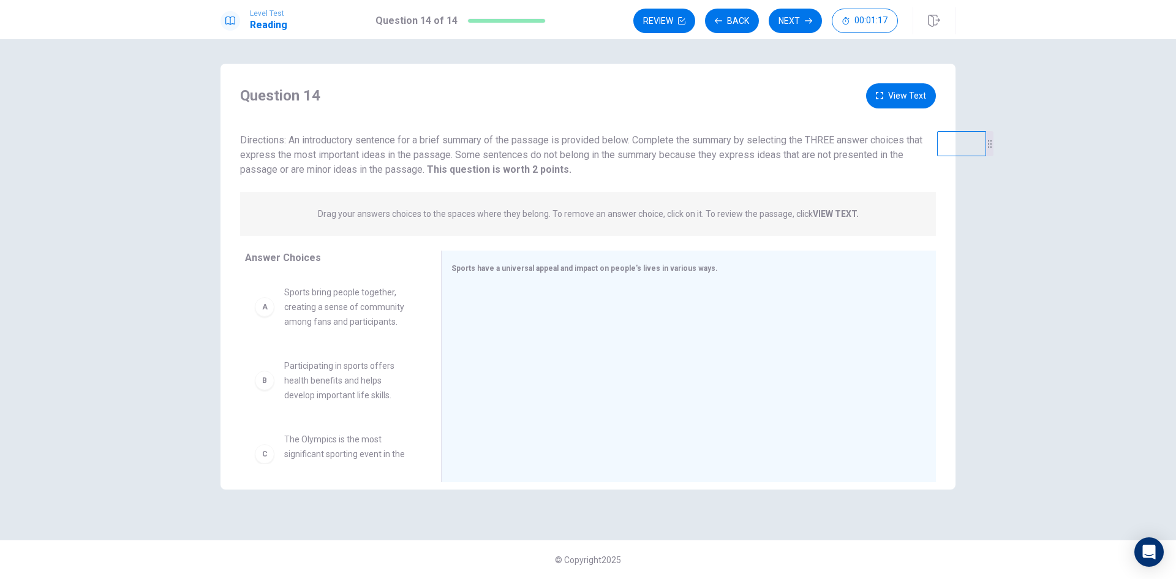
drag, startPoint x: 909, startPoint y: 83, endPoint x: 1018, endPoint y: 152, distance: 128.6
click at [1018, 152] on div "Question 14 View Text Directions: An introductory sentence for a brief summary …" at bounding box center [588, 309] width 1176 height 540
click at [881, 95] on icon "button" at bounding box center [879, 95] width 7 height 7
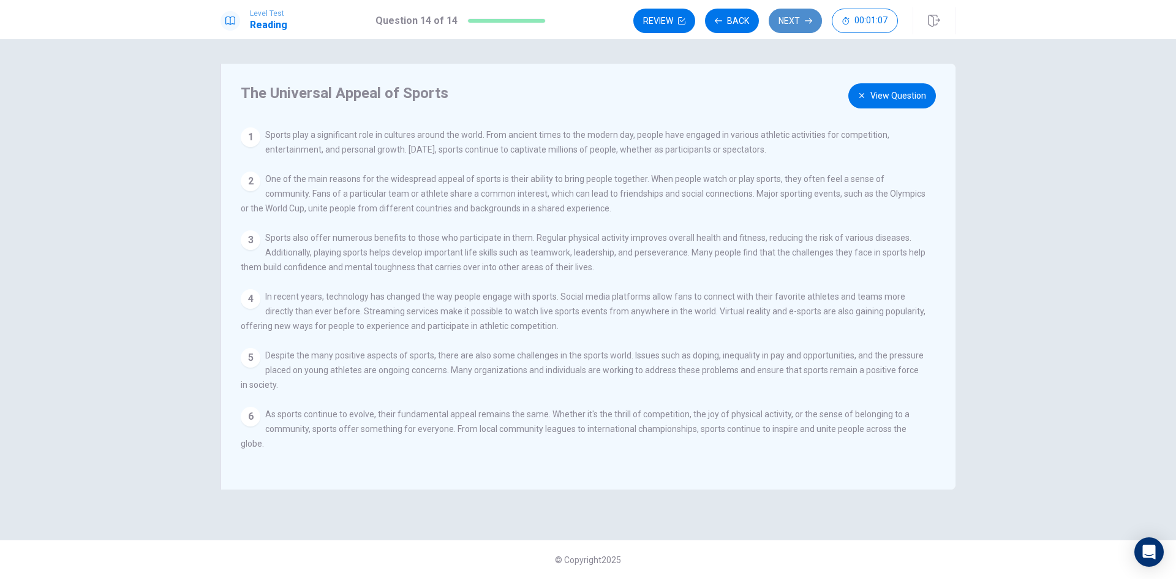
click at [811, 20] on icon "button" at bounding box center [808, 21] width 7 height 6
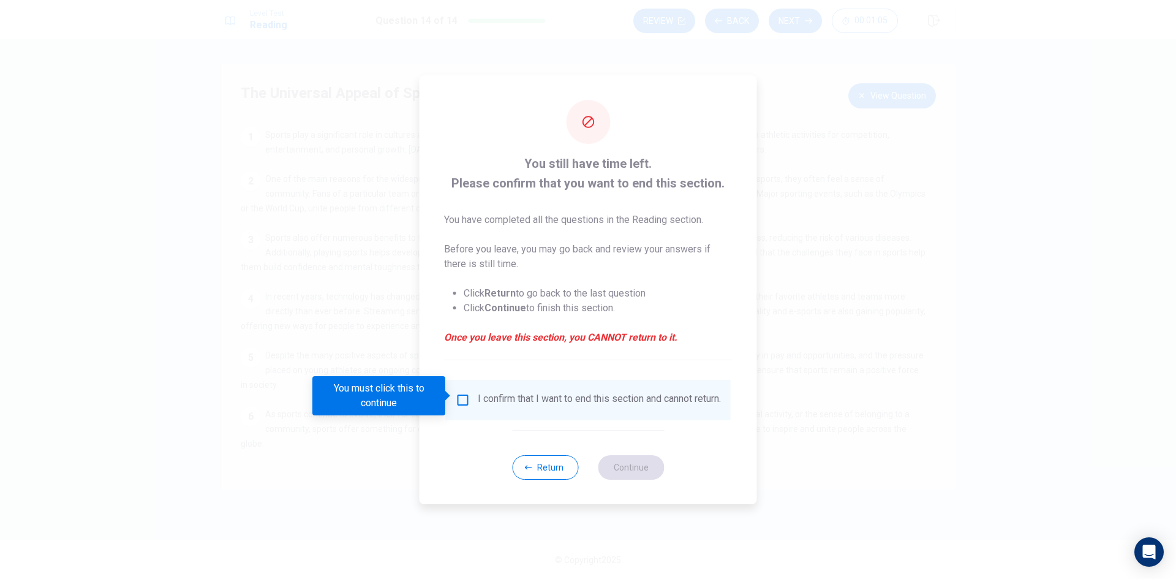
click at [459, 404] on div "I confirm that I want to end this section and cannot return." at bounding box center [588, 400] width 265 height 15
click at [459, 399] on input "You must click this to continue" at bounding box center [463, 400] width 15 height 15
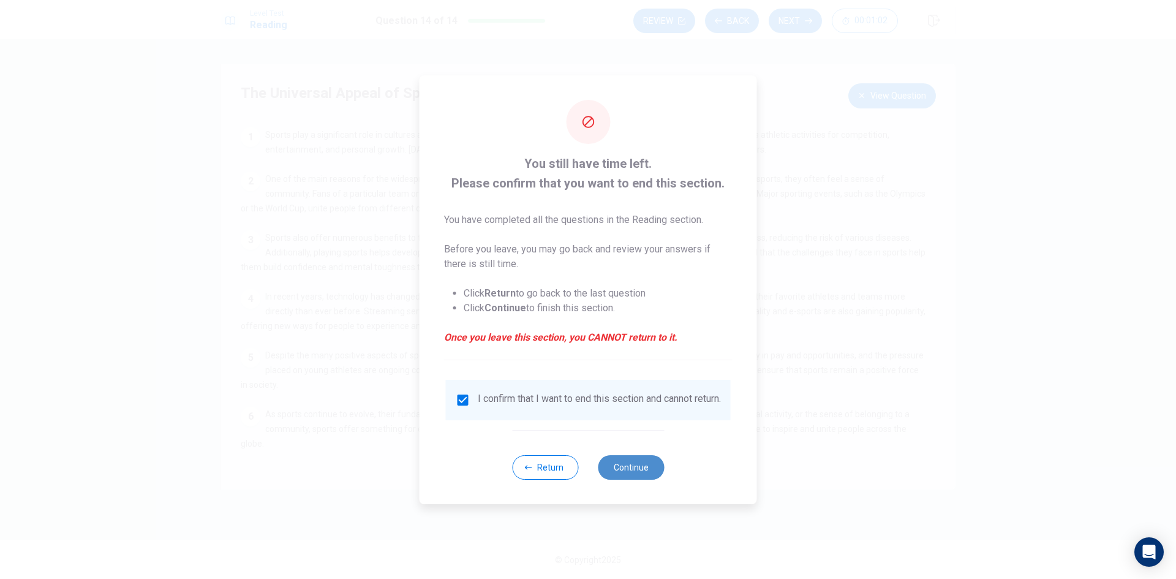
click at [651, 469] on button "Continue" at bounding box center [631, 467] width 66 height 24
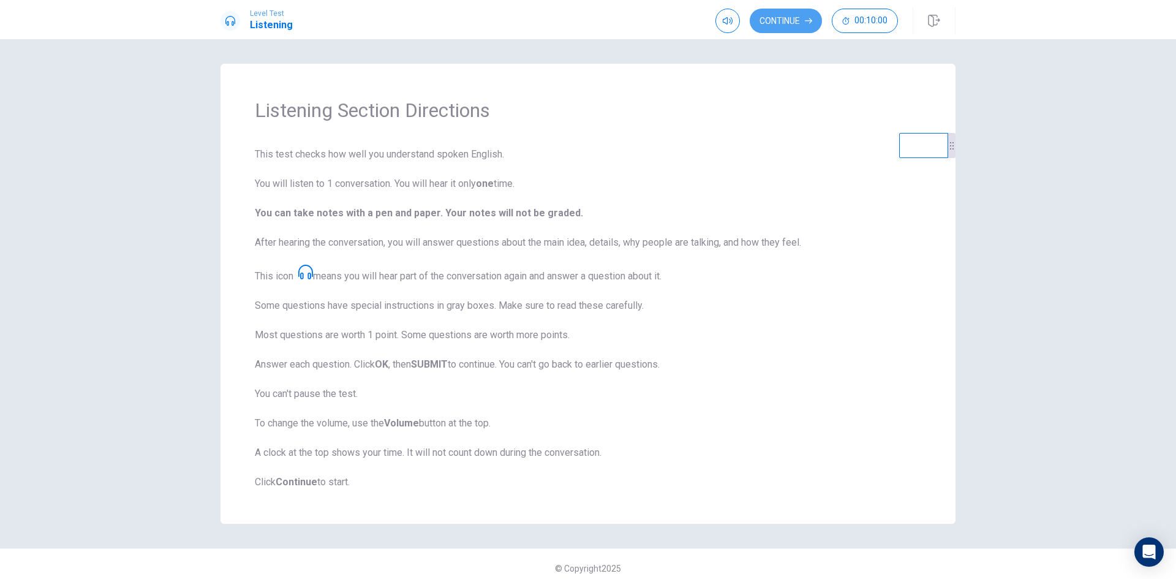
drag, startPoint x: 751, startPoint y: 23, endPoint x: 759, endPoint y: 28, distance: 8.5
click at [751, 21] on button "Continue" at bounding box center [786, 21] width 72 height 24
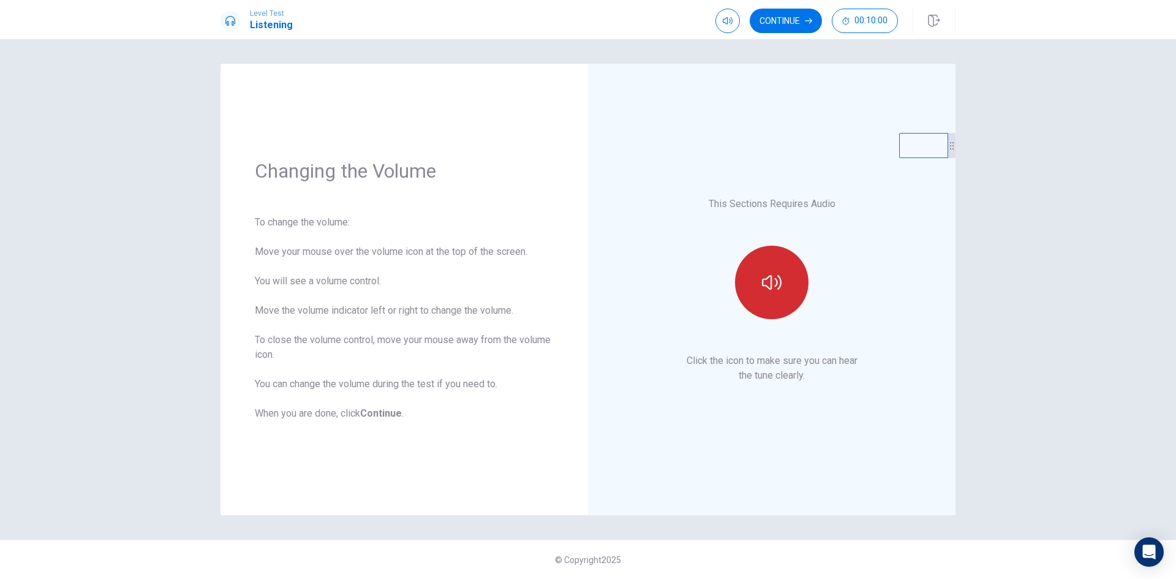
click at [764, 315] on button "button" at bounding box center [771, 282] width 73 height 73
click at [768, 26] on button "Continue" at bounding box center [786, 21] width 72 height 24
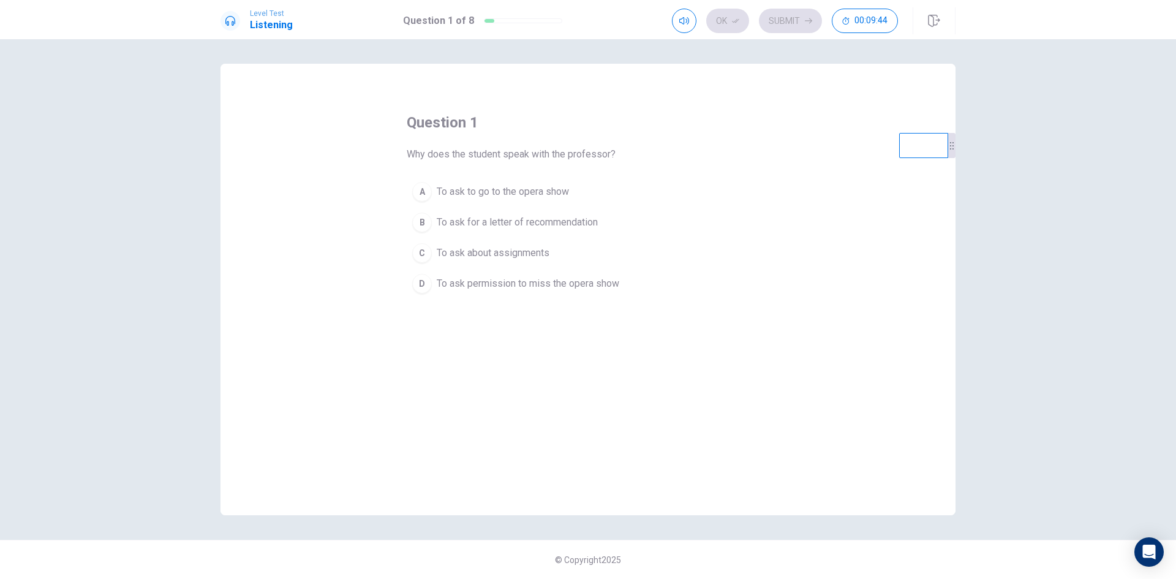
click at [528, 195] on span "To ask to go to the opera show" at bounding box center [503, 191] width 132 height 15
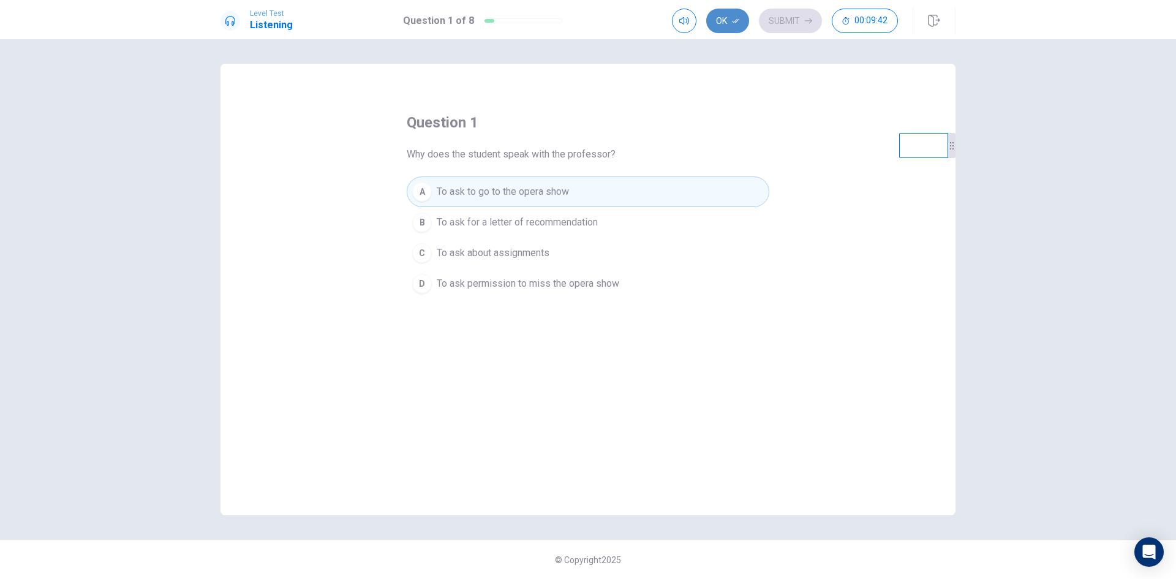
click at [730, 27] on button "Ok" at bounding box center [727, 21] width 43 height 24
click at [781, 24] on button "Submit" at bounding box center [790, 21] width 63 height 24
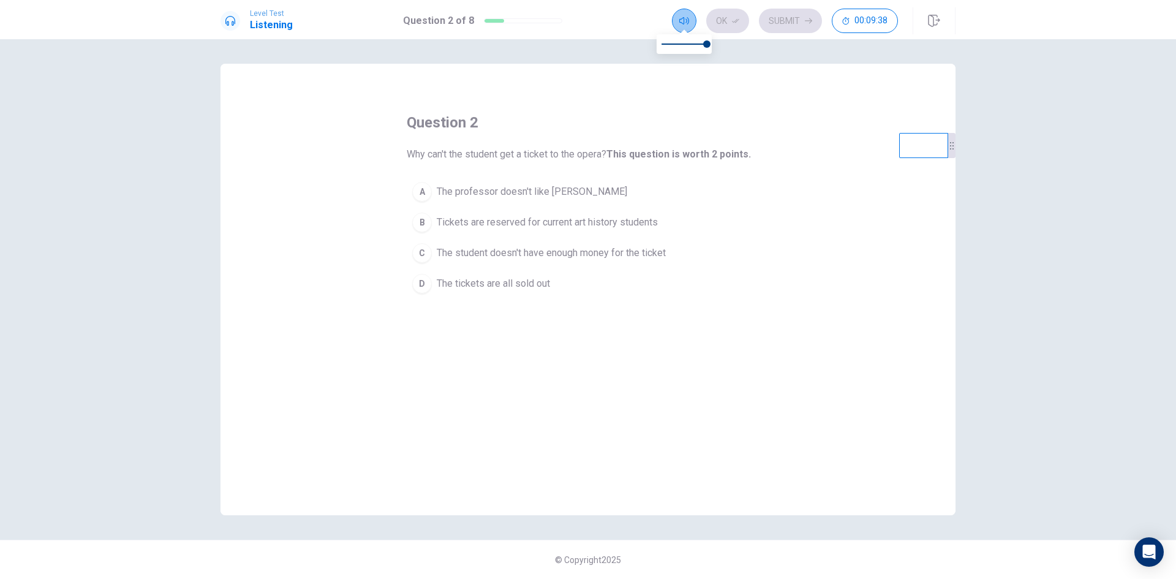
click at [685, 26] on button "button" at bounding box center [684, 21] width 24 height 24
click at [683, 28] on span at bounding box center [684, 31] width 10 height 7
drag, startPoint x: 709, startPoint y: 45, endPoint x: 652, endPoint y: 39, distance: 56.7
click at [658, 41] on span at bounding box center [661, 43] width 7 height 7
click at [688, 24] on icon "button" at bounding box center [684, 21] width 10 height 10
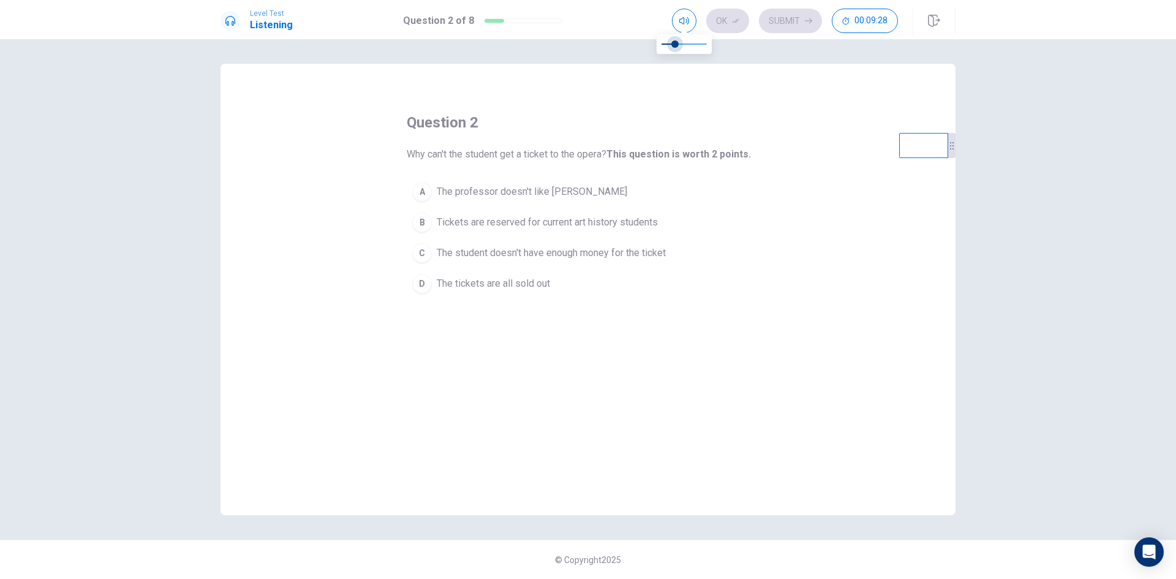
type input "1"
drag, startPoint x: 660, startPoint y: 47, endPoint x: 737, endPoint y: 51, distance: 77.3
click at [737, 51] on body "Level Test Listening Question 2 of 8 Ok Submit 00:09:27 Question 2 of 8 00:09:2…" at bounding box center [588, 289] width 1176 height 579
click at [427, 230] on div "B" at bounding box center [422, 223] width 20 height 20
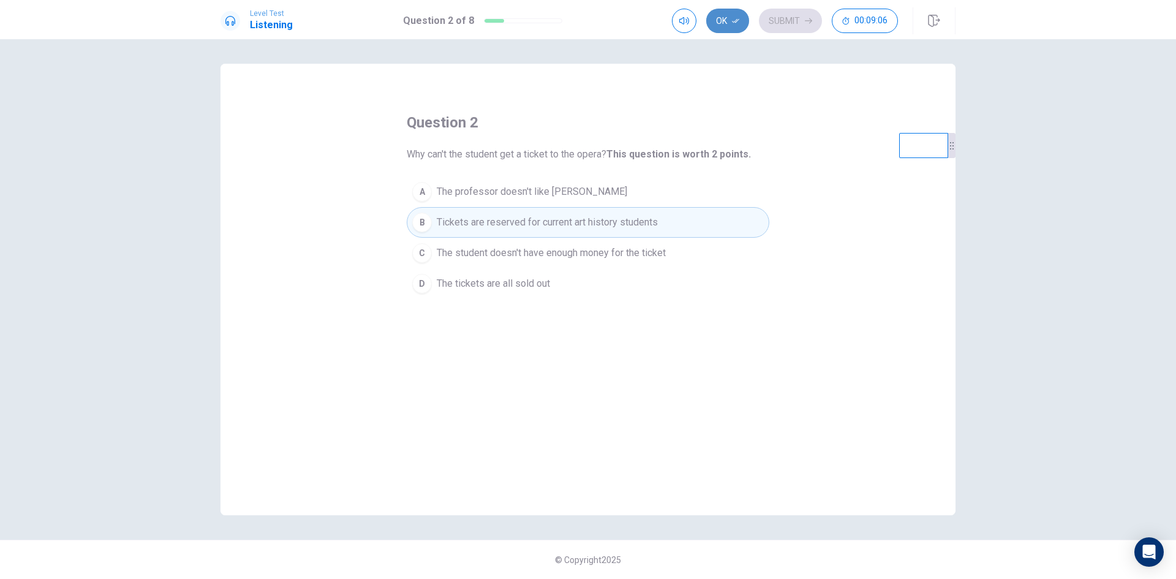
click at [739, 24] on icon "button" at bounding box center [735, 20] width 7 height 7
click at [778, 23] on button "Submit" at bounding box center [790, 21] width 63 height 24
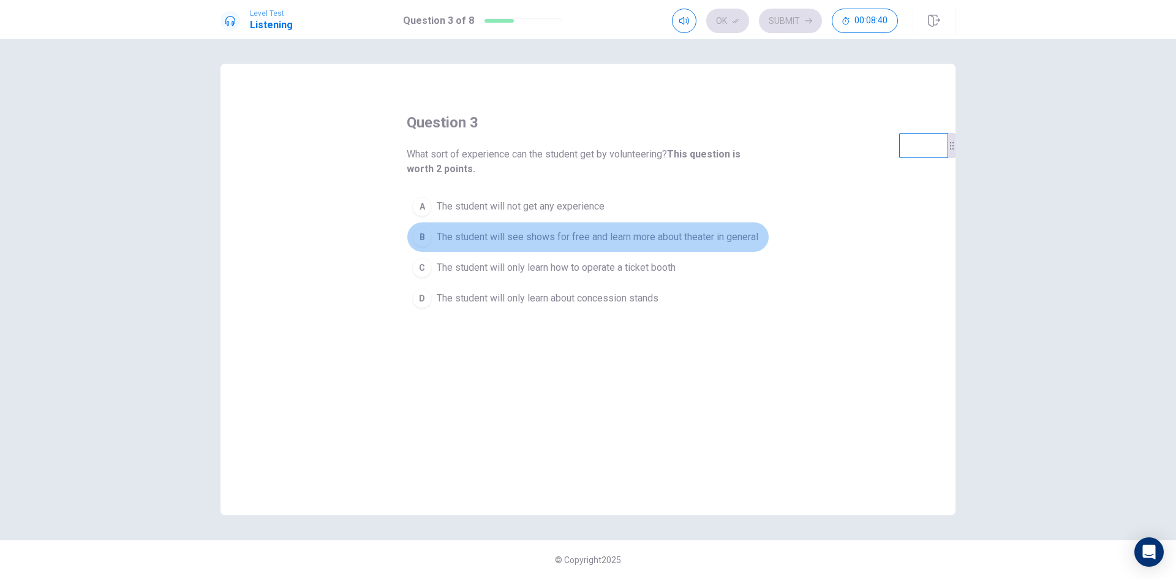
click at [596, 239] on span "The student will see shows for free and learn more about theater in general" at bounding box center [598, 237] width 322 height 15
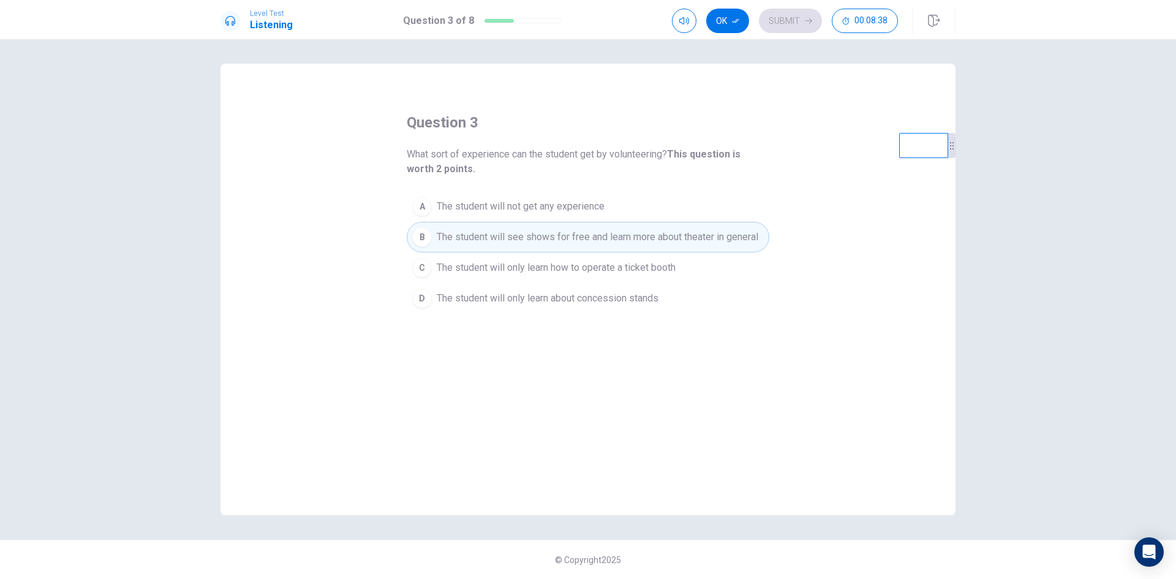
click at [731, 27] on button "Ok" at bounding box center [727, 21] width 43 height 24
click at [774, 25] on button "Submit" at bounding box center [790, 21] width 63 height 24
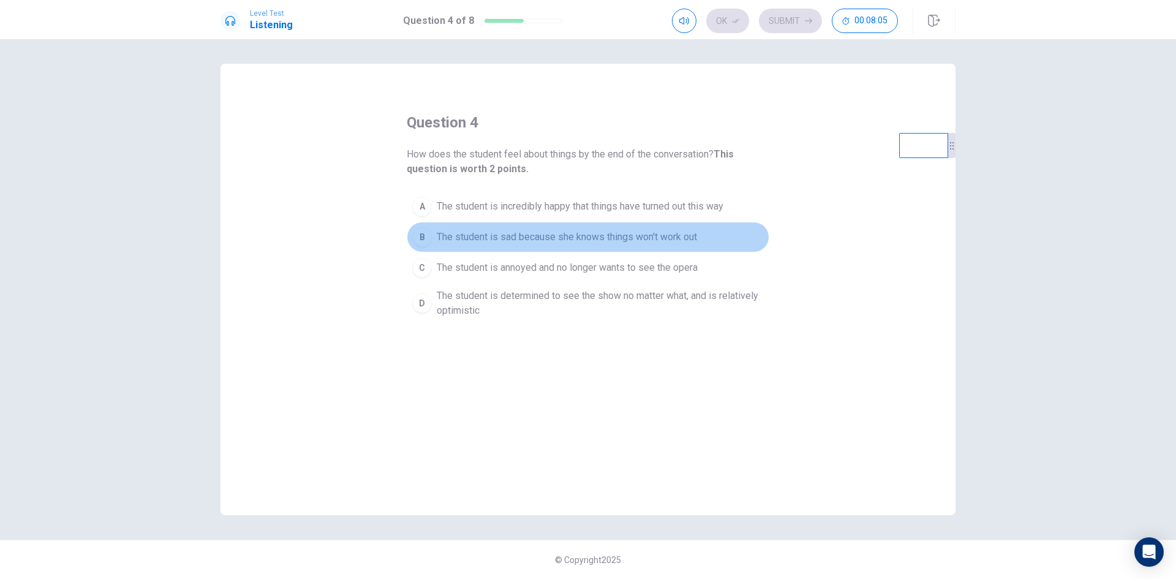
click at [665, 241] on span "The student is sad because she knows things won't work out" at bounding box center [567, 237] width 260 height 15
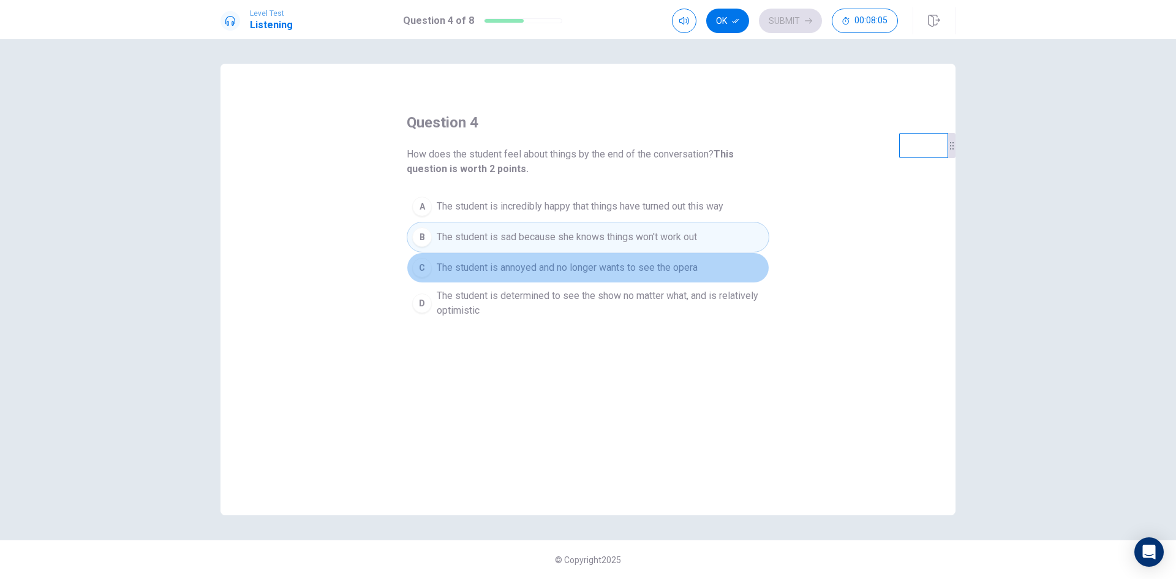
click at [676, 277] on button "C The student is annoyed and no longer wants to see the opera" at bounding box center [588, 267] width 363 height 31
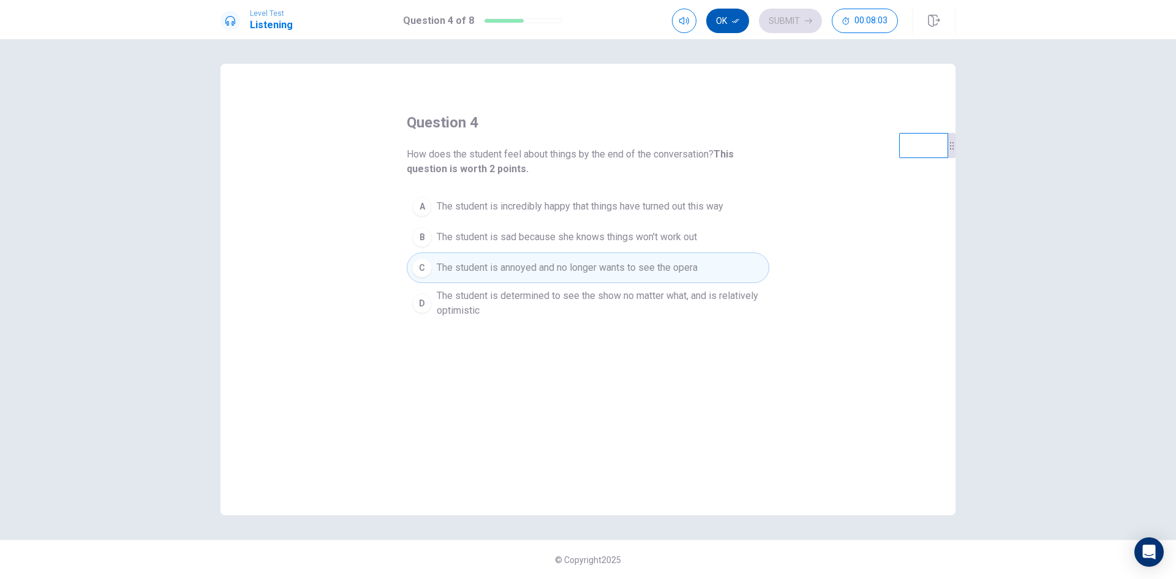
click at [726, 13] on button "Ok" at bounding box center [727, 21] width 43 height 24
click at [786, 27] on button "Submit" at bounding box center [790, 21] width 63 height 24
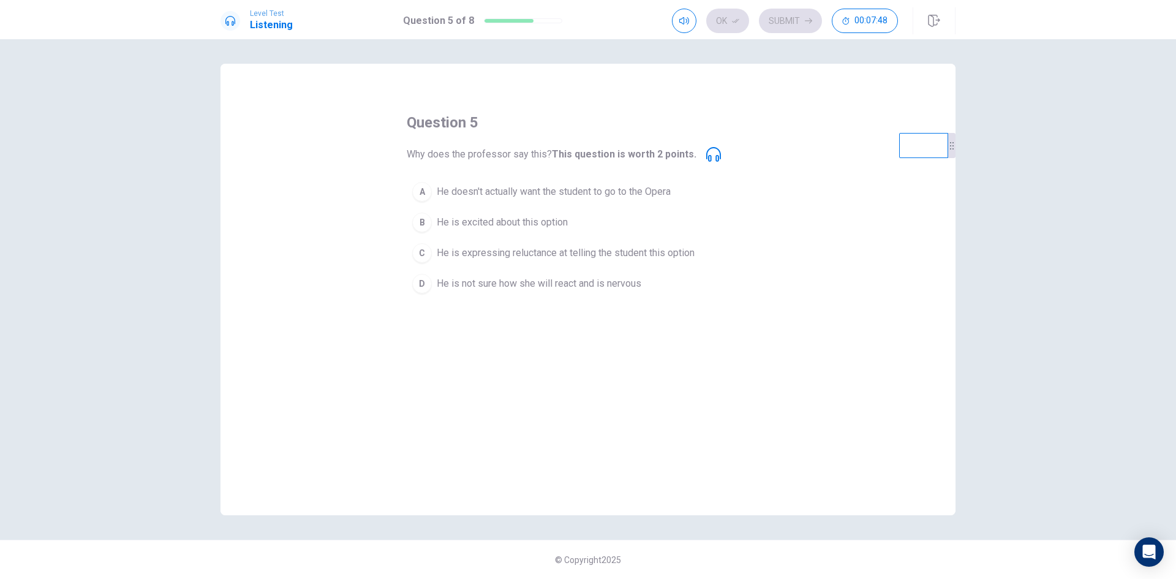
click at [715, 152] on icon at bounding box center [713, 154] width 15 height 15
click at [682, 30] on span at bounding box center [684, 31] width 10 height 7
click at [652, 197] on span "He doesn't actually want the student to go to the Opera" at bounding box center [554, 191] width 234 height 15
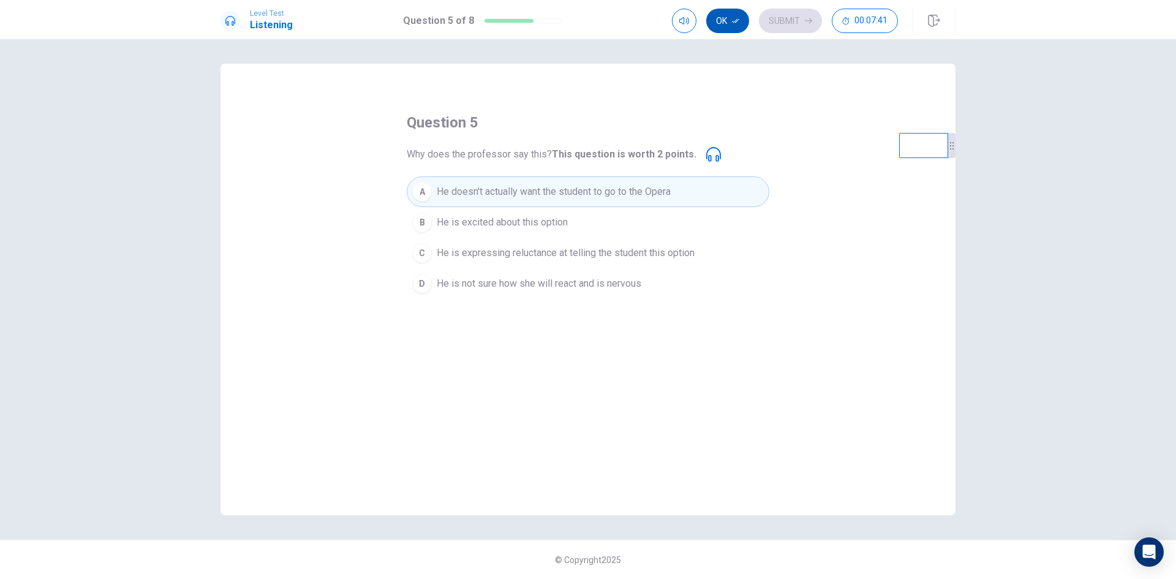
click at [727, 23] on button "Ok" at bounding box center [727, 21] width 43 height 24
click at [794, 23] on button "Submit" at bounding box center [790, 21] width 63 height 24
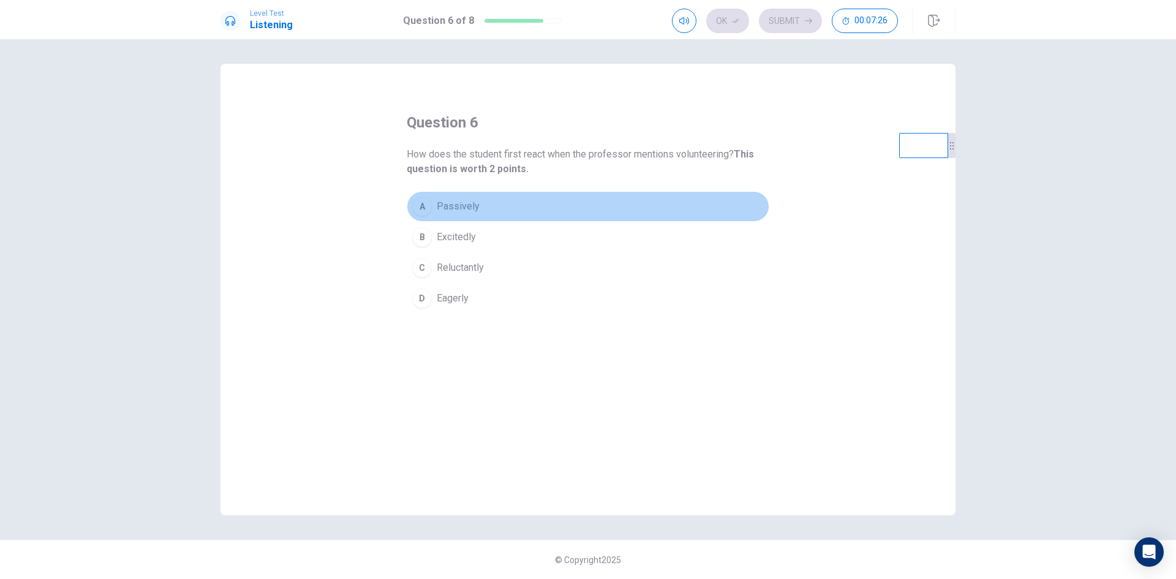
click at [463, 210] on span "Passively" at bounding box center [458, 206] width 43 height 15
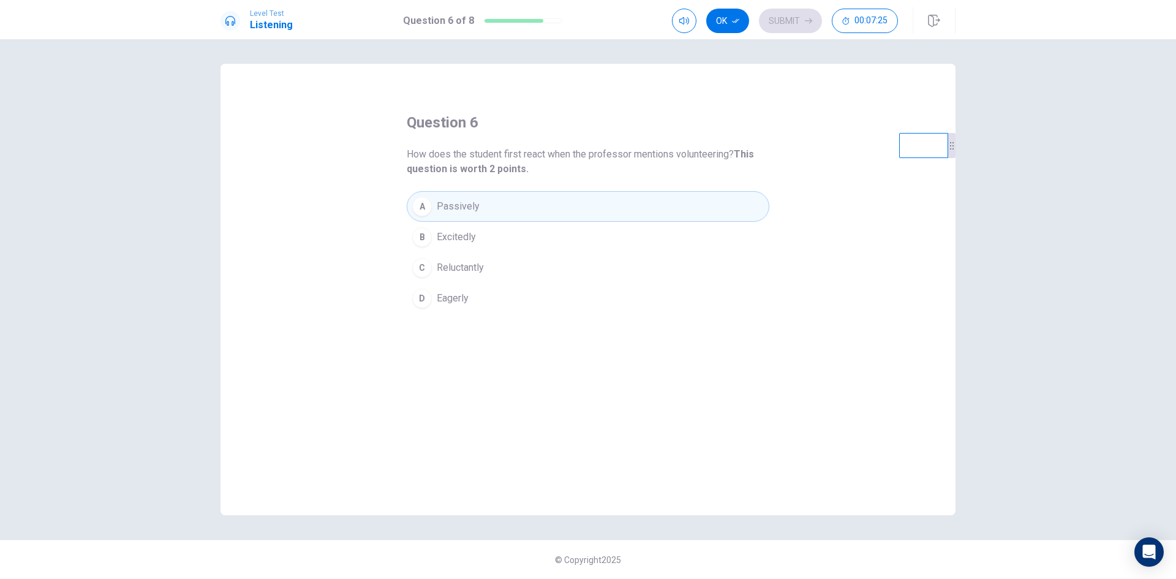
click at [789, 21] on div "Ok Submit 00:07:25" at bounding box center [785, 21] width 226 height 24
click at [691, 203] on button "A Passively" at bounding box center [588, 206] width 363 height 31
click at [801, 16] on div "Ok Submit 00:07:23" at bounding box center [785, 21] width 226 height 24
click at [719, 27] on button "Ok" at bounding box center [727, 21] width 43 height 24
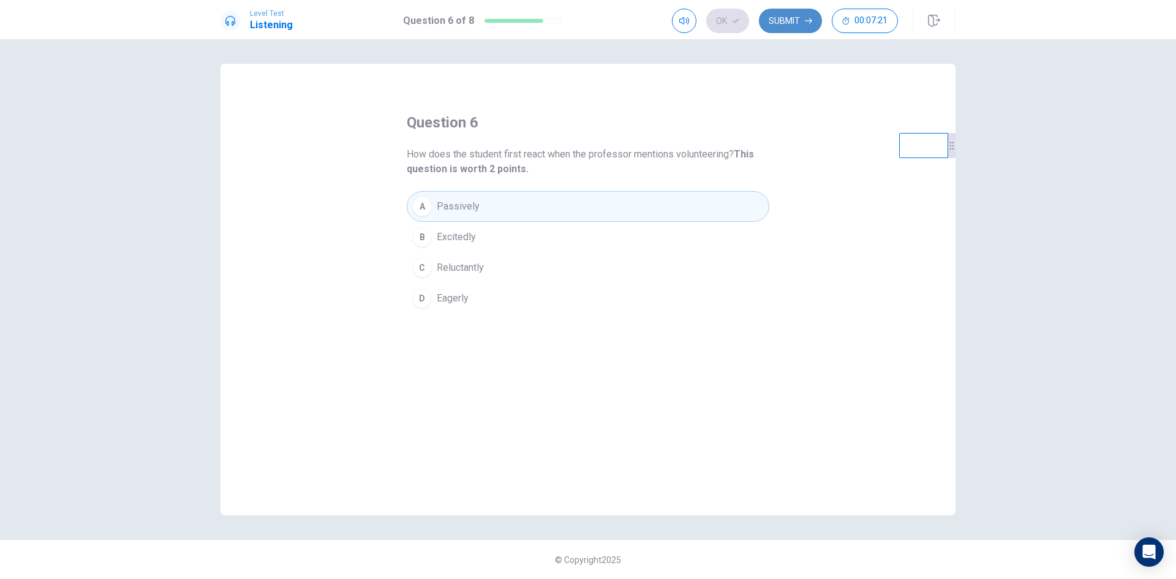
click at [804, 22] on button "Submit" at bounding box center [790, 21] width 63 height 24
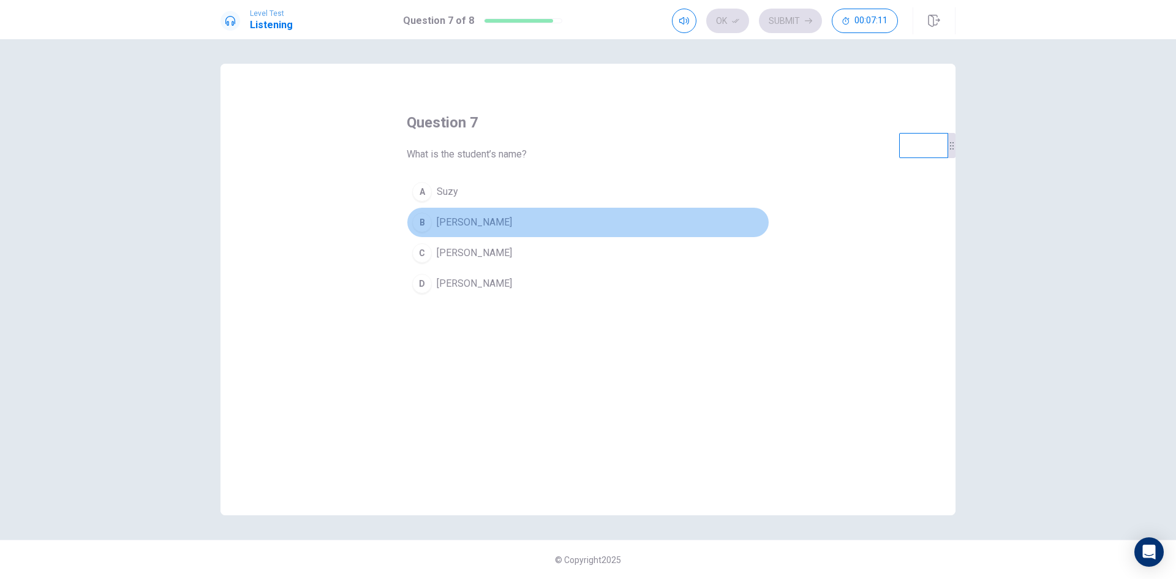
click at [453, 222] on span "Erin" at bounding box center [474, 222] width 75 height 15
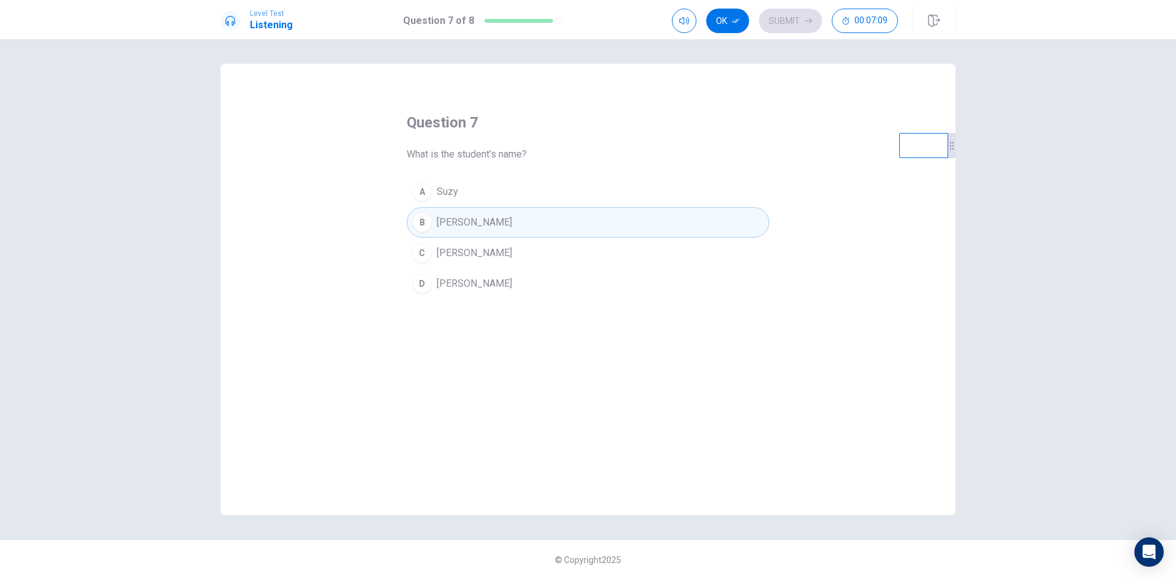
click at [739, 32] on button "Ok" at bounding box center [727, 21] width 43 height 24
click at [786, 19] on button "Submit" at bounding box center [790, 21] width 63 height 24
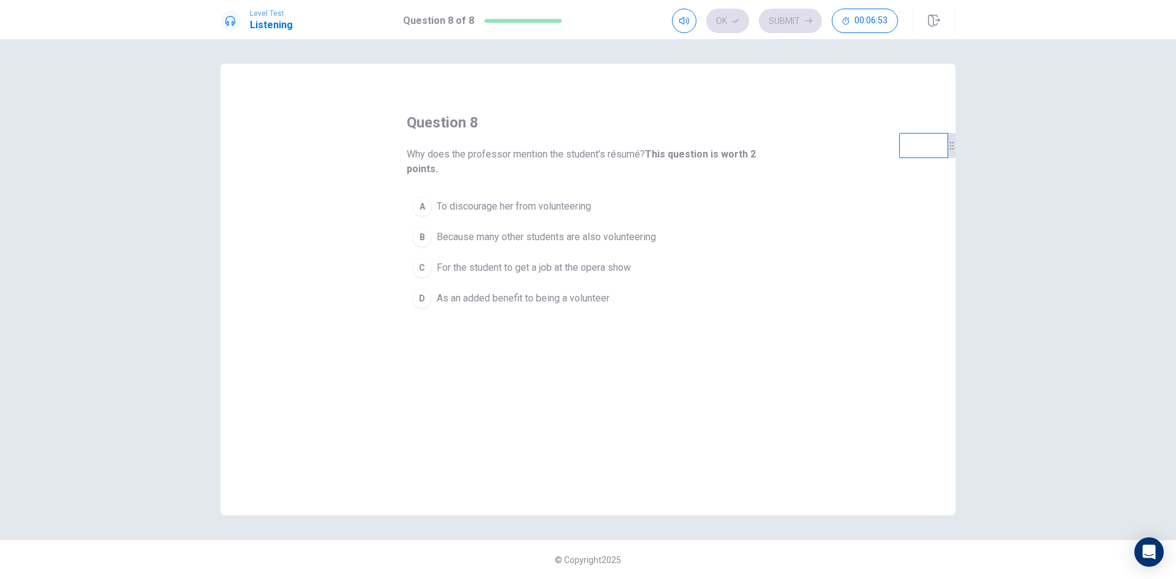
click at [582, 201] on span "To discourage her from volunteering" at bounding box center [514, 206] width 154 height 15
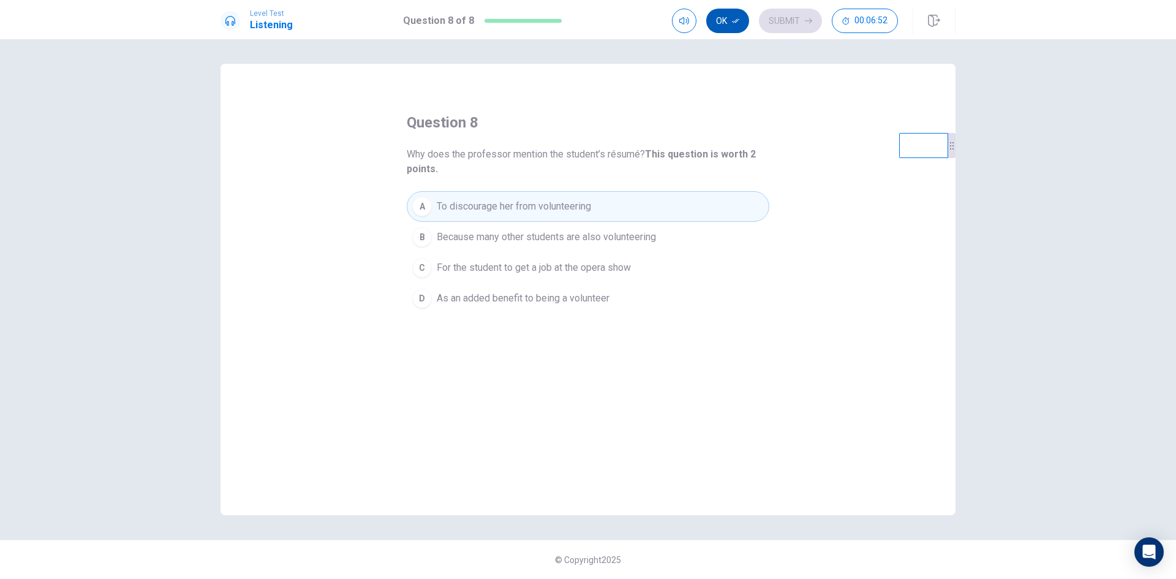
click at [728, 12] on button "Ok" at bounding box center [727, 21] width 43 height 24
click at [783, 20] on button "Submit" at bounding box center [790, 21] width 63 height 24
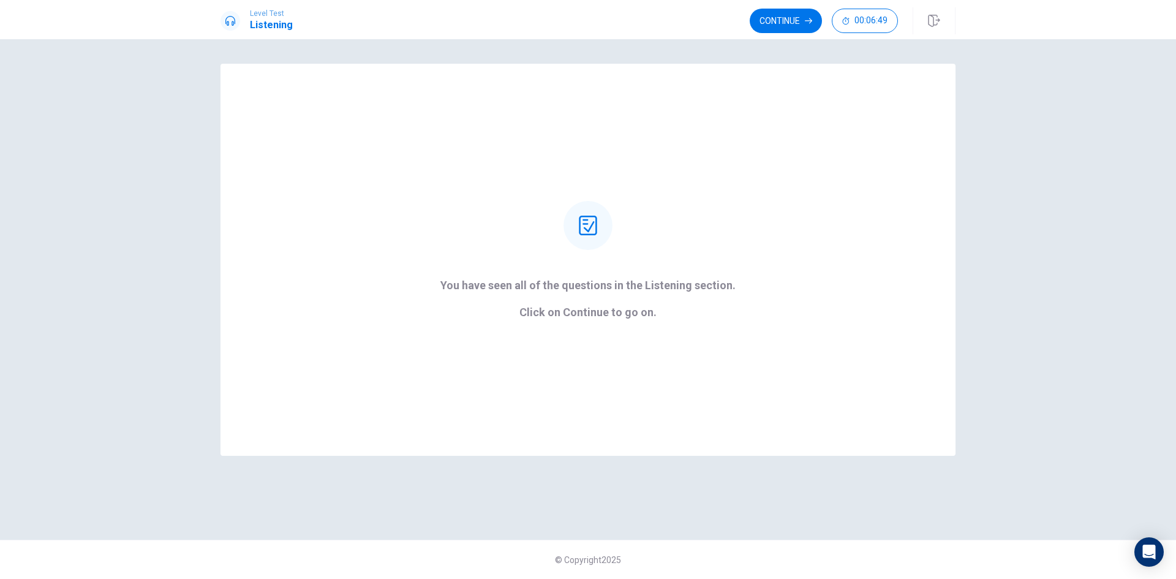
click at [797, 10] on button "Continue" at bounding box center [786, 21] width 72 height 24
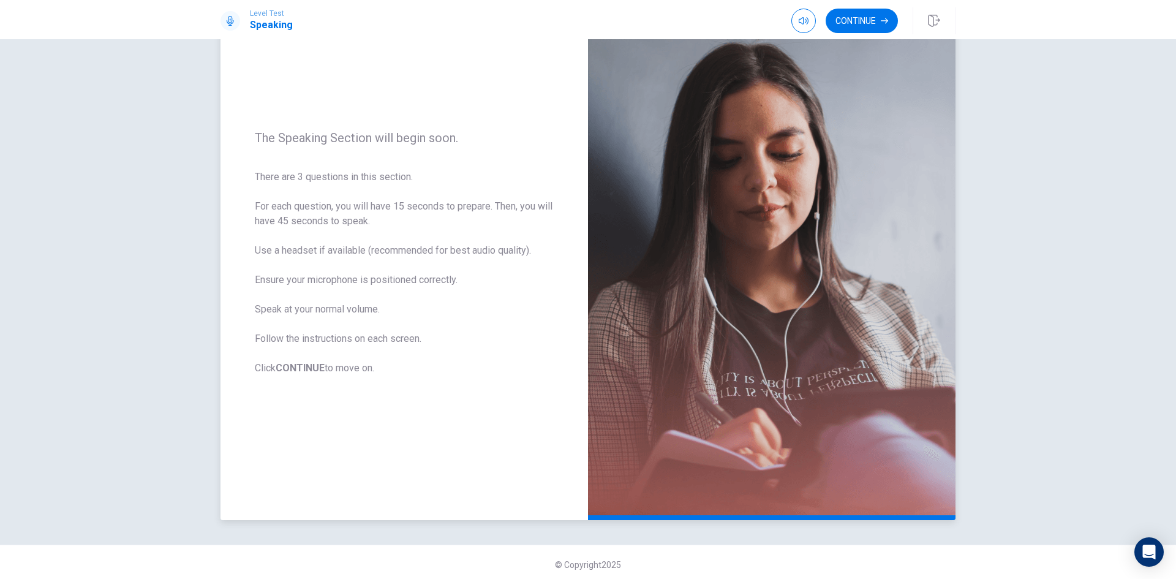
scroll to position [83, 0]
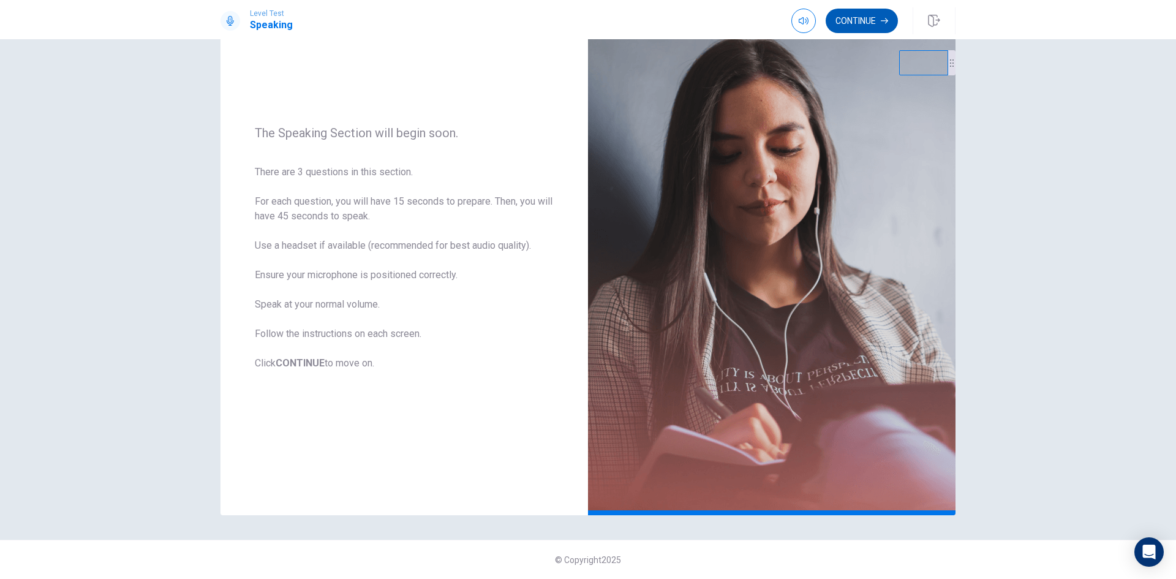
click at [873, 22] on button "Continue" at bounding box center [862, 21] width 72 height 24
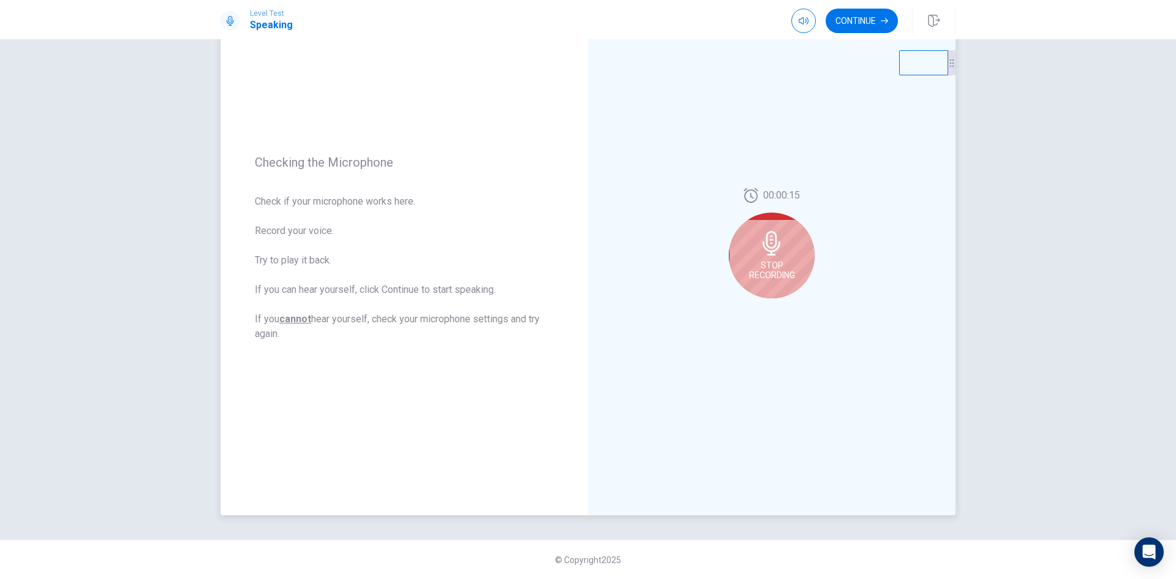
click at [753, 260] on div "Stop Recording" at bounding box center [772, 256] width 86 height 86
click at [782, 310] on icon "Play Audio" at bounding box center [785, 307] width 6 height 7
click at [766, 244] on icon at bounding box center [771, 247] width 18 height 24
click at [750, 312] on button "Record Again" at bounding box center [758, 307] width 17 height 17
drag, startPoint x: 766, startPoint y: 246, endPoint x: 662, endPoint y: 314, distance: 124.0
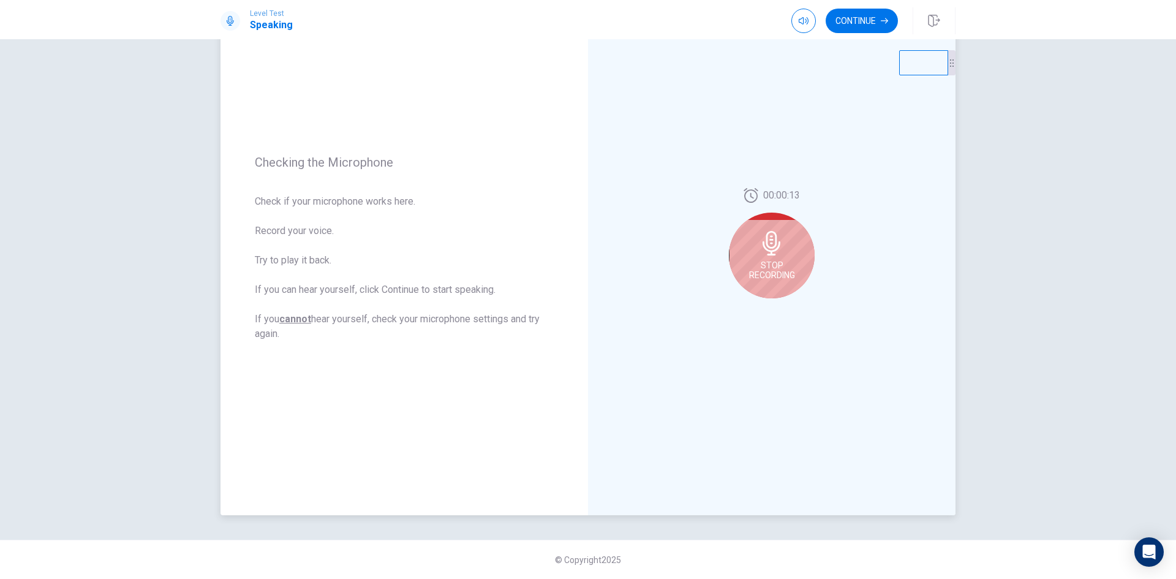
click at [662, 314] on div "00:00:13 Stop Recording" at bounding box center [771, 248] width 367 height 534
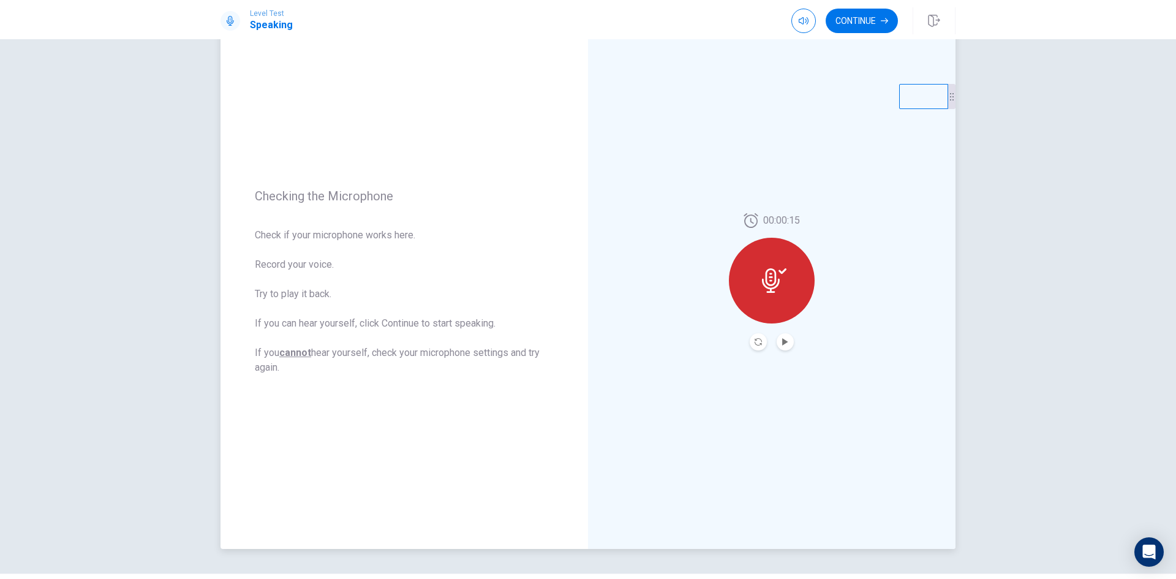
scroll to position [21, 0]
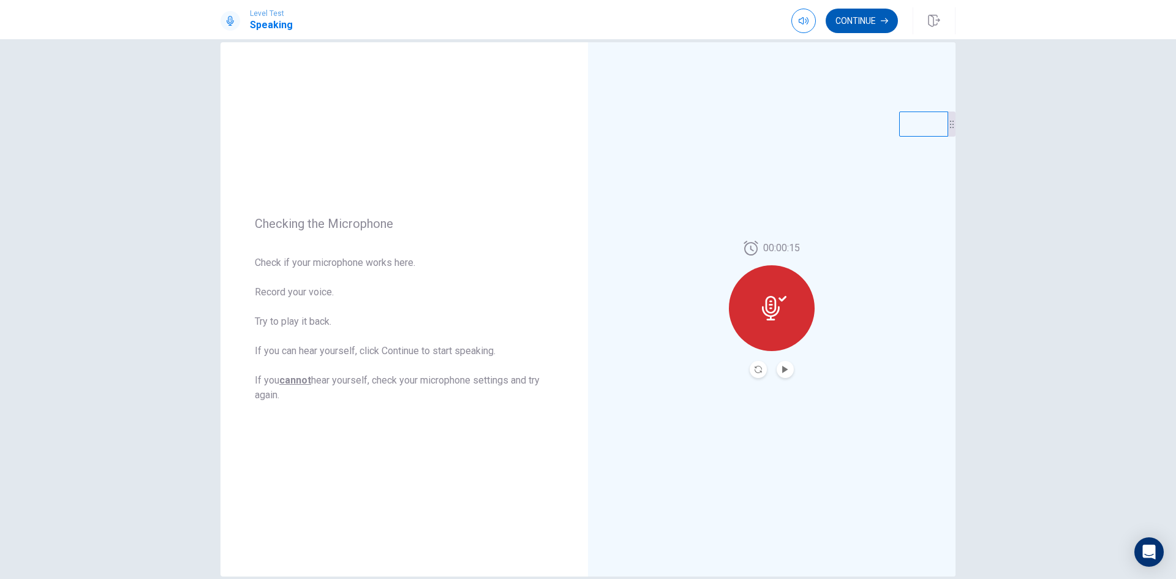
click at [845, 21] on button "Continue" at bounding box center [862, 21] width 72 height 24
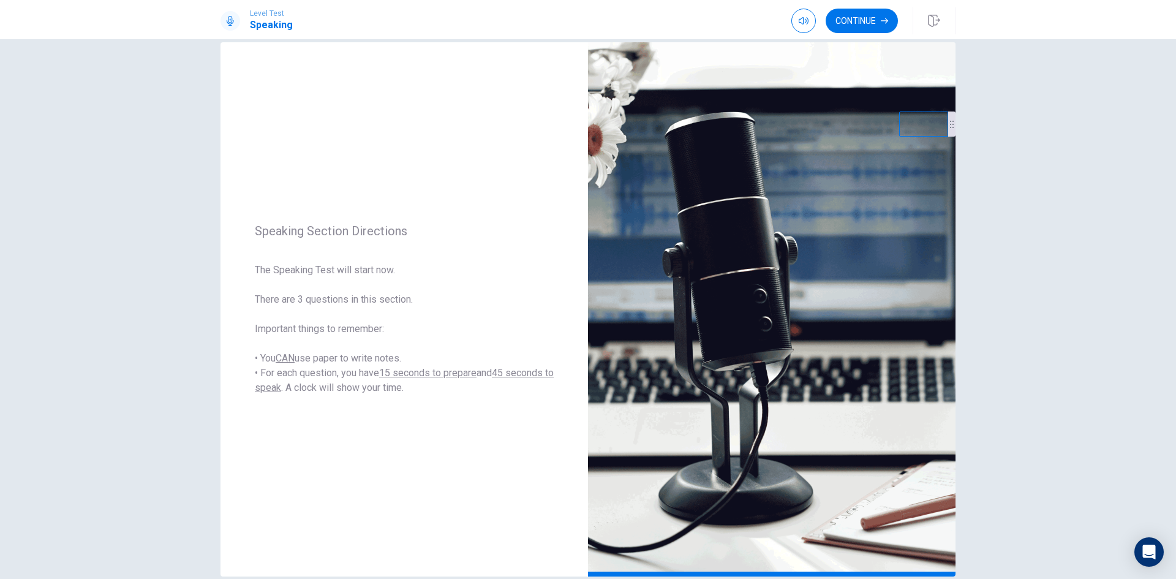
click at [855, 36] on div "Level Test Speaking Continue" at bounding box center [588, 19] width 1176 height 39
click at [859, 24] on button "Continue" at bounding box center [862, 21] width 72 height 24
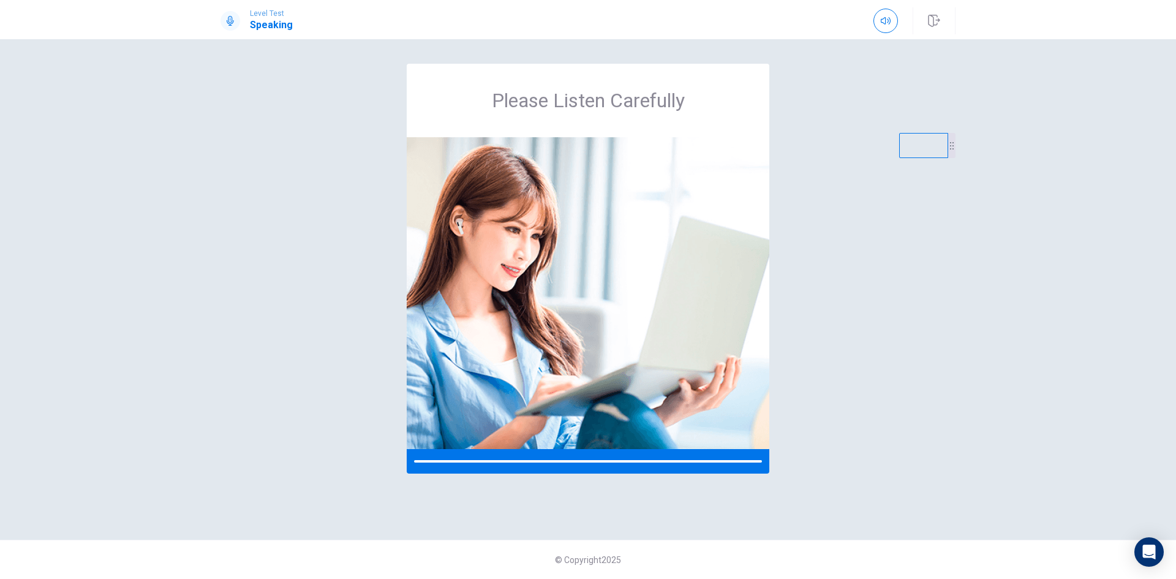
scroll to position [0, 0]
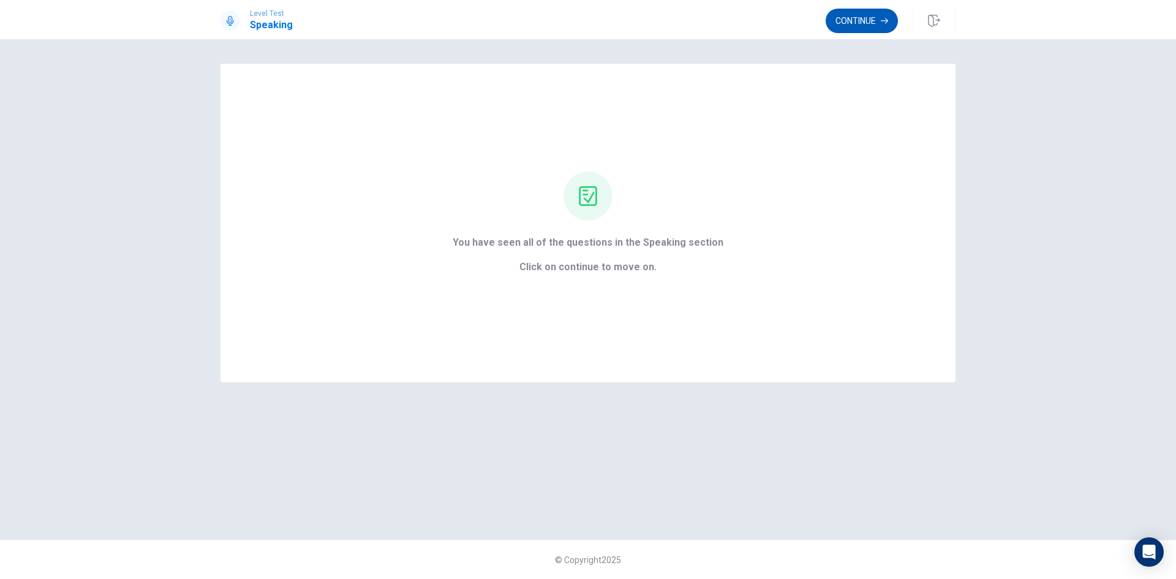
click at [851, 24] on button "Continue" at bounding box center [862, 21] width 72 height 24
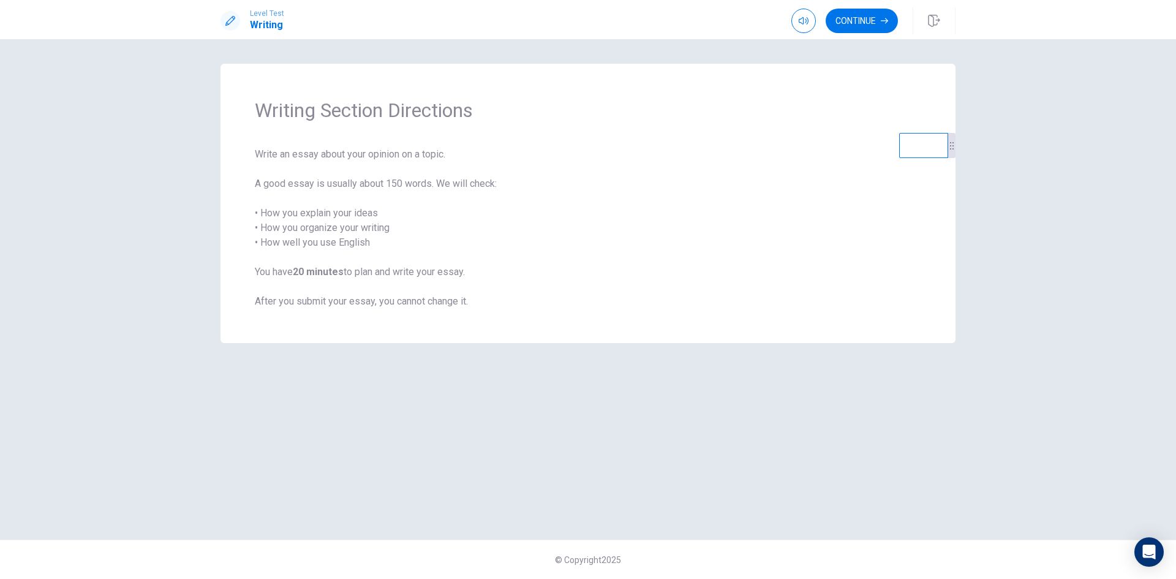
click at [846, 36] on div "Level Test Writing Continue" at bounding box center [588, 19] width 1176 height 39
click at [846, 35] on div "Level Test Writing Continue" at bounding box center [588, 19] width 1176 height 39
click at [854, 27] on button "Continue" at bounding box center [862, 21] width 72 height 24
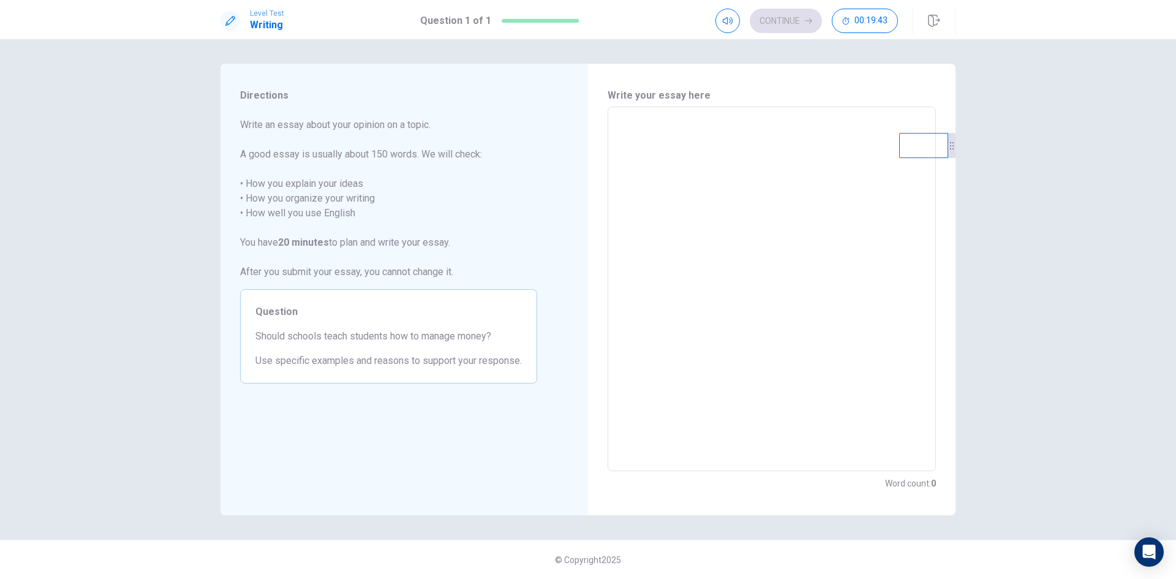
click at [622, 130] on textarea at bounding box center [771, 289] width 311 height 344
type textarea "t"
type textarea "x"
type textarea "th"
type textarea "x"
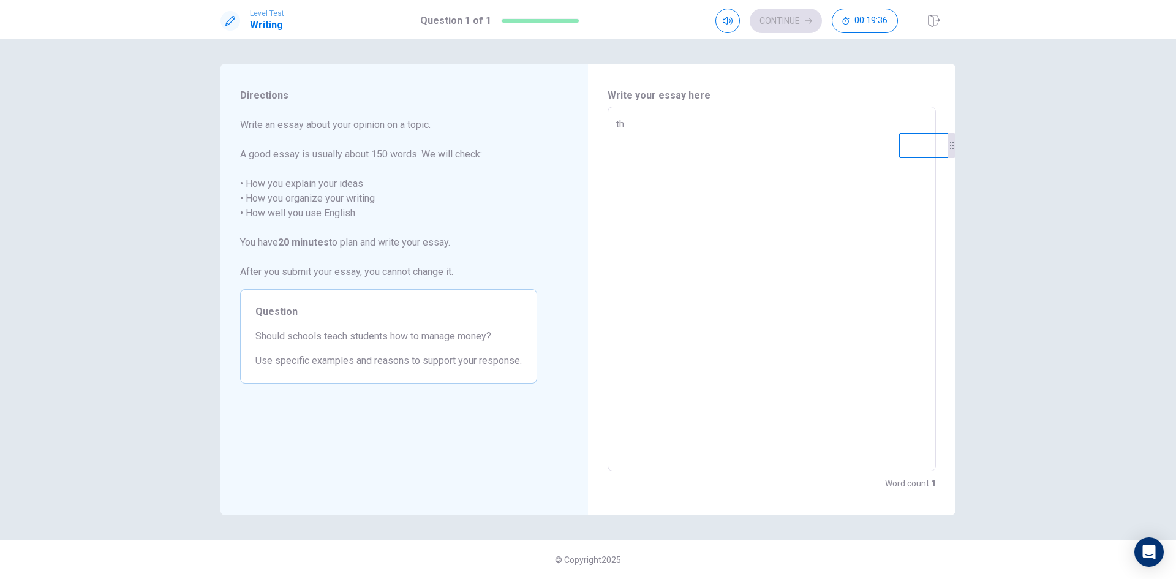
type textarea "the"
type textarea "x"
type textarea "the"
type textarea "x"
type textarea "the s"
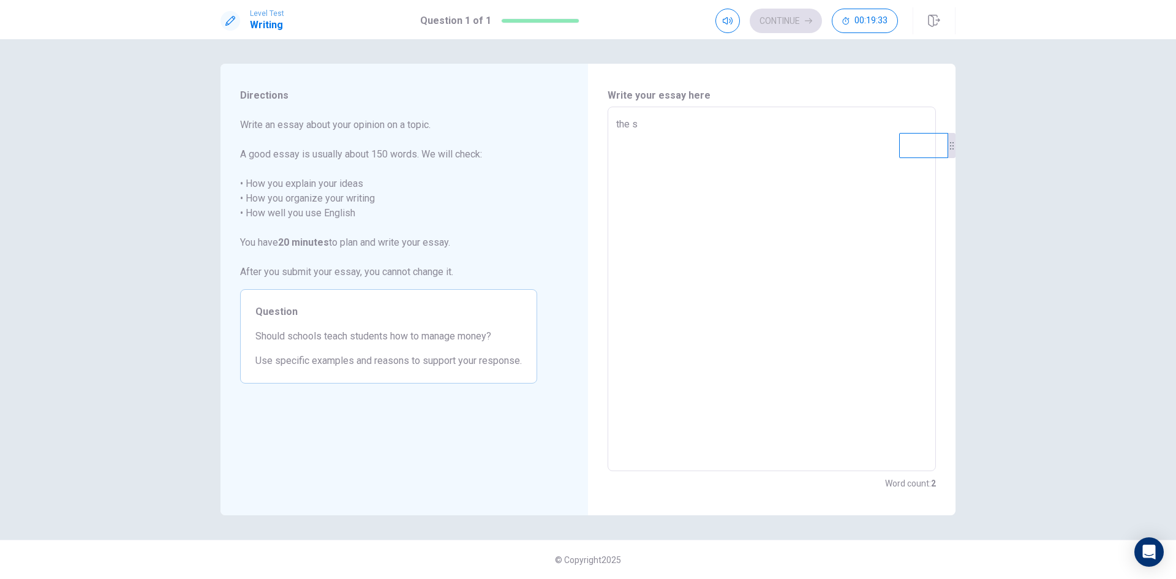
type textarea "x"
type textarea "the sc"
type textarea "x"
type textarea "the sch"
type textarea "x"
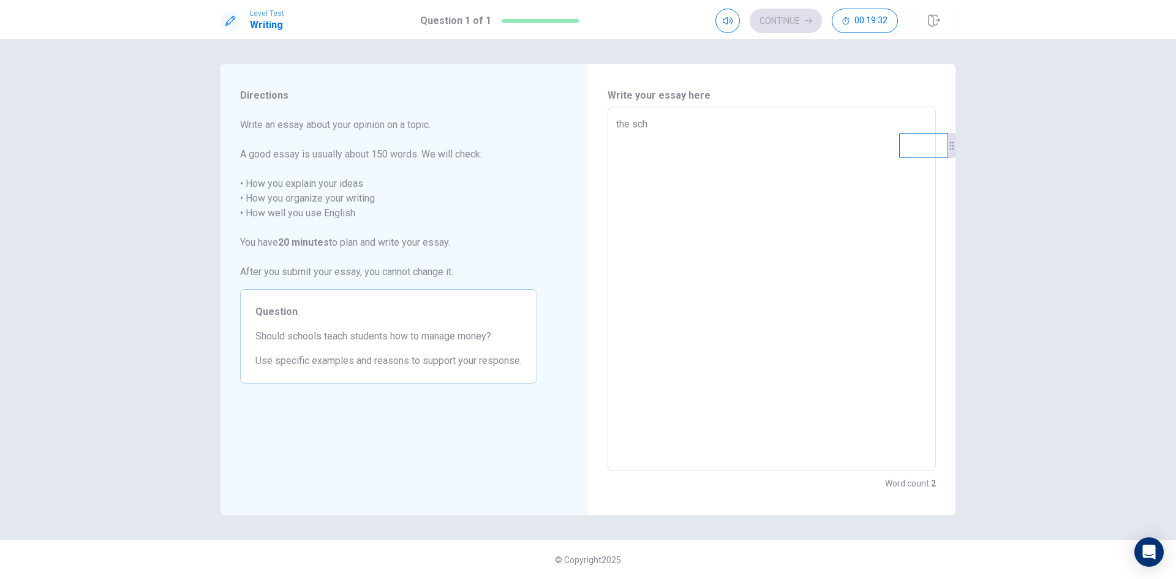
type textarea "the scho"
type textarea "x"
type textarea "the schoo"
type textarea "x"
type textarea "the school"
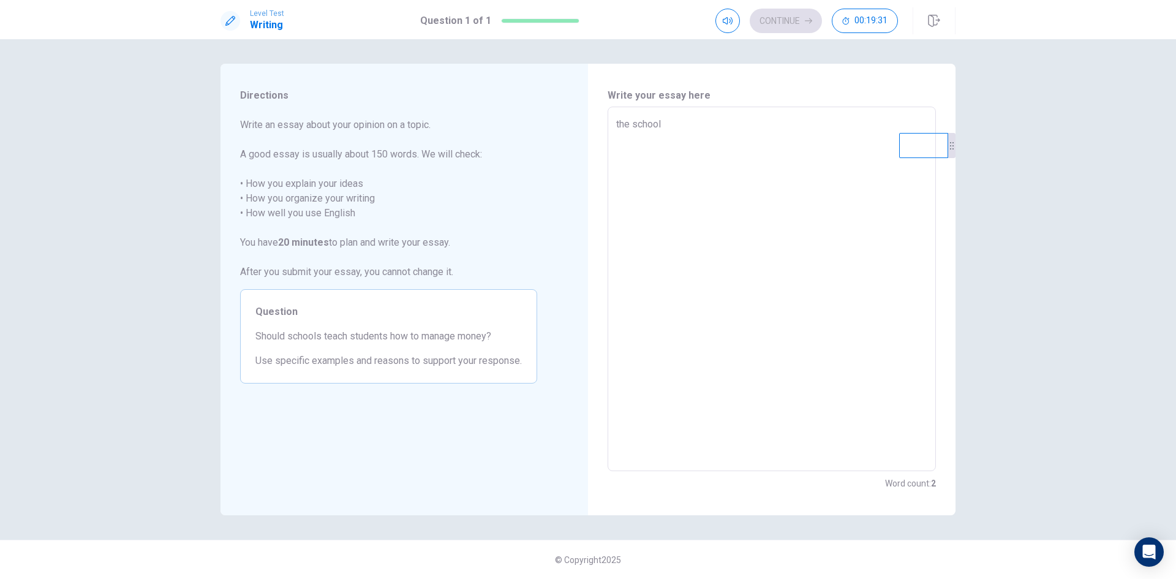
type textarea "x"
type textarea "the school"
type textarea "x"
type textarea "the school i"
type textarea "x"
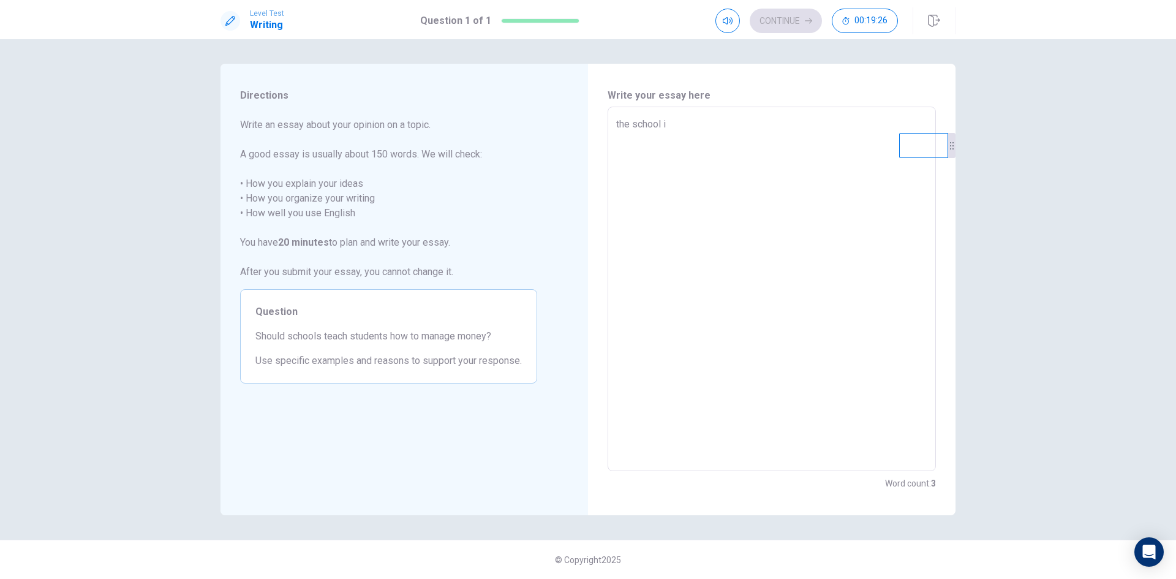
type textarea "the school it"
type textarea "x"
type textarea "the school it"
type textarea "x"
type textarea "the school it i"
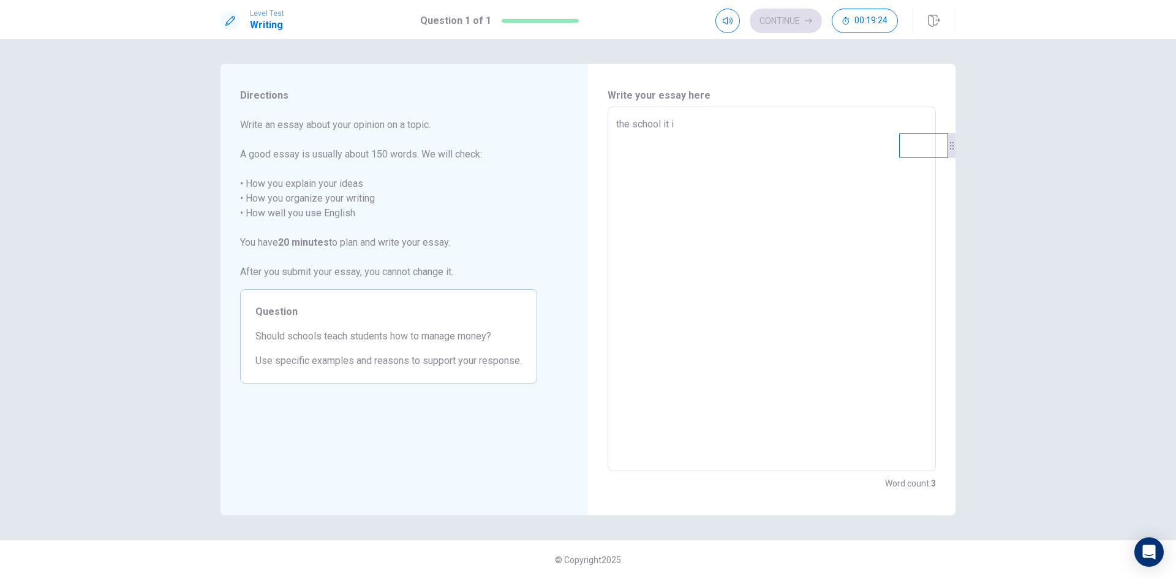
type textarea "x"
type textarea "the school it is"
type textarea "x"
type textarea "the school it is"
type textarea "x"
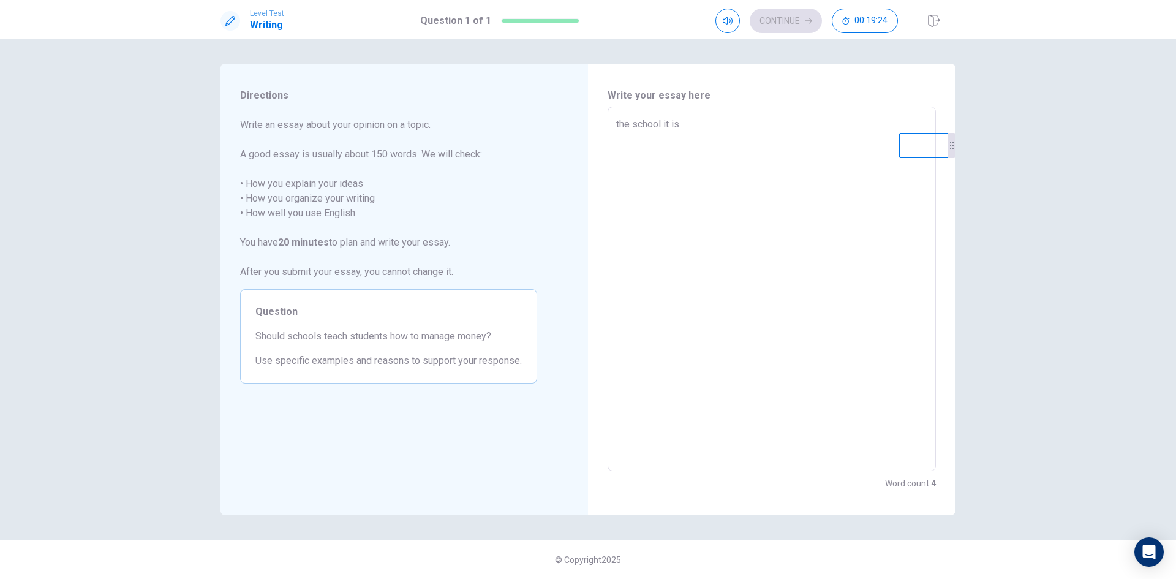
type textarea "the school it is n"
type textarea "x"
type textarea "the school it is ne"
type textarea "x"
type textarea "the school it is nee"
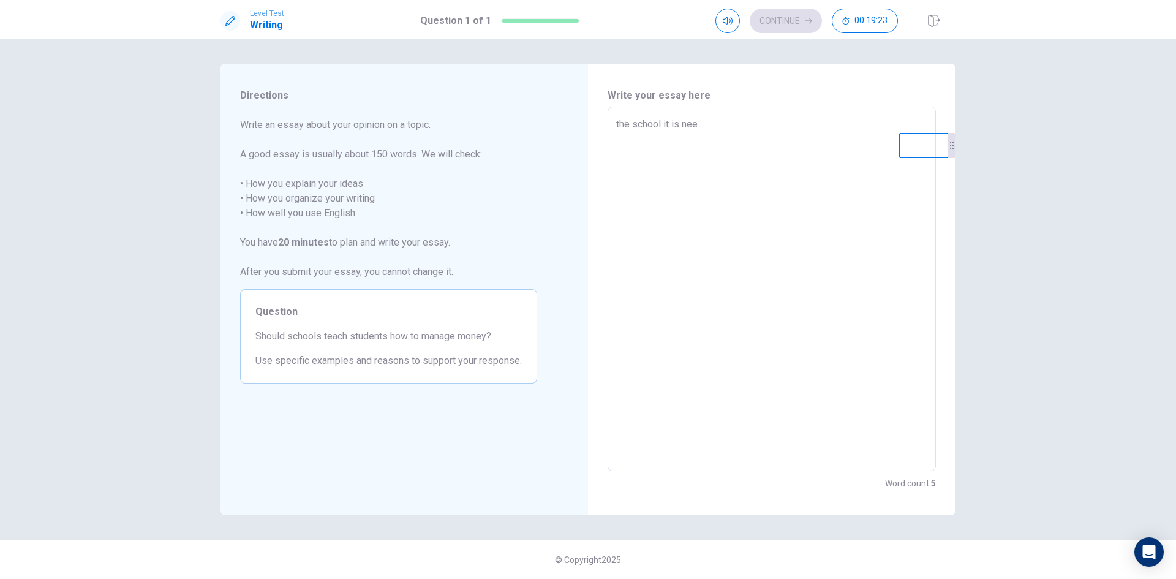
type textarea "x"
type textarea "the school it is need"
type textarea "x"
type textarea "the school it is need"
type textarea "x"
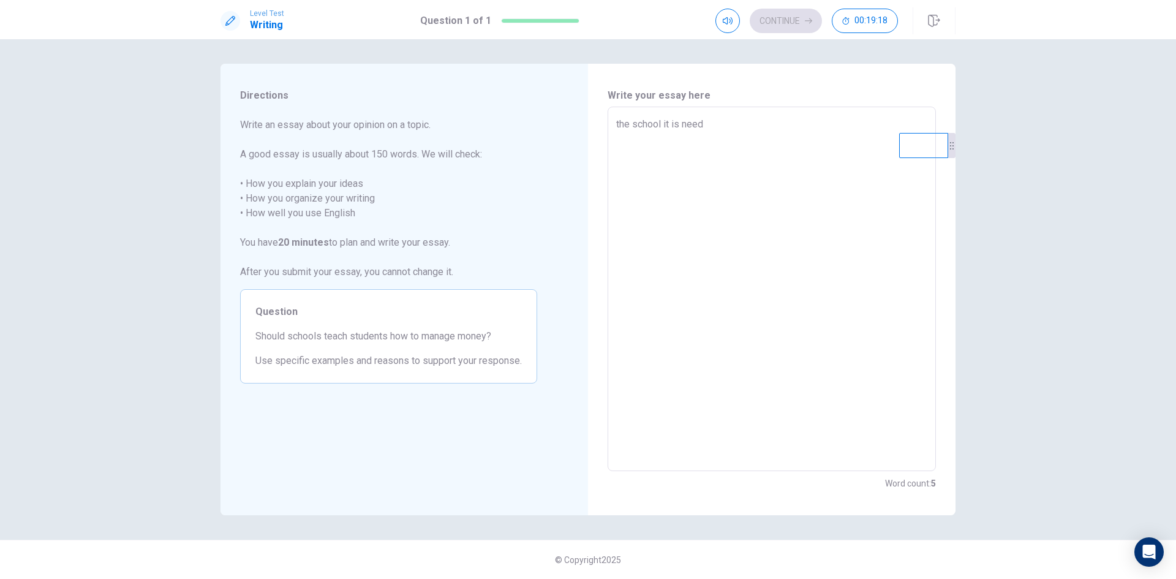
type textarea "the school it is need b"
type textarea "x"
type textarea "the school it is need be"
type textarea "x"
type textarea "the school it is need bef"
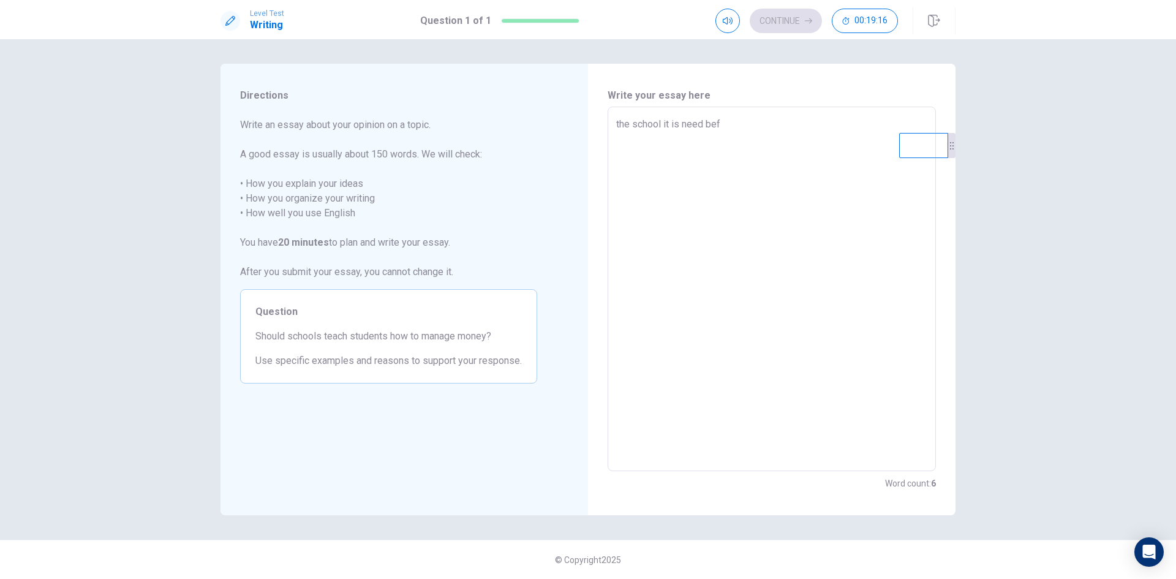
type textarea "x"
type textarea "the school it is need befo"
type textarea "x"
type textarea "the school it is need befor"
type textarea "x"
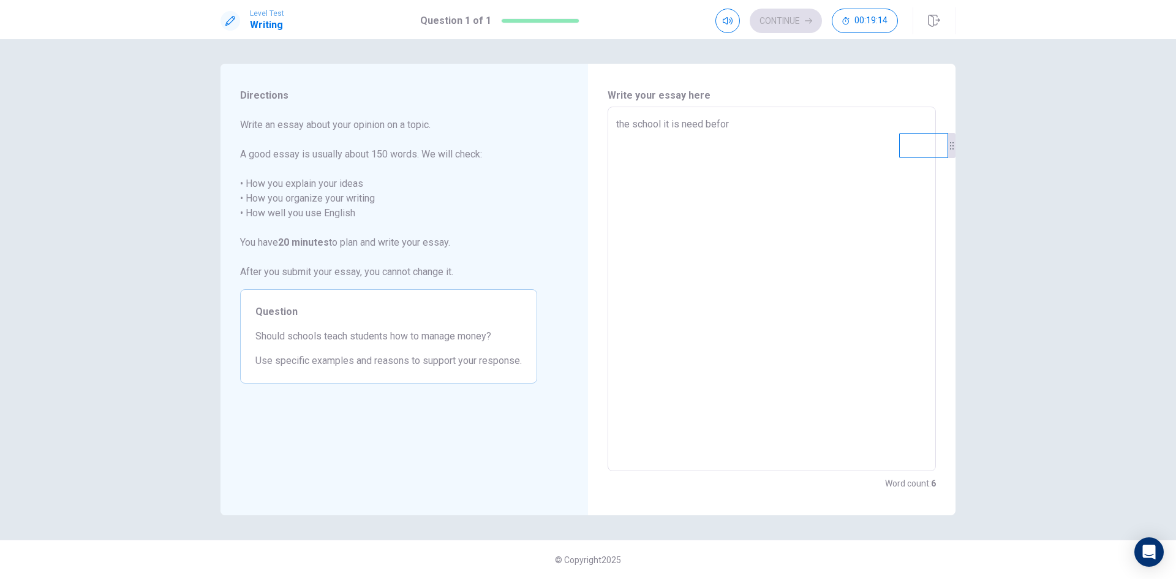
type textarea "the school it is need befor"
type textarea "x"
type textarea "the school it is need befor t"
type textarea "x"
type textarea "the school it is need befor tl"
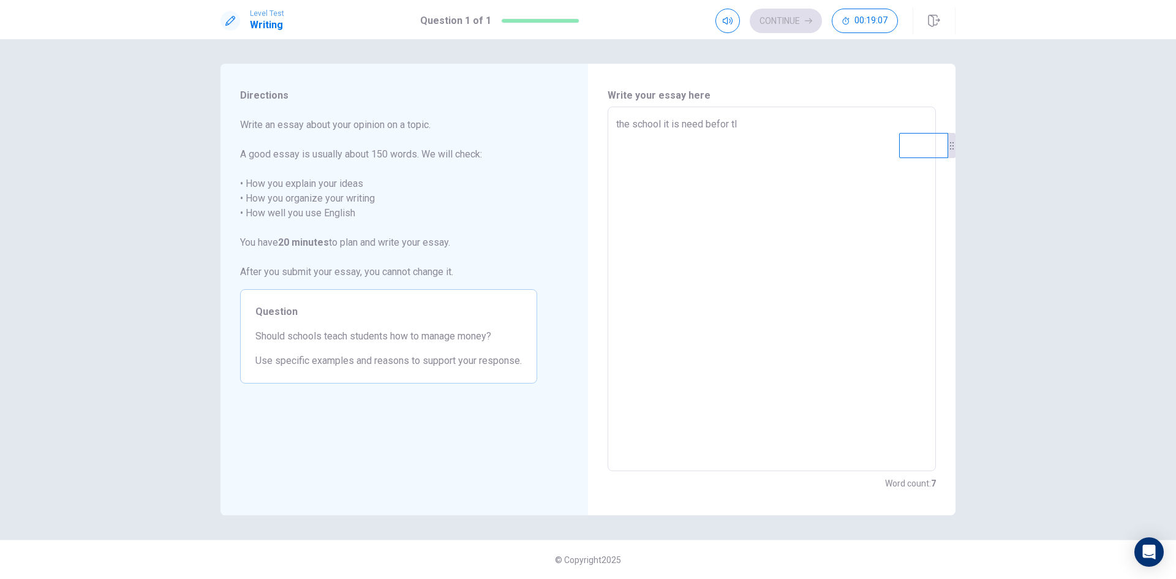
type textarea "x"
type textarea "the school it is need befor tle"
type textarea "x"
type textarea "the school it is need befor tlen"
type textarea "x"
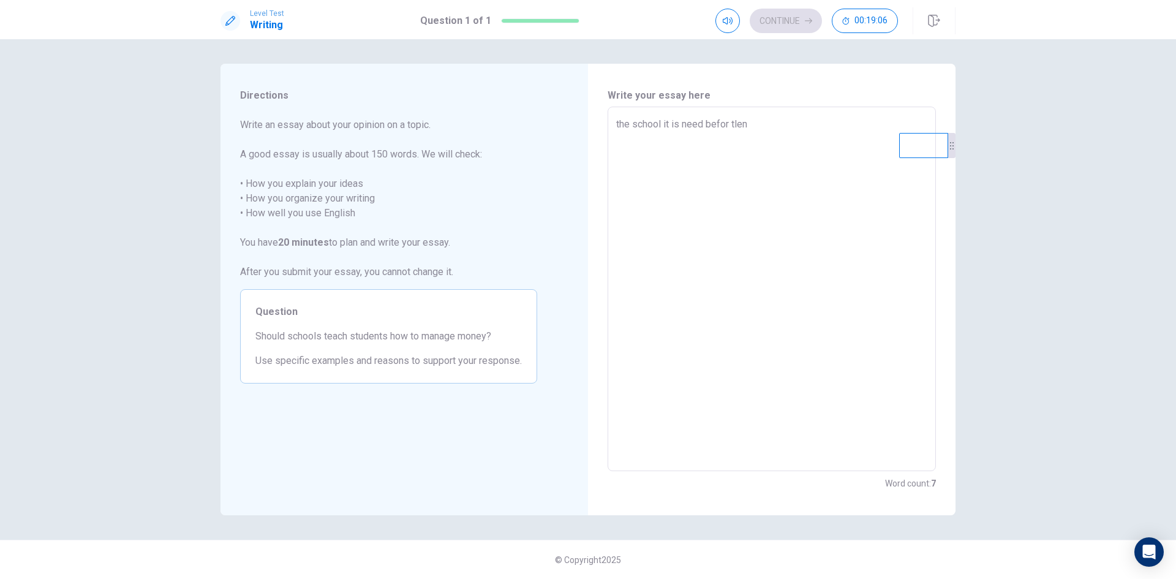
type textarea "the school it is need befor tlent"
type textarea "x"
type textarea "the school it is need befor tlent"
type textarea "x"
type textarea "the school it is need befor tlent"
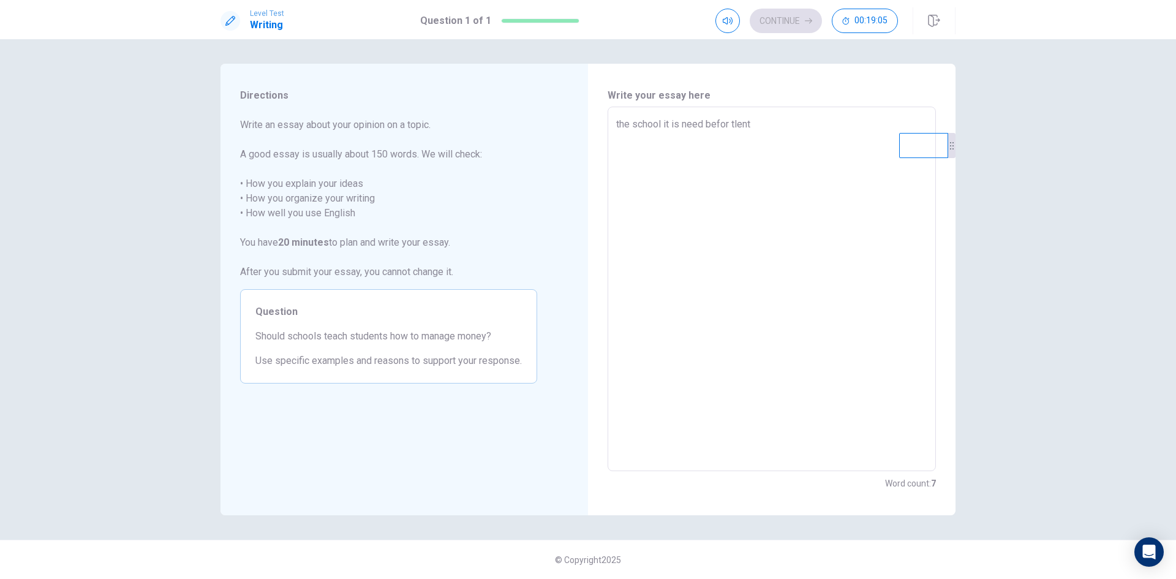
type textarea "x"
type textarea "the school it is need befor tlen"
type textarea "x"
type textarea "the school it is need befor tle"
type textarea "x"
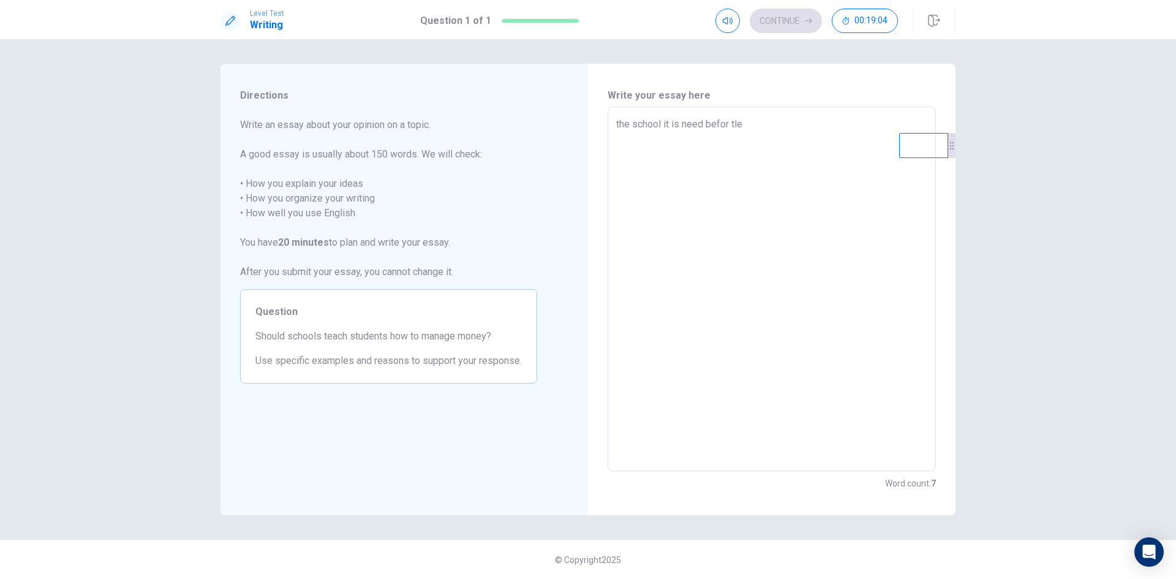
type textarea "the school it is need befor tl"
type textarea "x"
type textarea "the school it is need befor t"
type textarea "x"
type textarea "the school it is need befor ta"
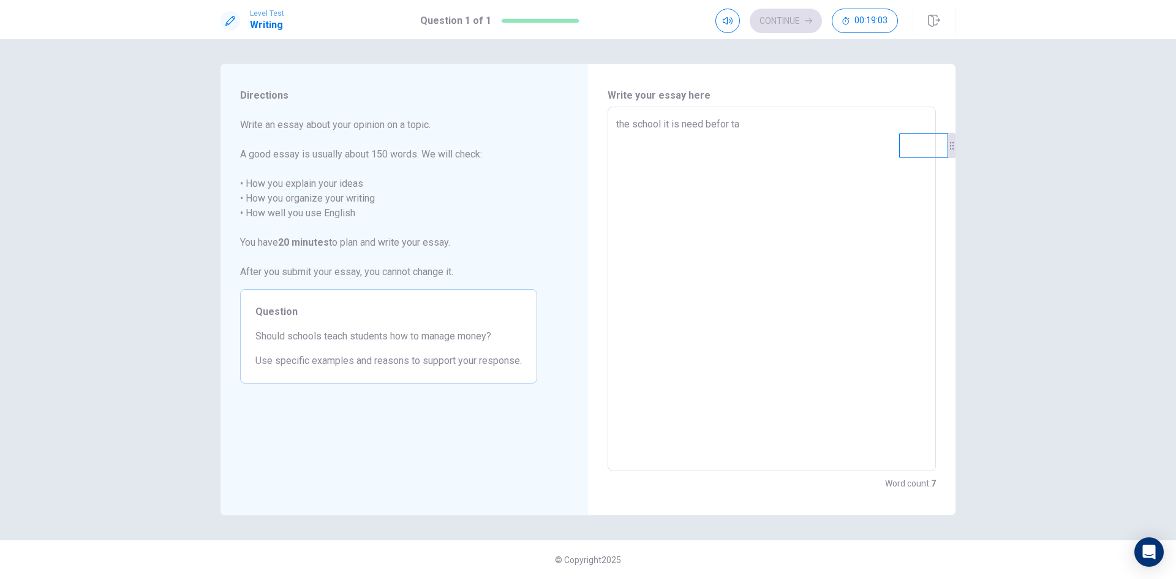
type textarea "x"
type textarea "the school it is need befor tal"
type textarea "x"
type textarea "the school it is need befor tale"
type textarea "x"
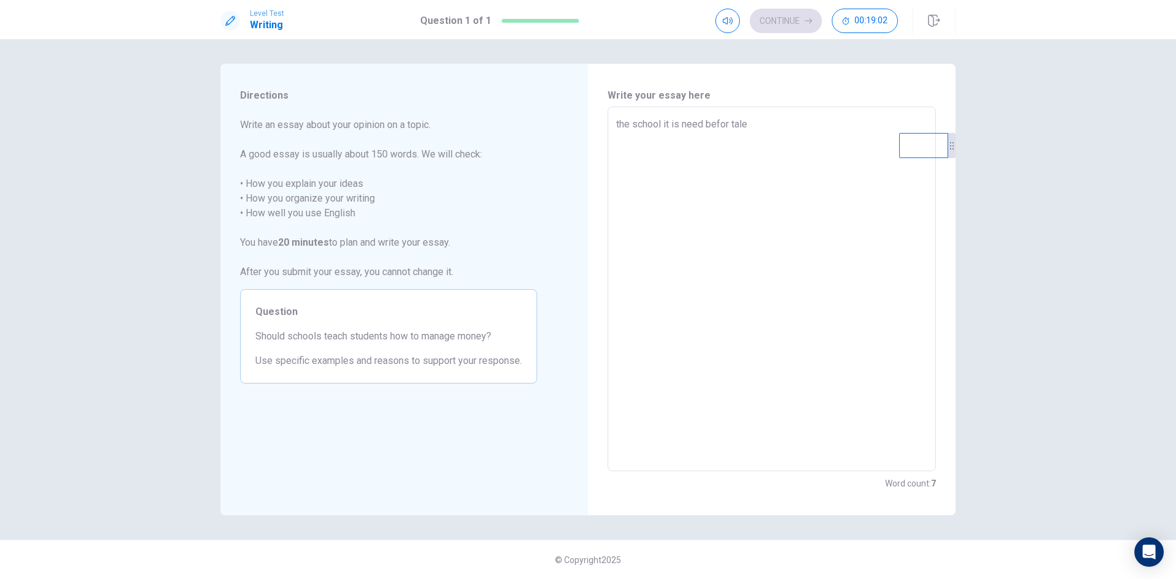
type textarea "the school it is need befor talen"
type textarea "x"
type textarea "the school it is need befor talent"
type textarea "x"
type textarea "the school it is need befor talent"
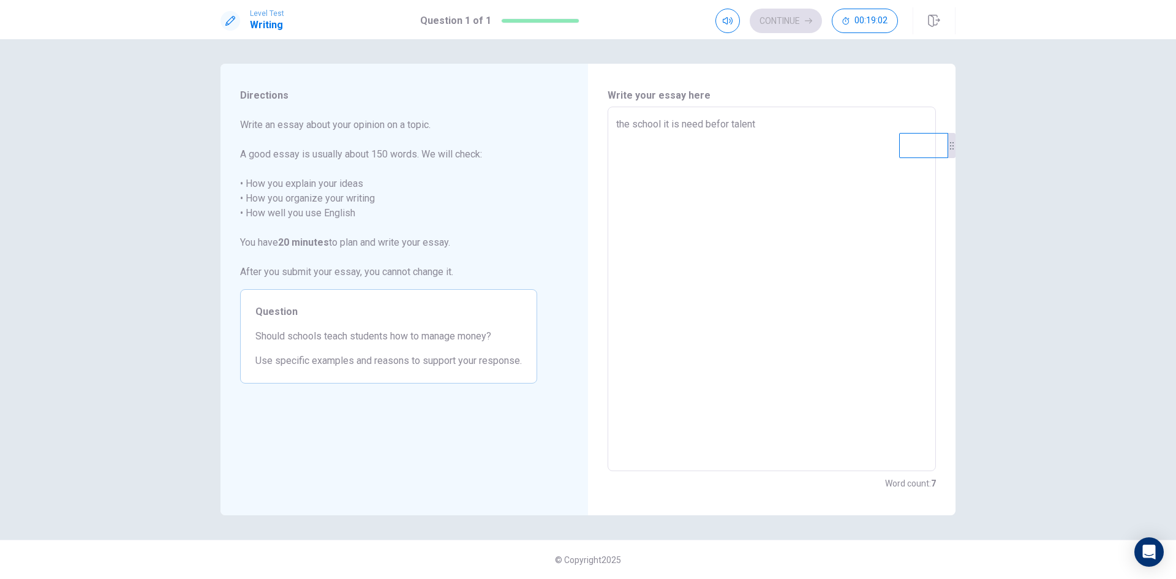
type textarea "x"
type textarea "the school it is need befor talent a"
type textarea "x"
type textarea "the school it is need befor talent an"
type textarea "x"
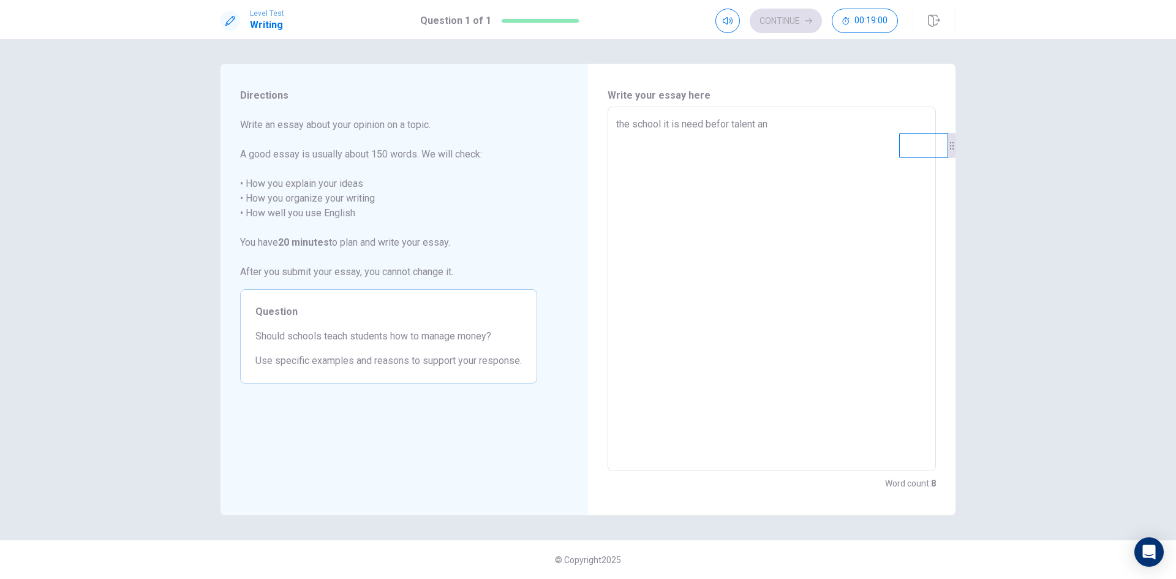
type textarea "the school it is need befor talent any"
type textarea "x"
type textarea "the school it is need befor talent any"
type textarea "x"
type textarea "the school it is need befor talent any t"
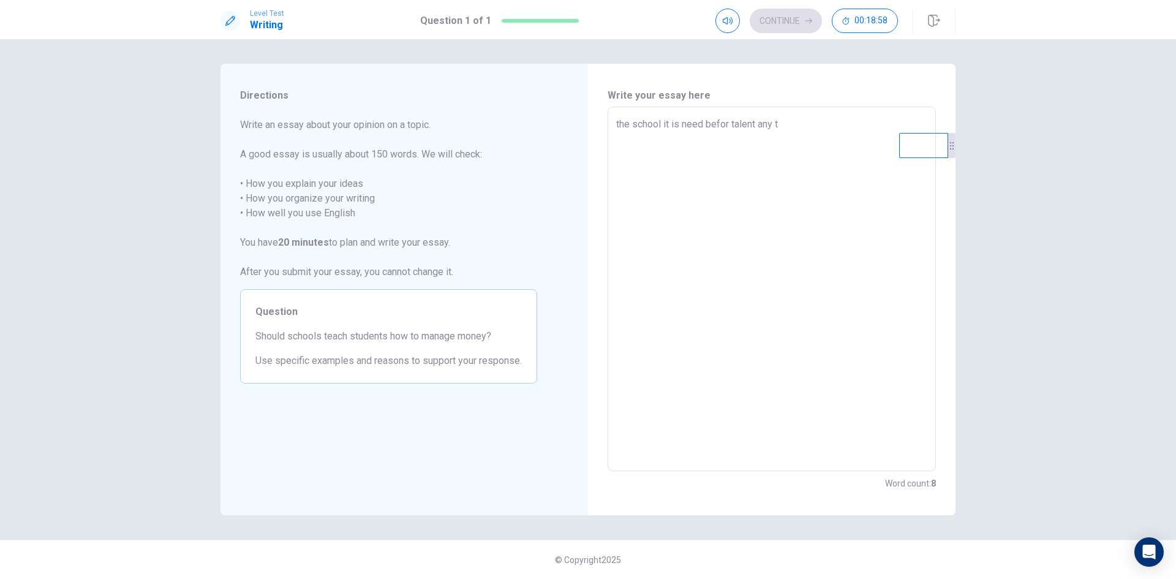
type textarea "x"
type textarea "the school it is need befor talent any te"
type textarea "x"
type textarea "the school it is need befor talent any tea"
type textarea "x"
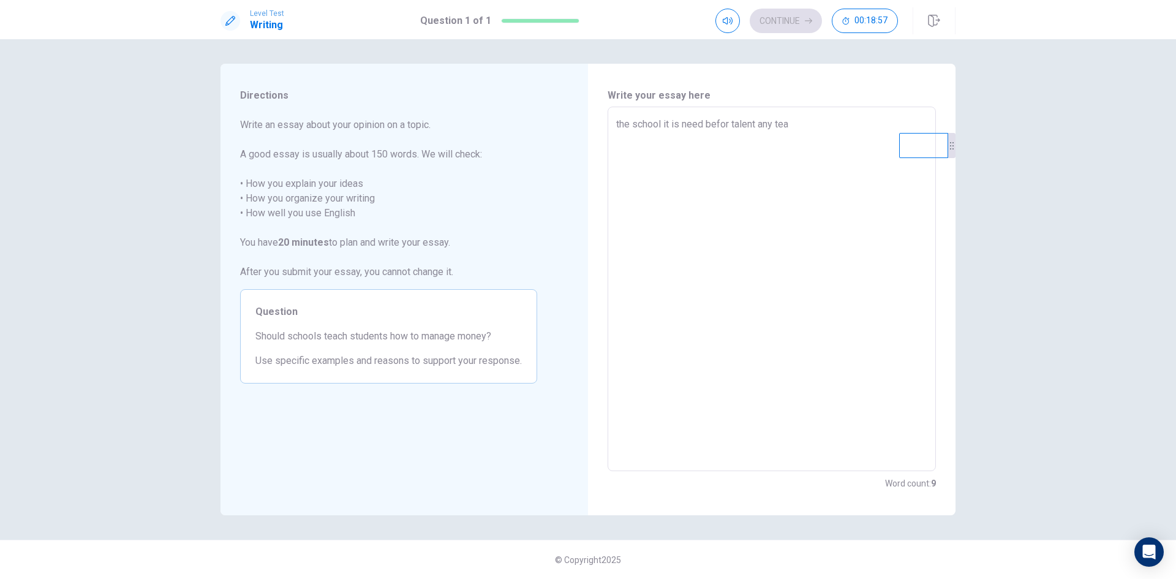
type textarea "the school it is need befor talent any teac"
type textarea "x"
type textarea "the school it is need befor talent any teach"
type textarea "x"
type textarea "the school it is need befor talent any teach"
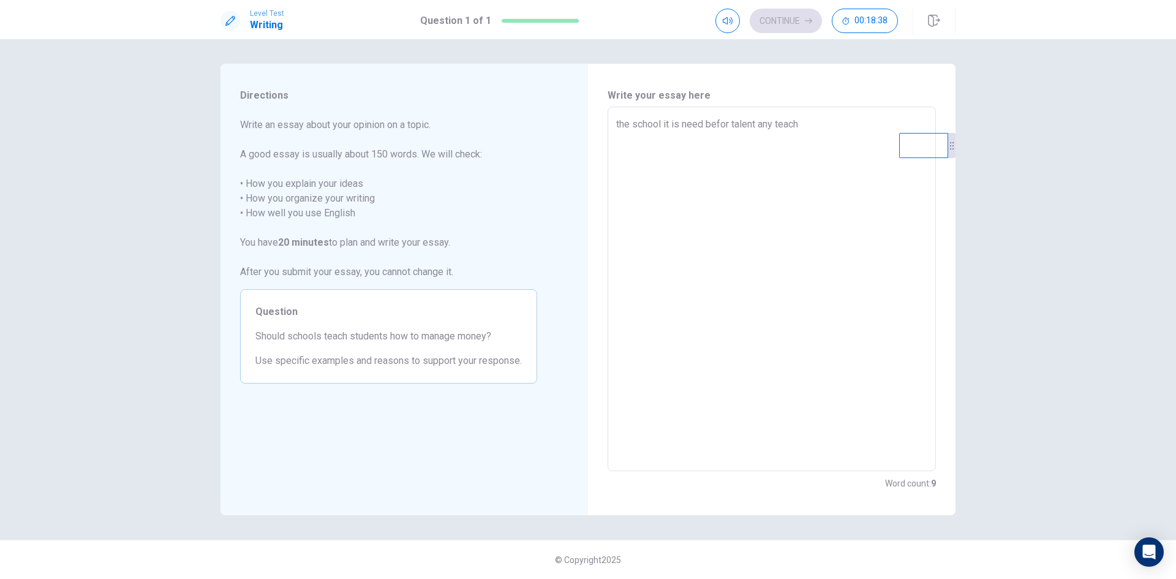
type textarea "x"
type textarea "the school it is need befor talent any teach e"
type textarea "x"
type textarea "the school it is need befor talent any teach en"
type textarea "x"
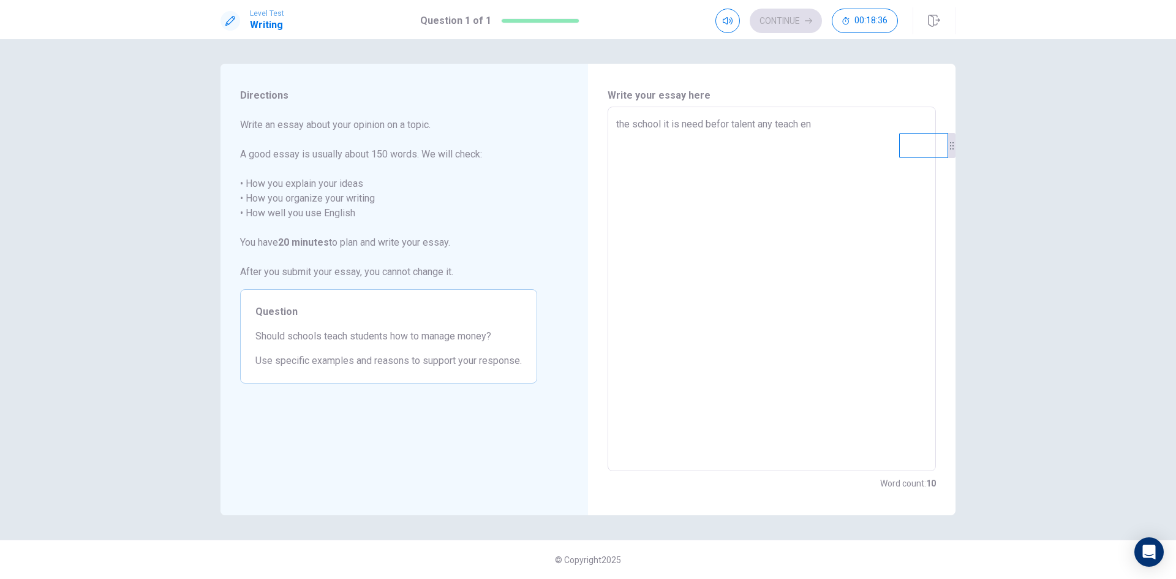
type textarea "the school it is need befor talent any teach ens"
type textarea "x"
type textarea "the school it is need befor talent any teach ensu"
type textarea "x"
type textarea "the school it is need befor talent any teach ensur"
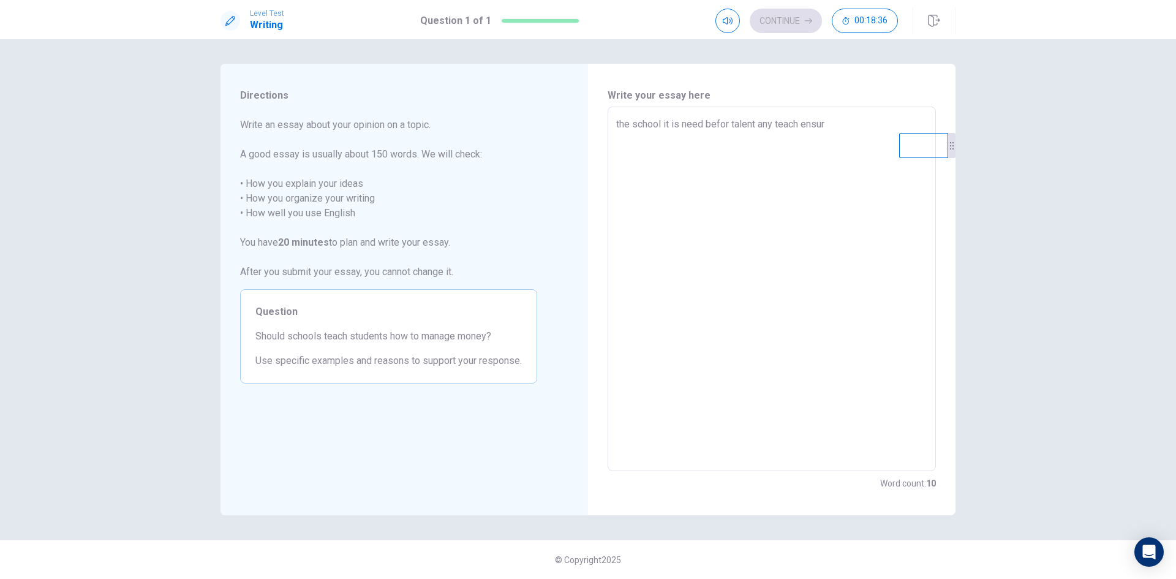
type textarea "x"
type textarea "the school it is need befor talent any teach ensurs"
type textarea "x"
type textarea "the school it is need befor talent any teach ensurs"
type textarea "x"
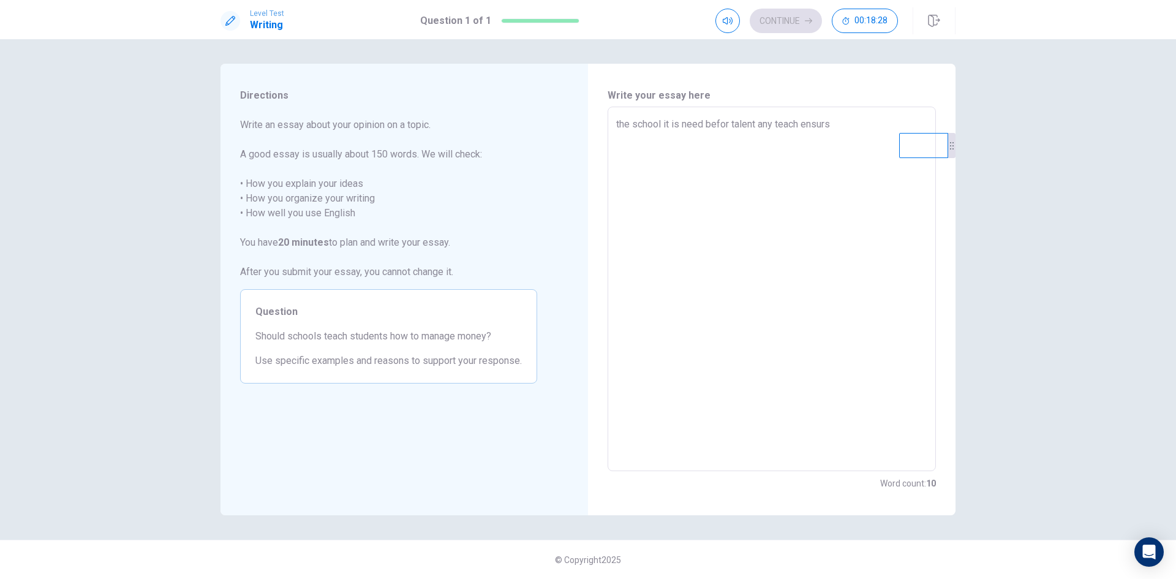
type textarea "the school it is need befor talent any teach ensurs k"
type textarea "x"
type textarea "the school it is need befor talent any teach ensurs"
type textarea "x"
type textarea "the school it is need befor talent any teach ensurs s"
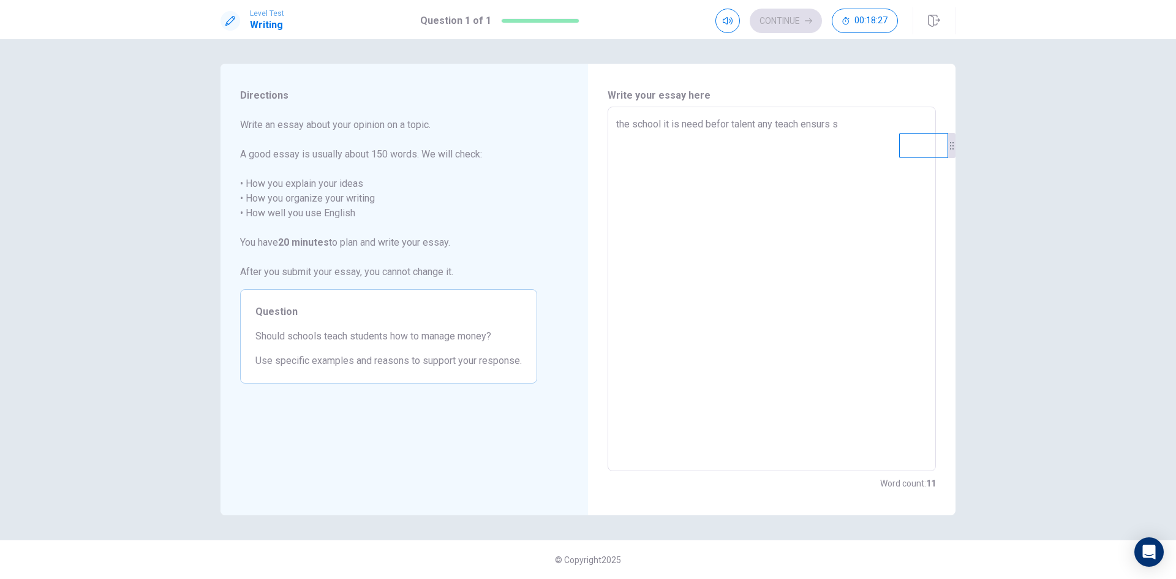
type textarea "x"
type textarea "the school it is need befor talent any teach ensurs sk"
type textarea "x"
type textarea "the school it is need befor talent any teach ensurs ski"
type textarea "x"
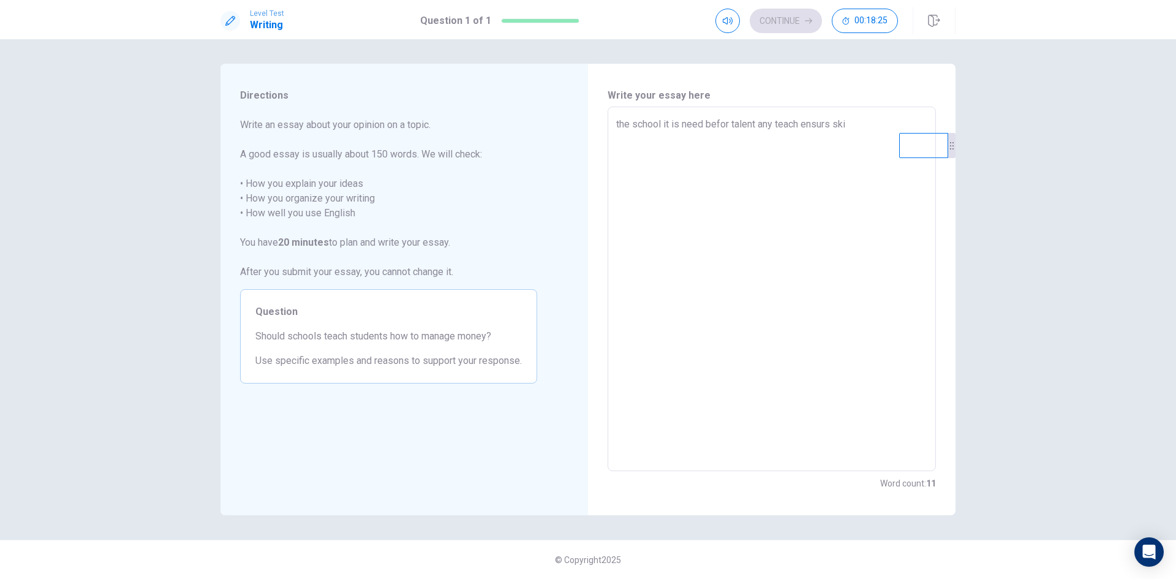
type textarea "the school it is need befor talent any teach ensurs skil"
type textarea "x"
type textarea "the school it is need befor talent any teach ensurs skill"
type textarea "x"
type textarea "the school it is need befor talent any teach ensurs skills"
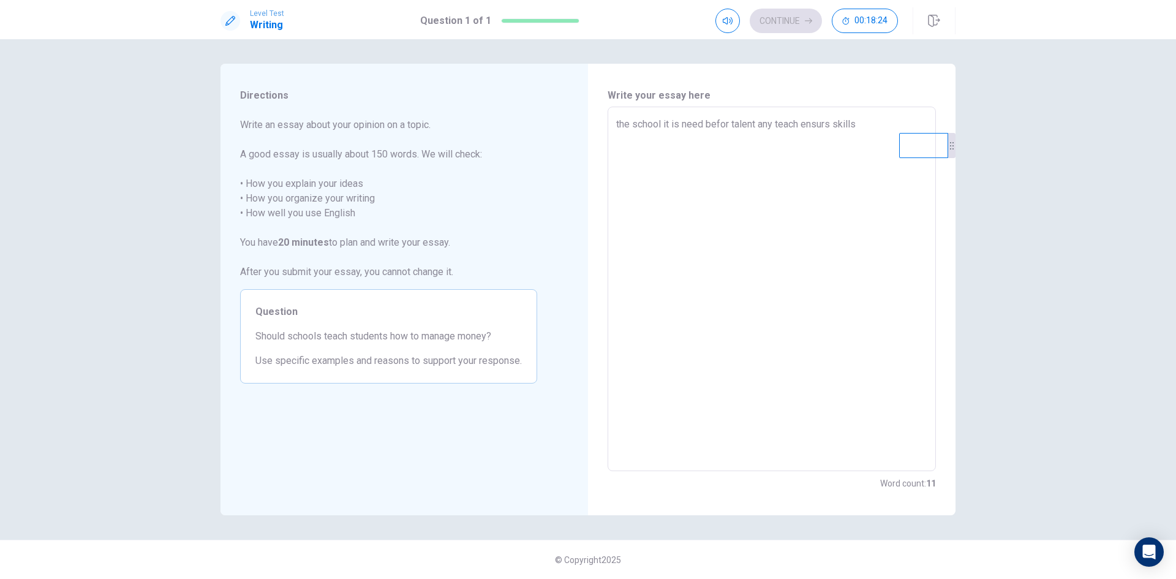
type textarea "x"
type textarea "the school it is need befor talent any teach ensurs skills"
type textarea "x"
type textarea "the school it is need befor talent any teach ensurs skills h"
type textarea "x"
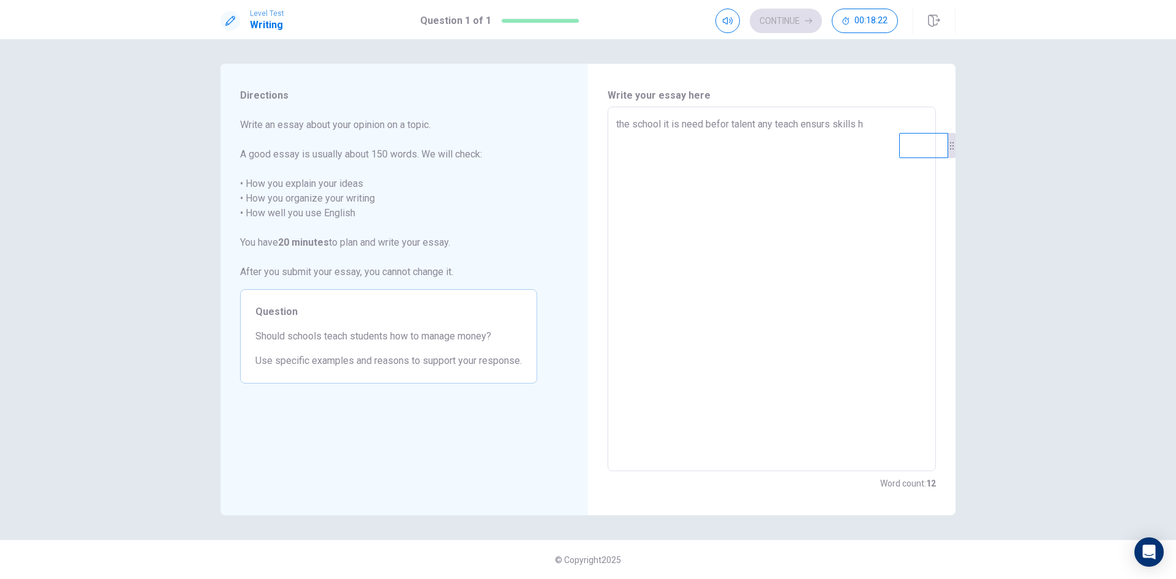
type textarea "the school it is need befor talent any teach ensurs skills hi"
type textarea "x"
type textarea "the school it is need befor talent any teach ensurs skills him"
type textarea "x"
type textarea "the school it is need befor talent any teach ensurs skills him"
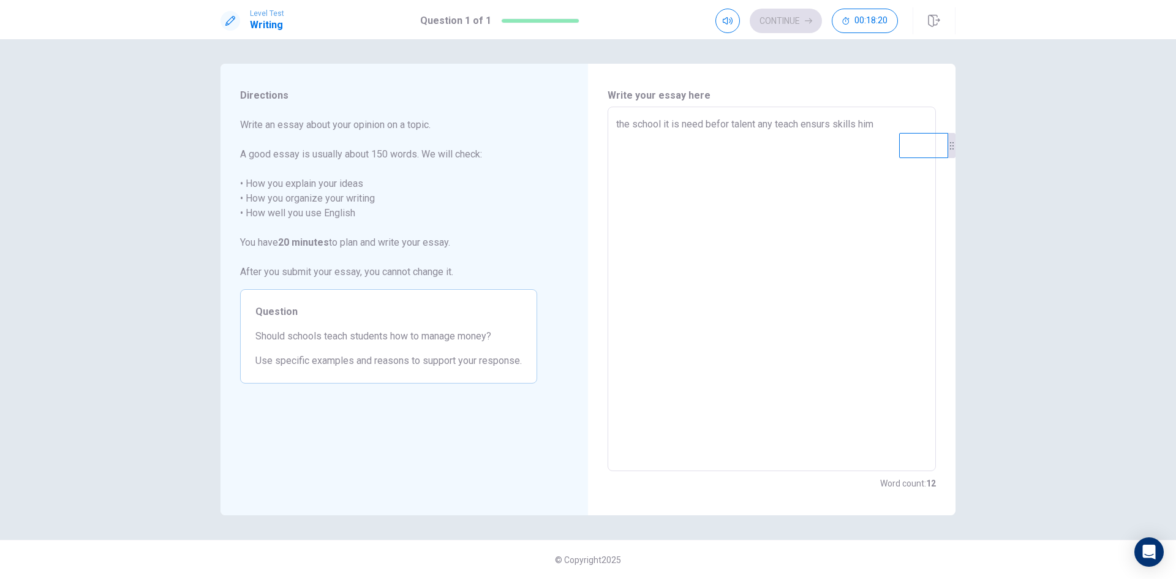
type textarea "x"
type textarea "the school it is need befor talent any teach ensurs skills him a"
type textarea "x"
type textarea "the school it is need befor talent any teach ensurs skills him an"
type textarea "x"
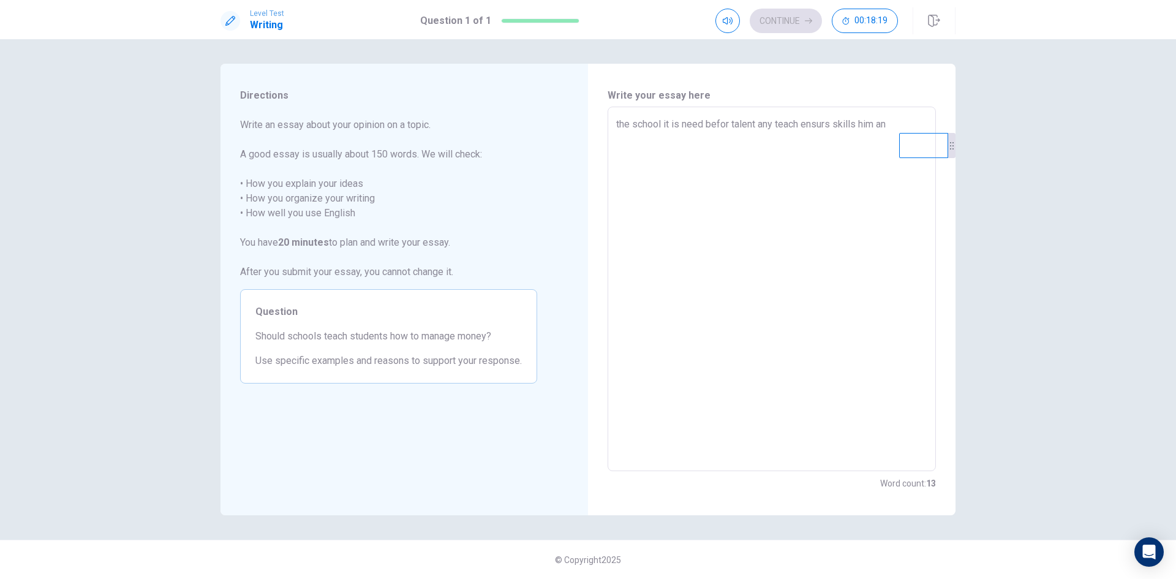
type textarea "the school it is need befor talent any teach ensurs skills him and"
type textarea "x"
type textarea "the school it is need befor talent any teach ensurs skills him and"
type textarea "x"
type textarea "the school it is need befor talent any teach ensurs skills him and t"
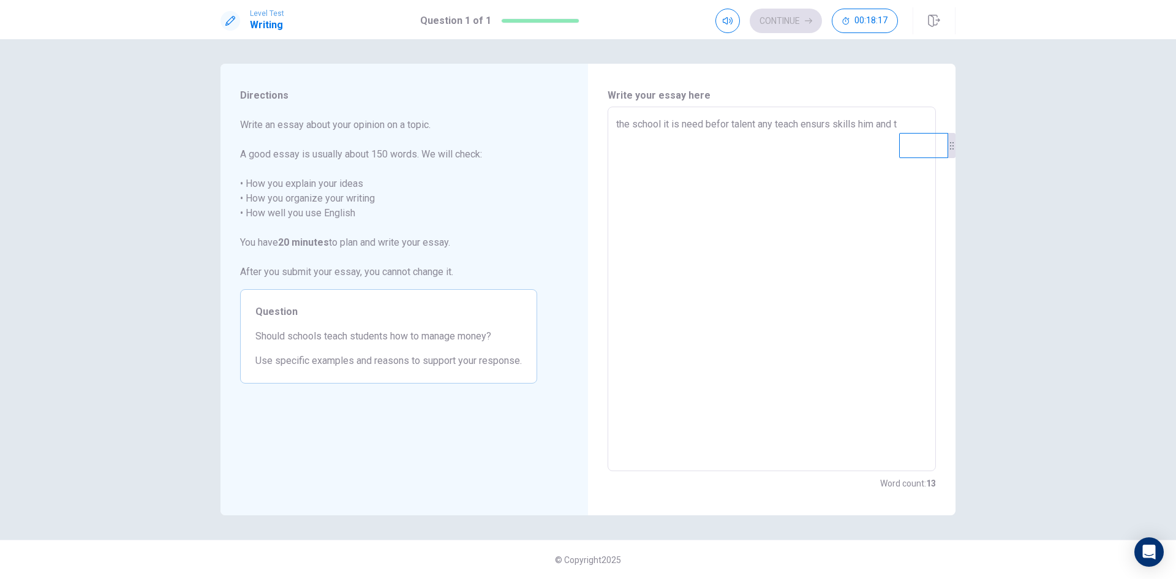
type textarea "x"
type textarea "the school it is need befor talent any teach ensurs skills him and tr"
type textarea "x"
type textarea "the school it is need befor talent any teach ensurs skills him and tra"
type textarea "x"
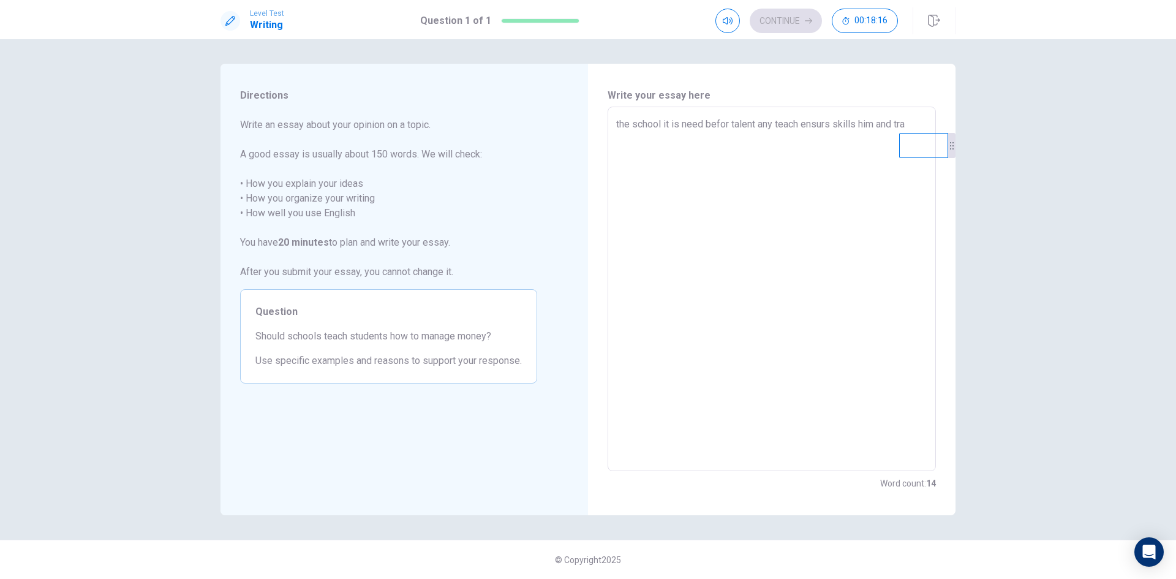
type textarea "the school it is need befor talent any teach ensurs skills him and trai"
type textarea "x"
type textarea "the school it is need befor talent any teach ensurs skills him and train"
type textarea "x"
type textarea "the school it is need befor talent any teach ensurs skills him and trainn"
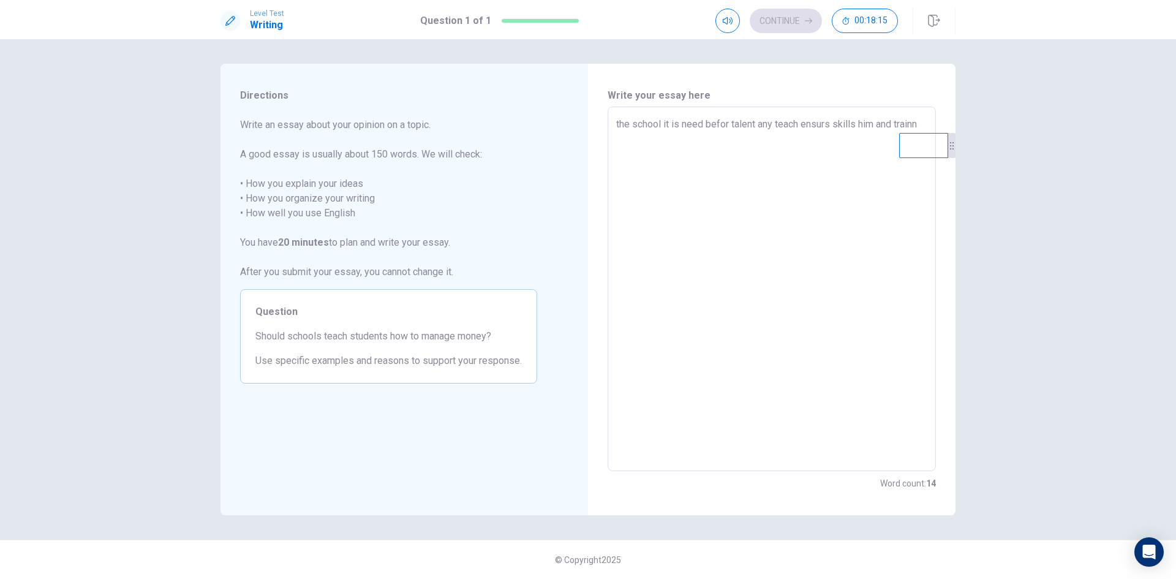
type textarea "x"
type textarea "the school it is need befor talent any teach ensurs skills him and trainni"
type textarea "x"
type textarea "the school it is need befor talent any teach ensurs skills him and trainnig"
type textarea "x"
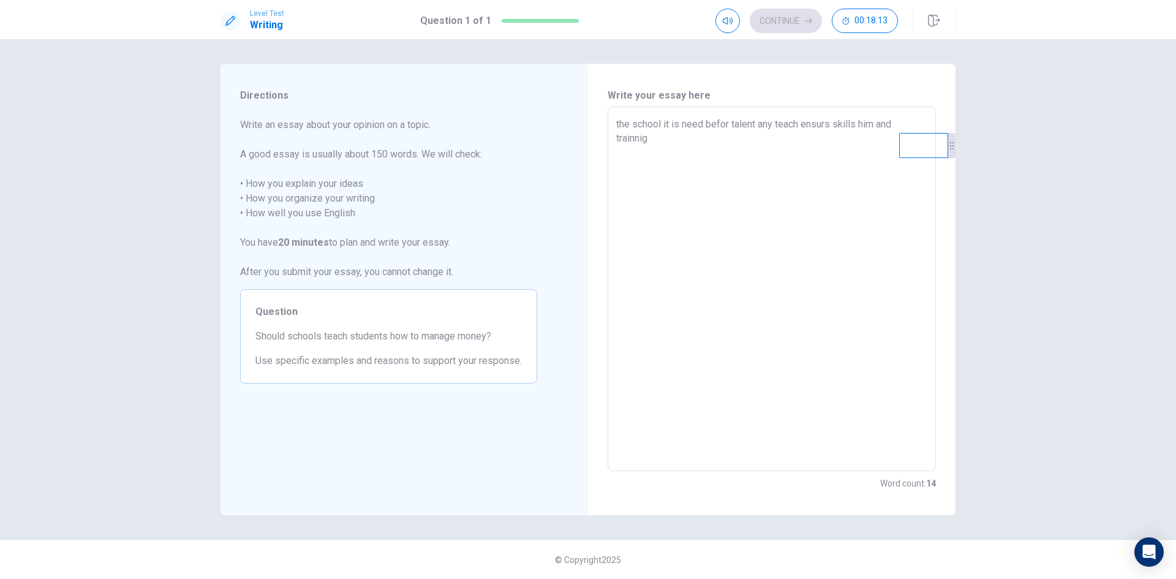
type textarea "the school it is need befor talent any teach ensurs skills him and trainnig"
type textarea "x"
type textarea "the school it is need befor talent any teach ensurs skills him and trainnig a"
type textarea "x"
type textarea "the school it is need befor talent any teach ensurs skills him and trainnig af"
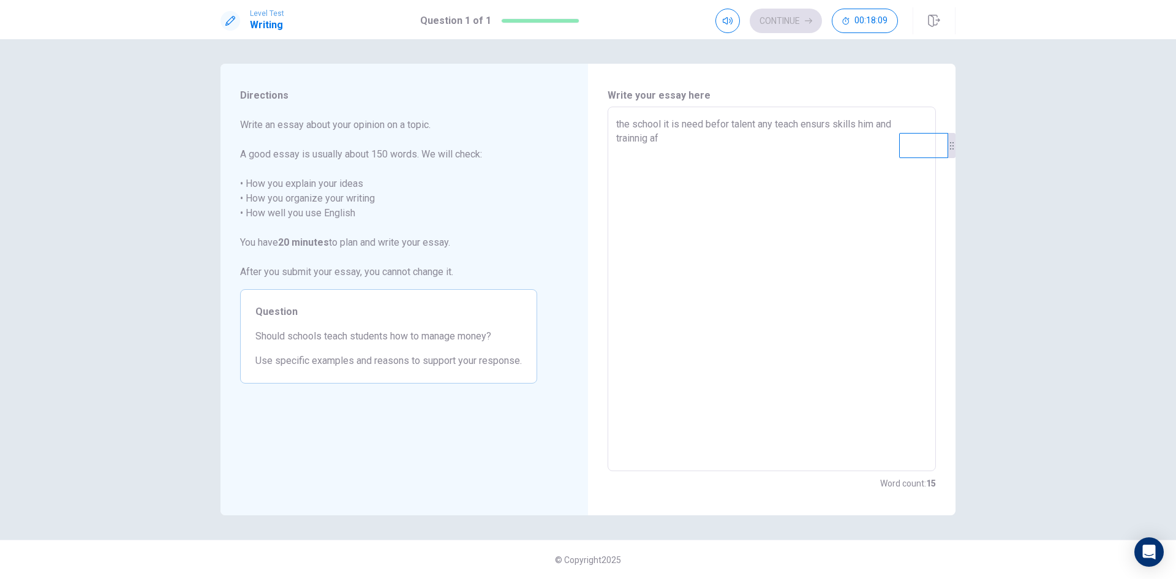
type textarea "x"
type textarea "the school it is need befor talent any teach ensurs skills him and trainnig aft"
type textarea "x"
type textarea "the school it is need befor talent any teach ensurs skills him and trainnig afte"
type textarea "x"
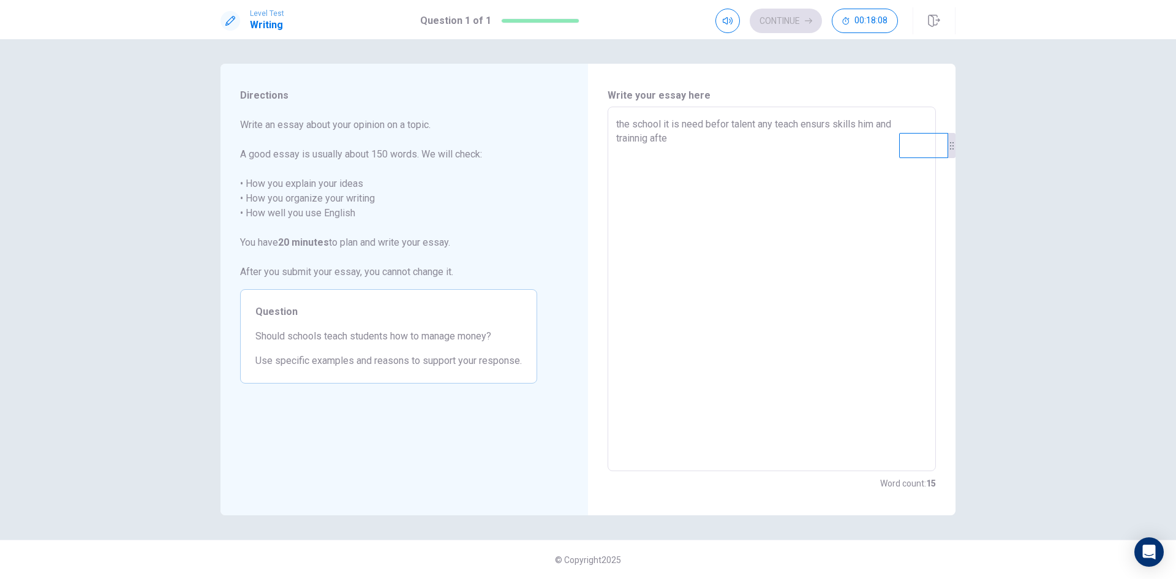
type textarea "the school it is need befor talent any teach ensurs skills him and trainnig aft…"
type textarea "x"
type textarea "the school it is need befor talent any teach ensurs skills him and trainnig aft…"
type textarea "x"
type textarea "the school it is need befor talent any teach ensurs skills him and trainnig aft…"
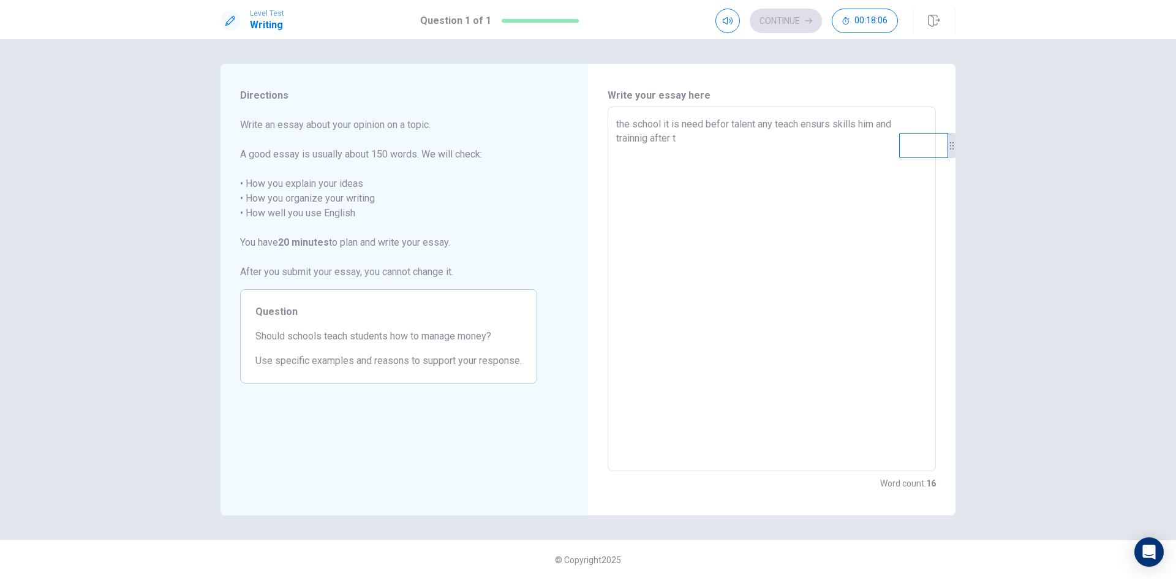
type textarea "x"
type textarea "the school it is need befor talent any teach ensurs skills him and trainnig aft…"
type textarea "x"
type textarea "the school it is need befor talent any teach ensurs skills him and trainnig aft…"
type textarea "x"
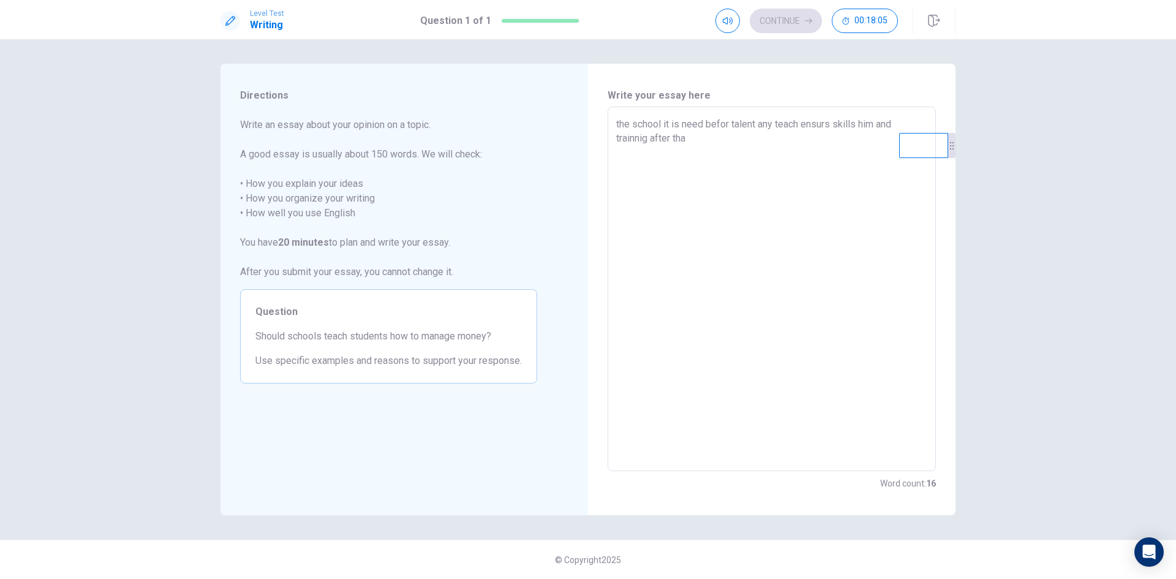
type textarea "the school it is need befor talent any teach ensurs skills him and trainnig aft…"
type textarea "x"
type textarea "the school it is need befor talent any teach ensurs skills him and trainnig aft…"
type textarea "x"
type textarea "the school it is need befor talent any teach ensurs skills him and trainnig aft…"
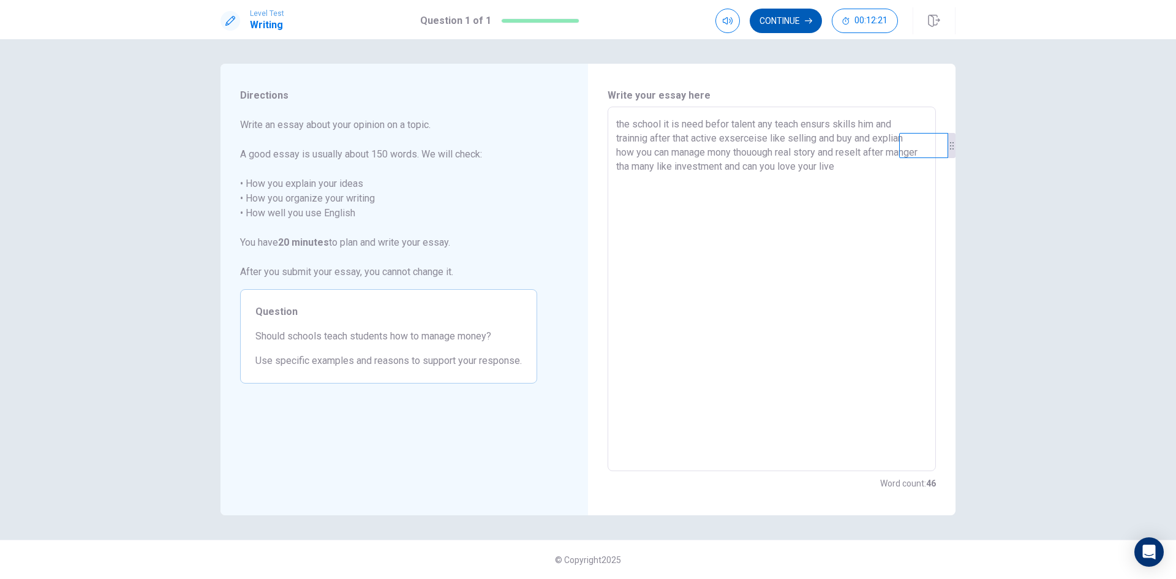
click at [772, 18] on button "Continue" at bounding box center [786, 21] width 72 height 24
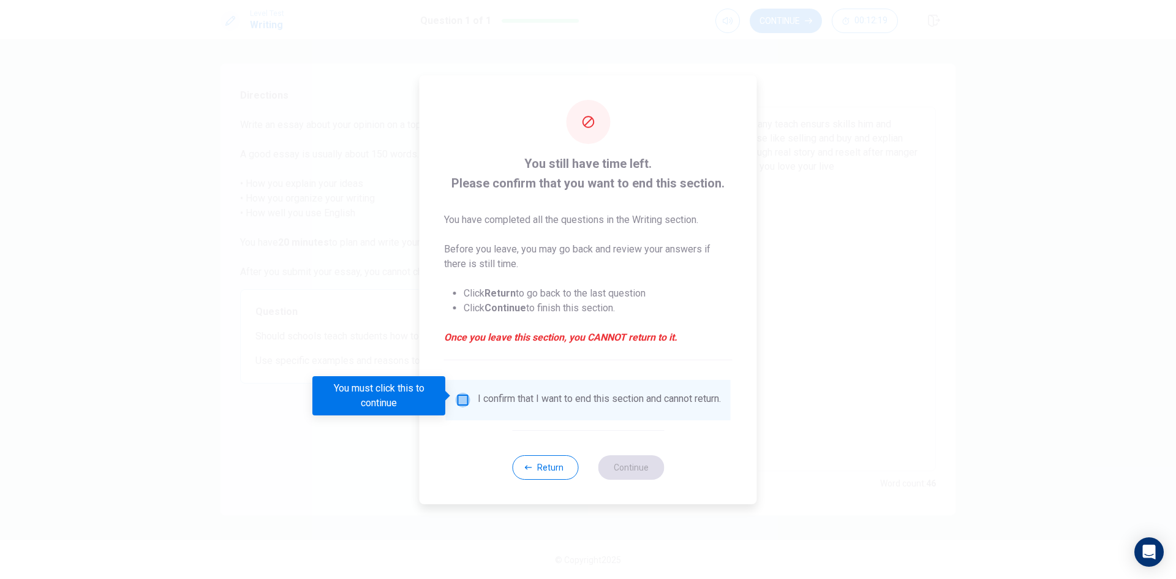
click at [456, 400] on input "You must click this to continue" at bounding box center [463, 400] width 15 height 15
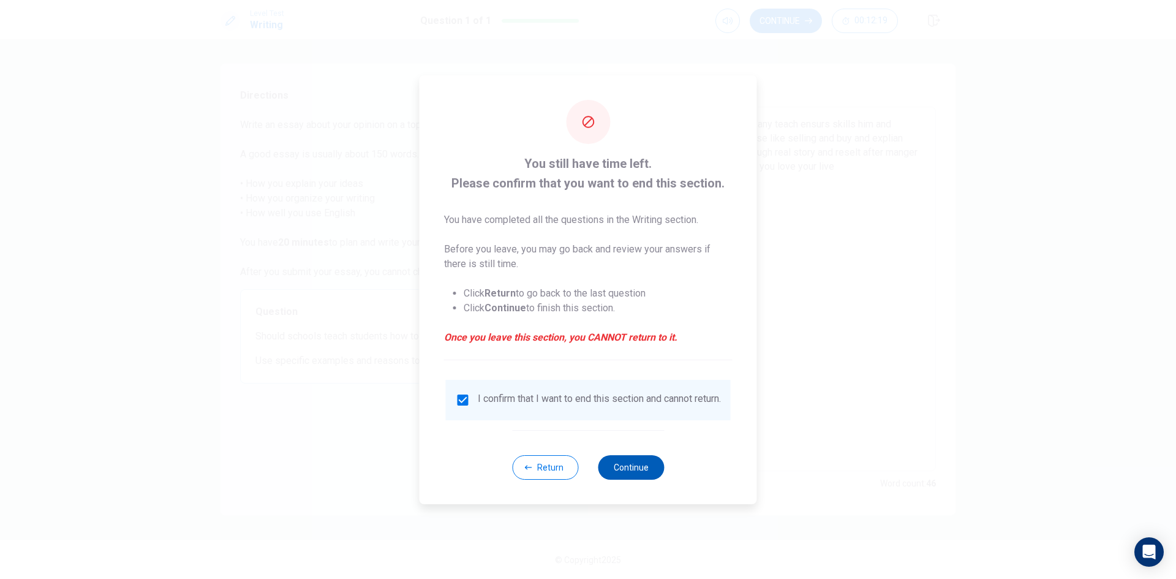
click at [636, 477] on button "Continue" at bounding box center [631, 467] width 66 height 24
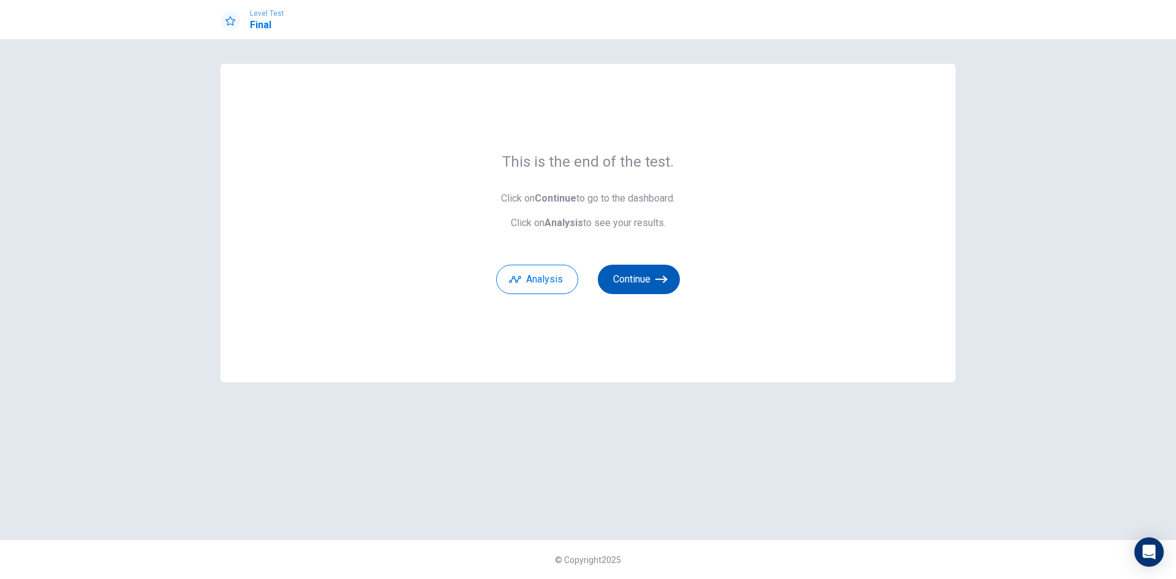
click at [639, 277] on button "Continue" at bounding box center [639, 279] width 82 height 29
